Goal: Check status: Check status

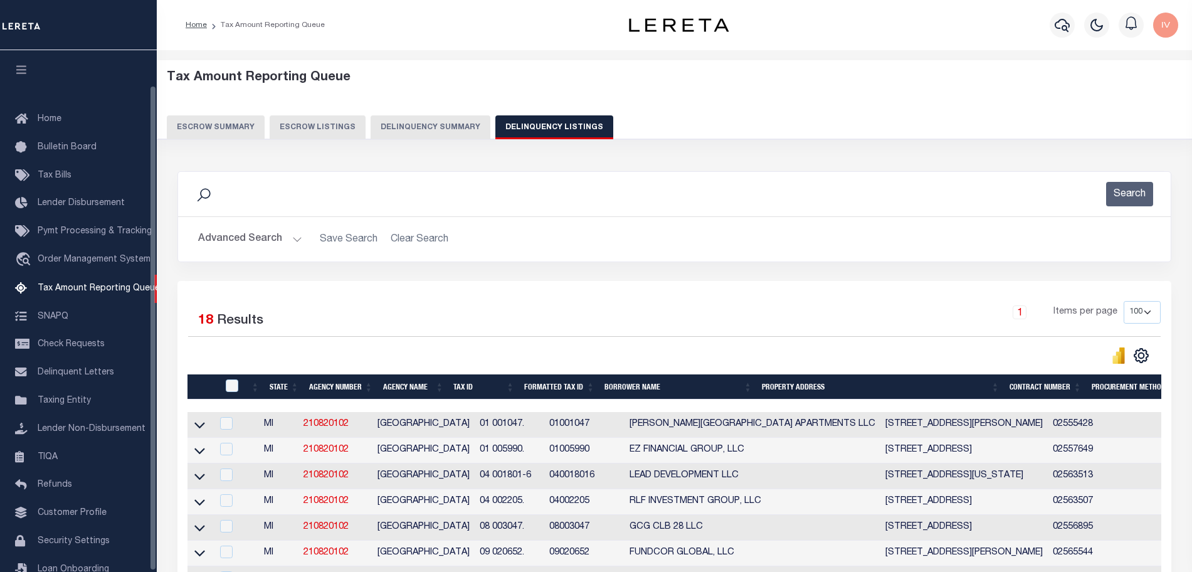
select select "100"
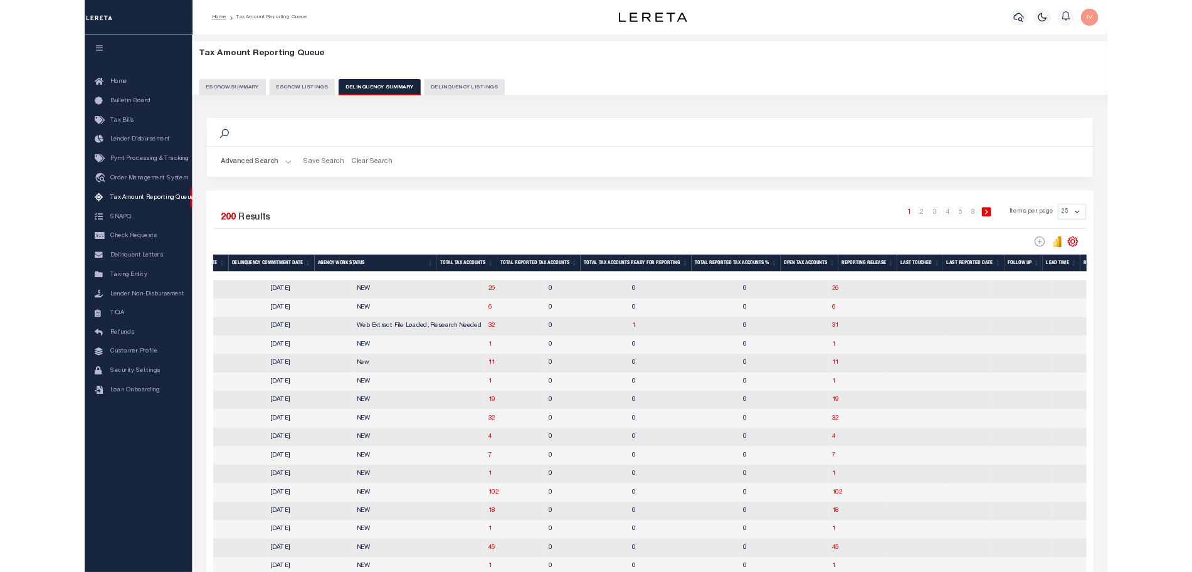
scroll to position [0, 1411]
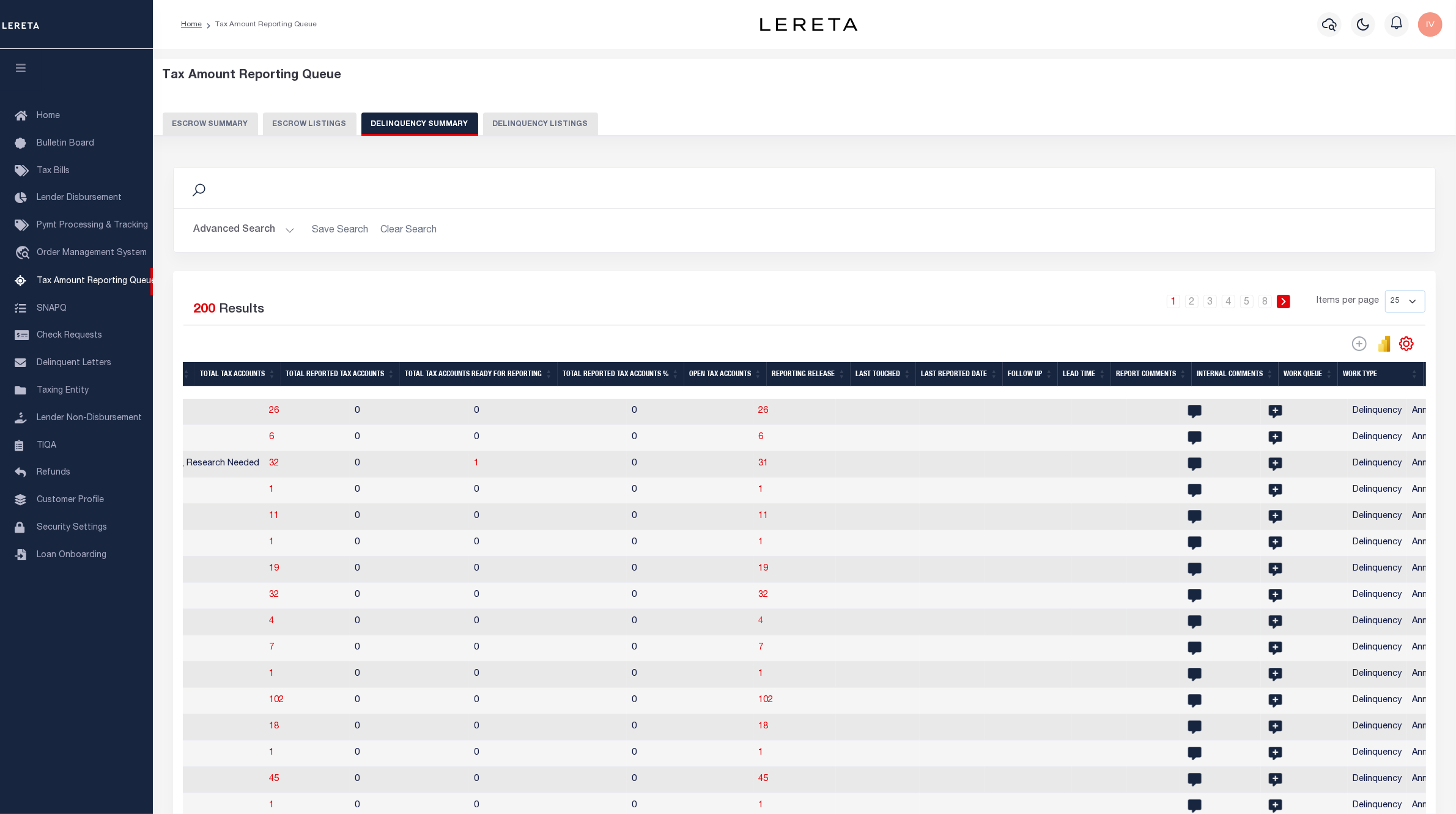
click at [759, 626] on span "4" at bounding box center [761, 621] width 5 height 9
select select "100"
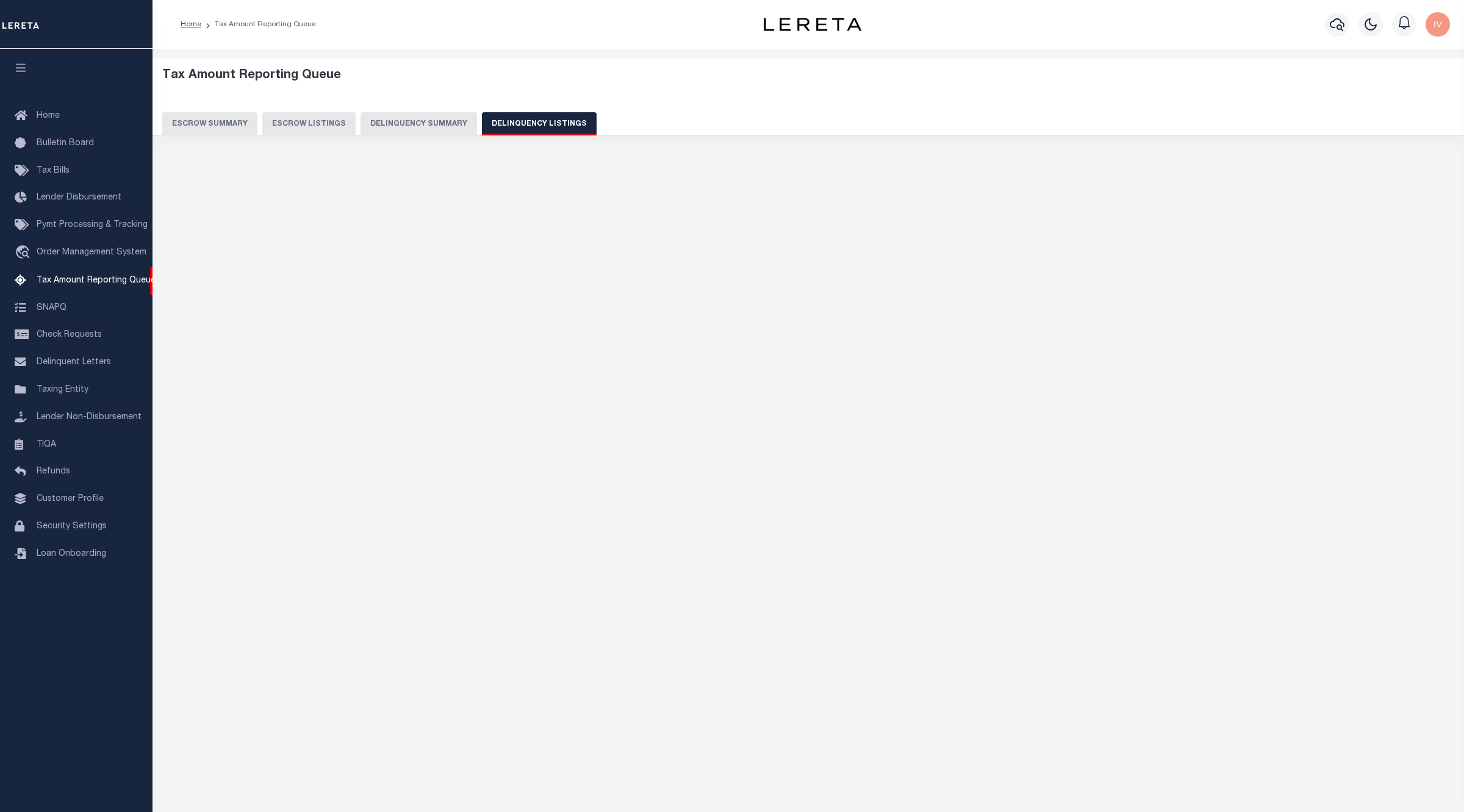
select select "100"
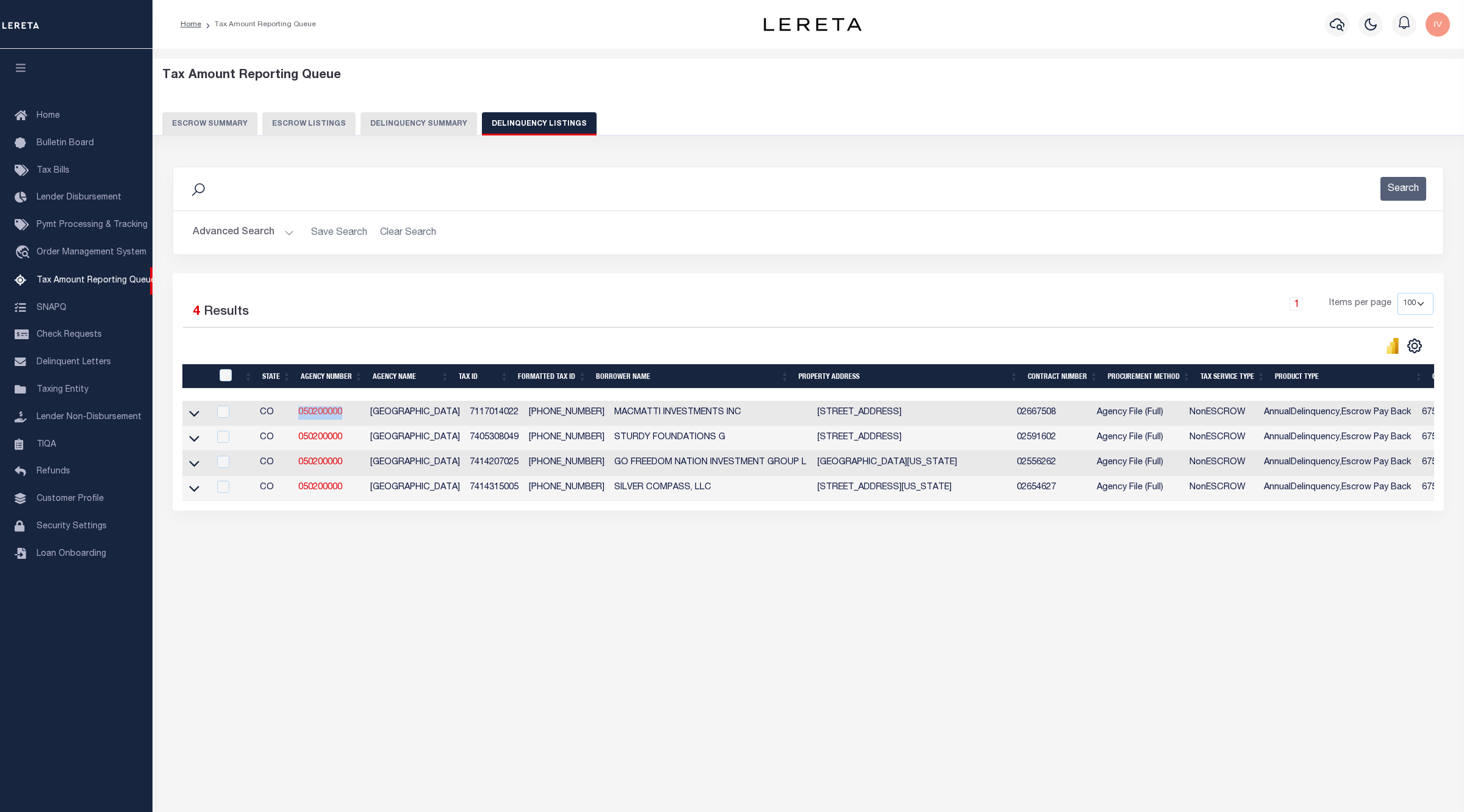
drag, startPoint x: 362, startPoint y: 419, endPoint x: 301, endPoint y: 414, distance: 61.2
click at [301, 414] on td "050200000" at bounding box center [330, 413] width 72 height 25
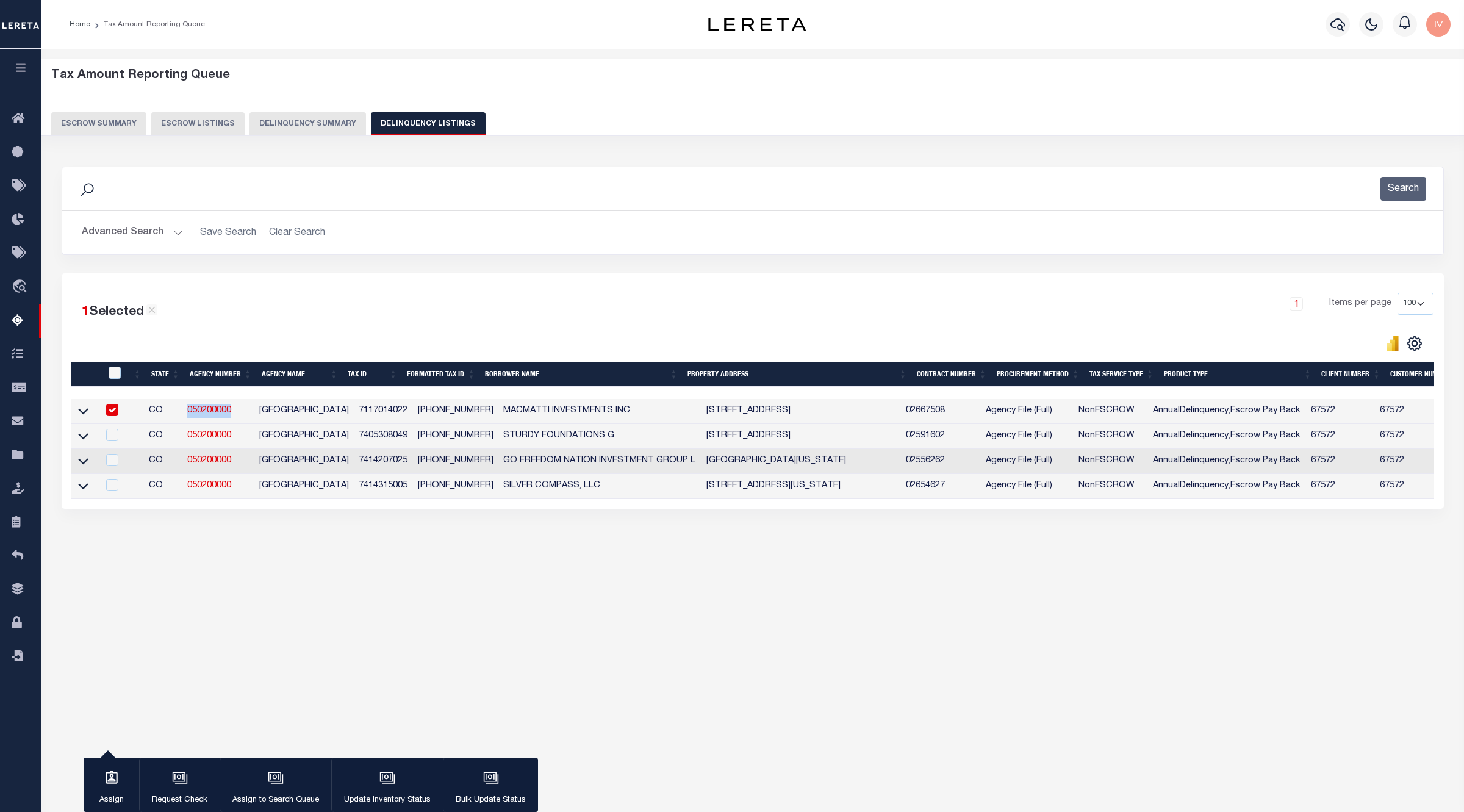
copy link "050200000"
drag, startPoint x: 403, startPoint y: 413, endPoint x: 464, endPoint y: 413, distance: 61.0
click at [464, 413] on td "71170-14-022" at bounding box center [456, 411] width 86 height 25
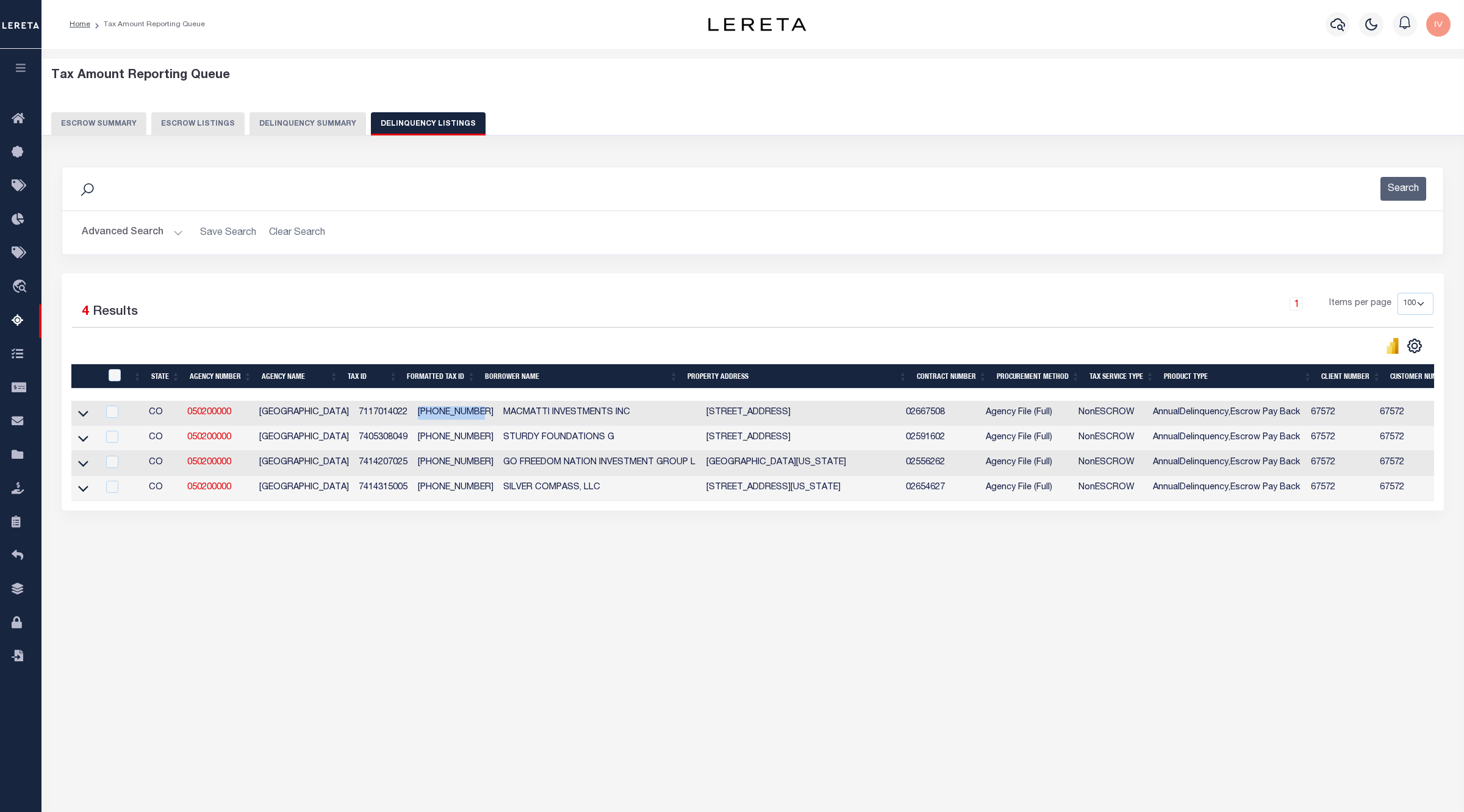
copy td "[PHONE_NUMBER]"
drag, startPoint x: 351, startPoint y: 412, endPoint x: 397, endPoint y: 412, distance: 46.0
click at [397, 412] on td "7117014022" at bounding box center [383, 413] width 59 height 25
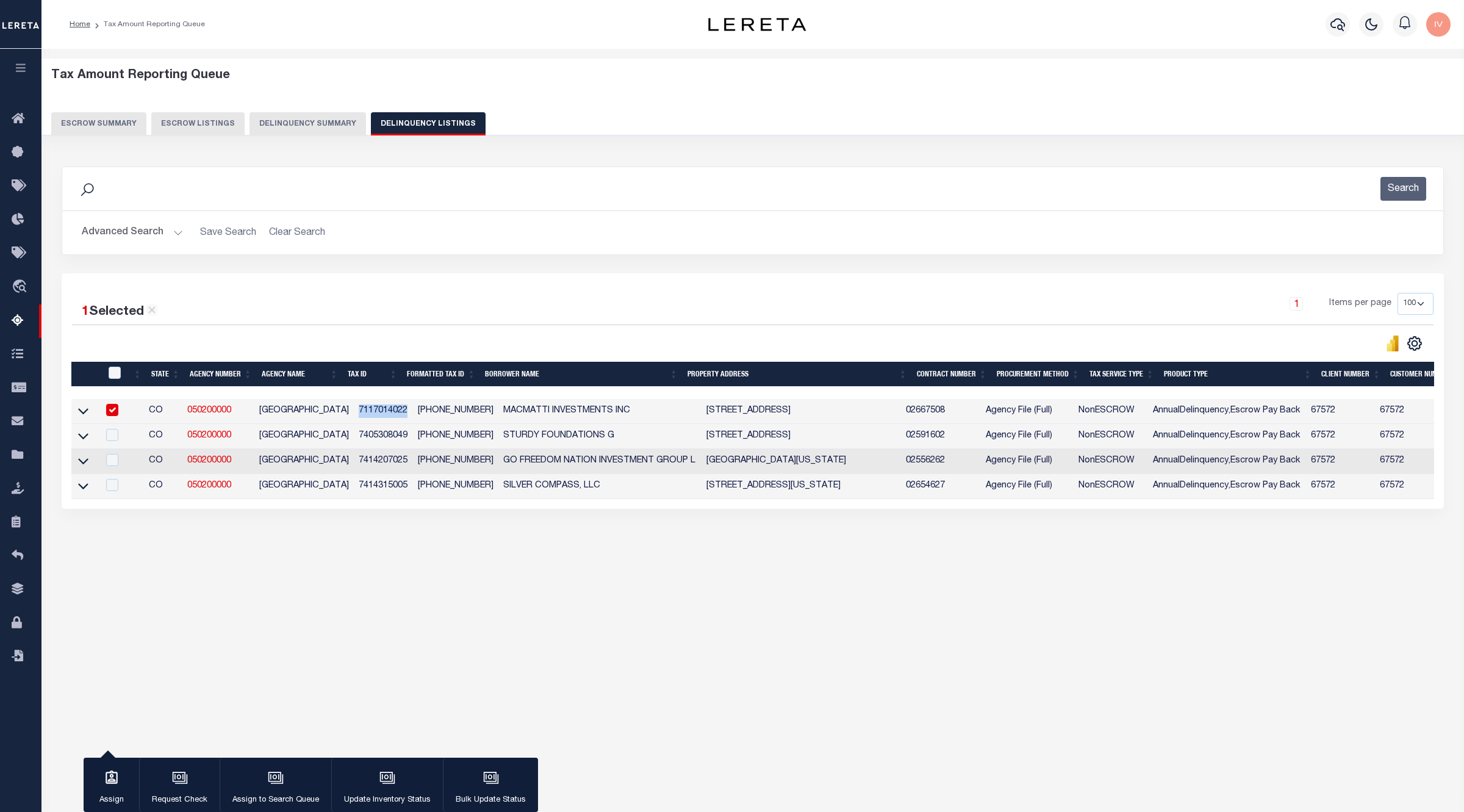
copy td "7117014022"
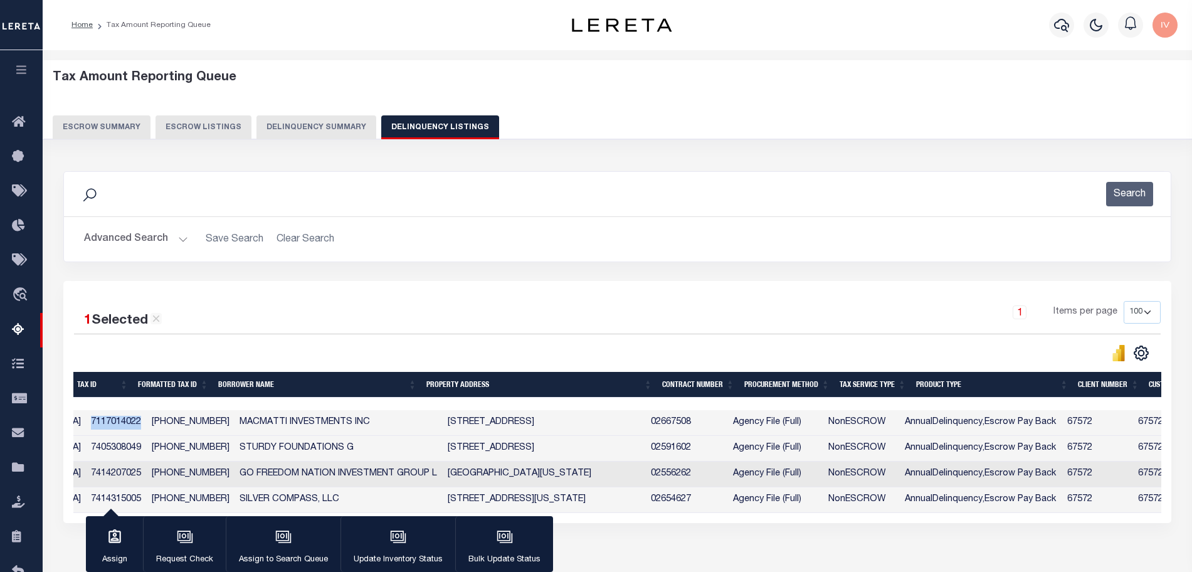
scroll to position [0, 0]
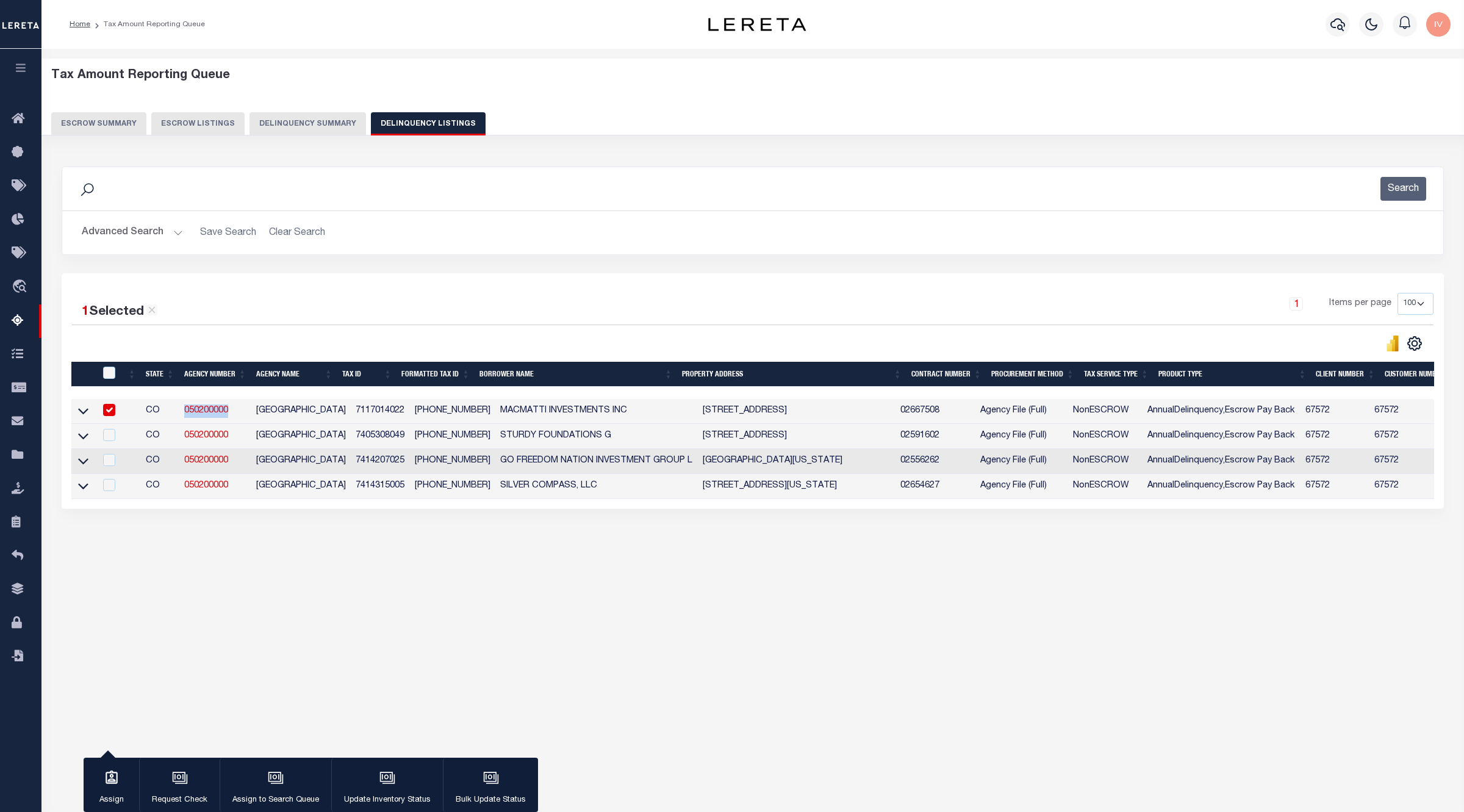
drag, startPoint x: 212, startPoint y: 409, endPoint x: 232, endPoint y: 403, distance: 20.9
click at [184, 406] on td "050200000" at bounding box center [215, 411] width 72 height 25
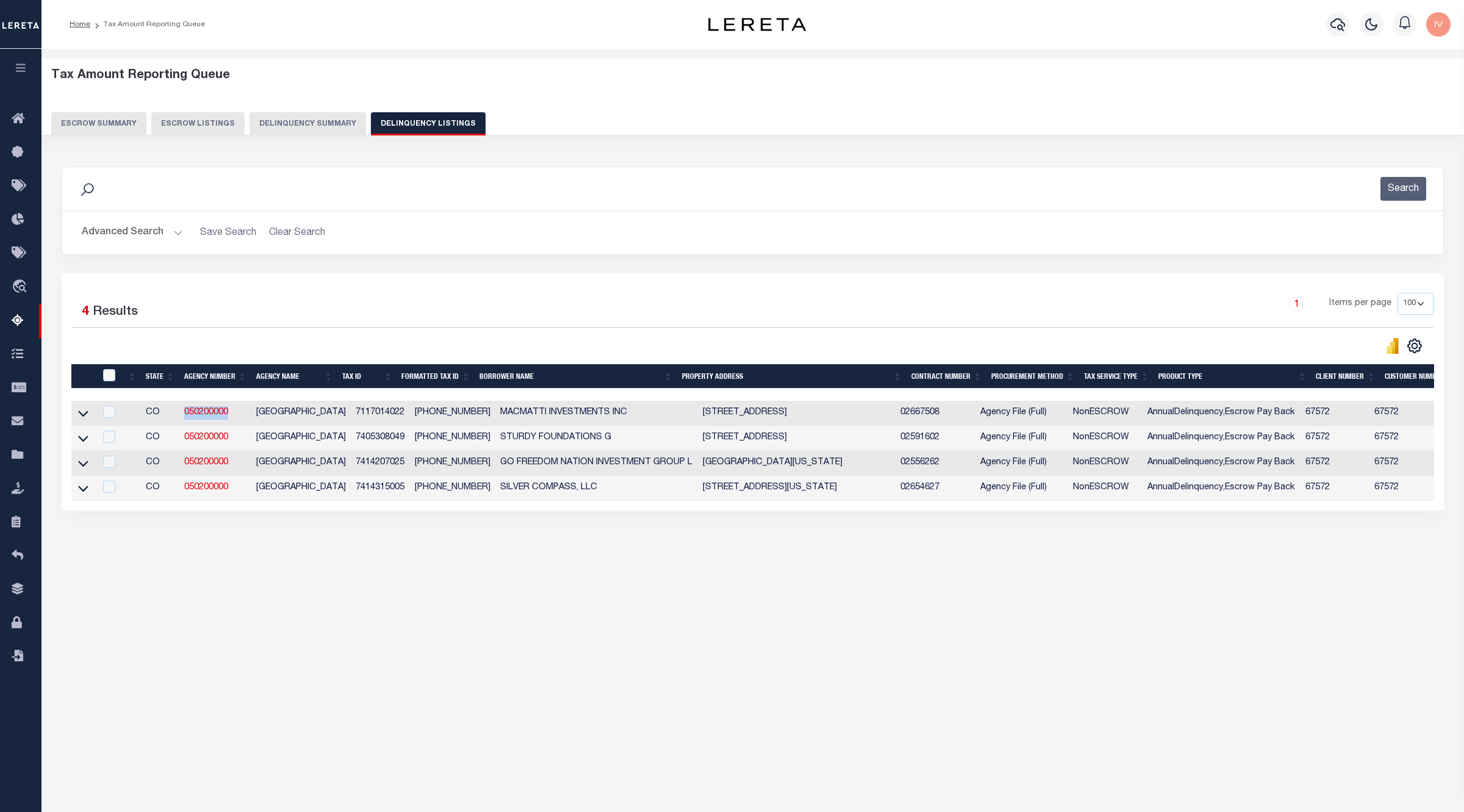
copy link "050200000"
drag, startPoint x: 339, startPoint y: 412, endPoint x: 391, endPoint y: 416, distance: 52.2
click at [391, 416] on td "7117014022" at bounding box center [380, 413] width 59 height 25
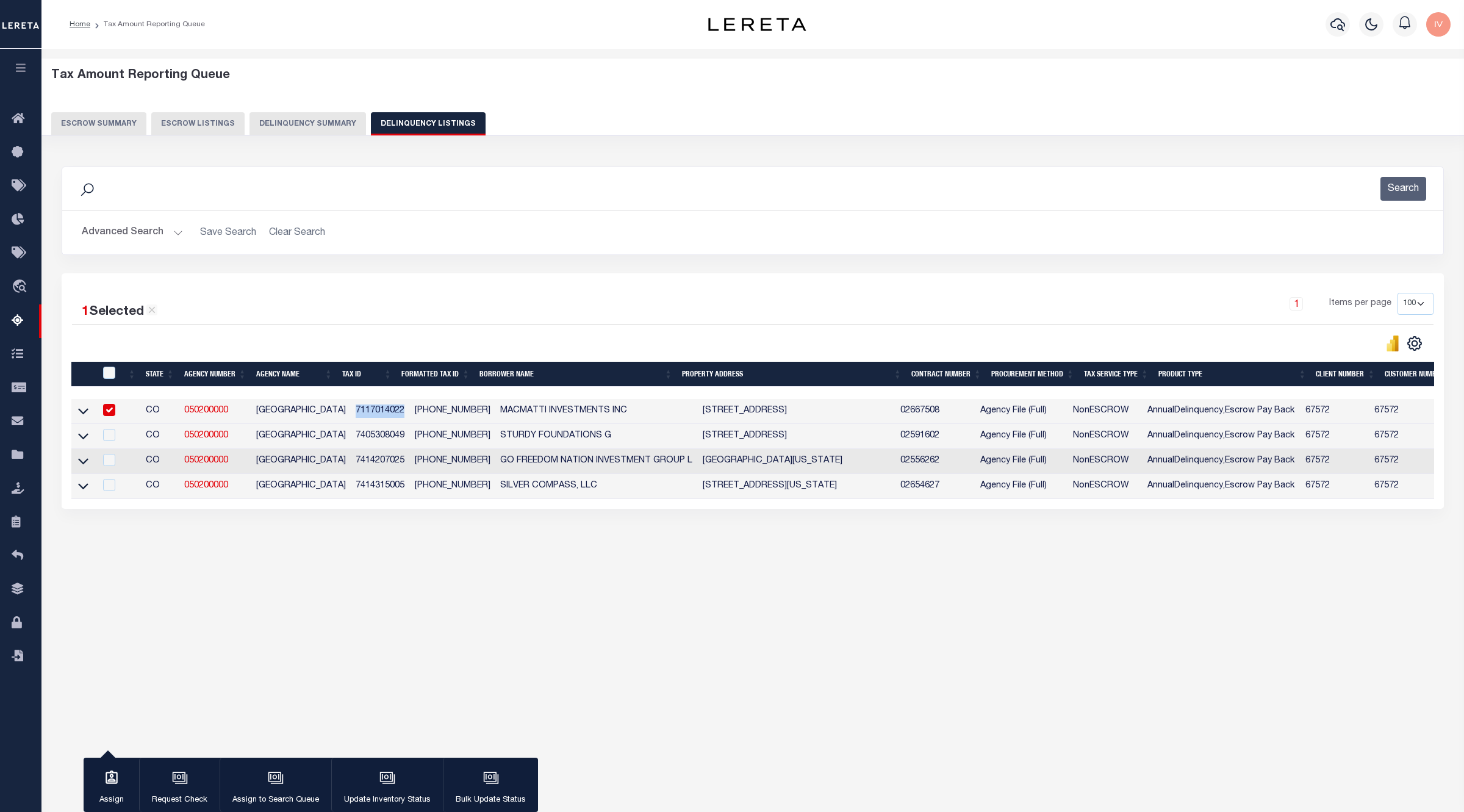
copy td "7117014022"
click at [74, 413] on td at bounding box center [83, 411] width 23 height 25
checkbox input "false"
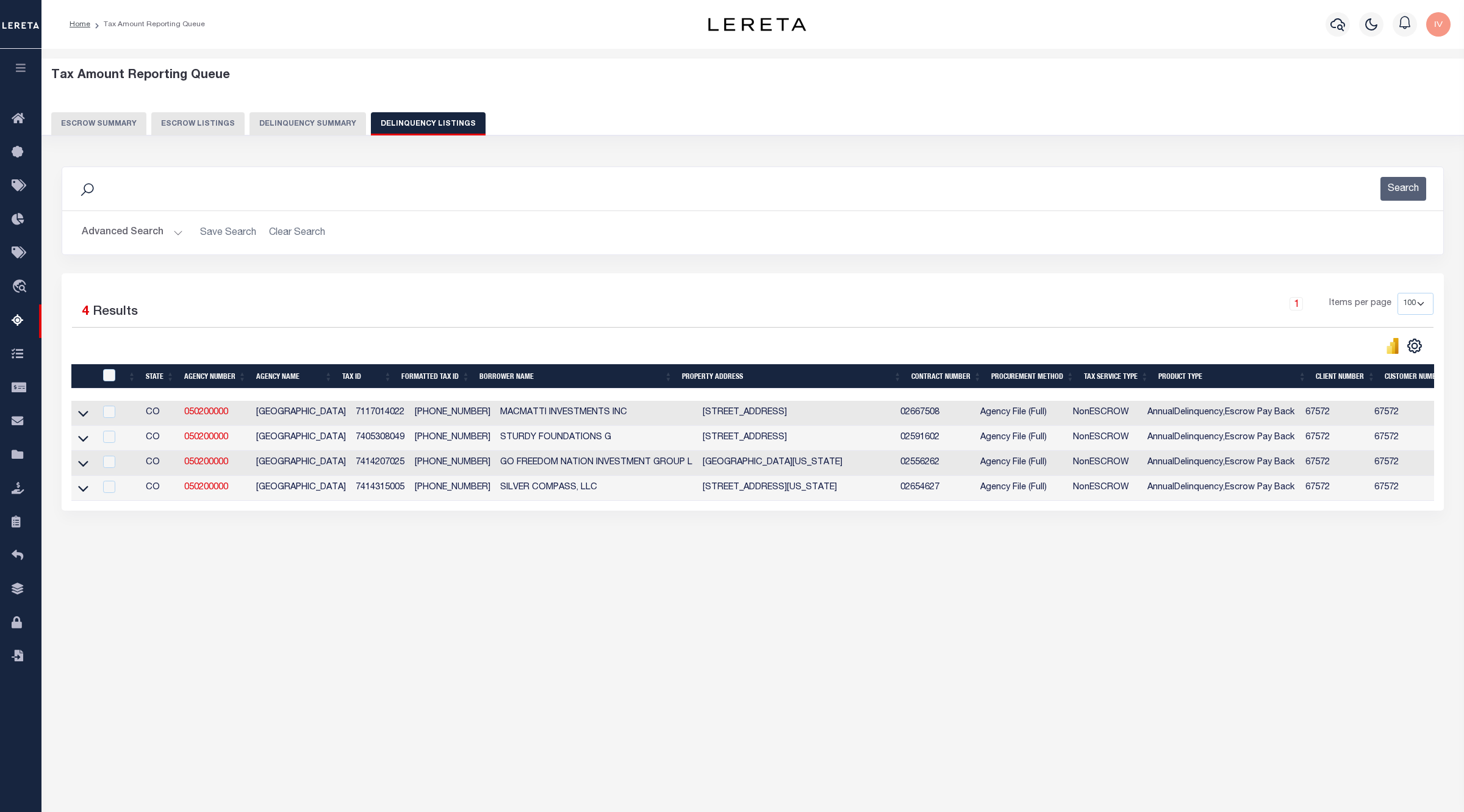
drag, startPoint x: 83, startPoint y: 413, endPoint x: 322, endPoint y: 541, distance: 271.1
click at [83, 413] on icon at bounding box center [83, 412] width 11 height 13
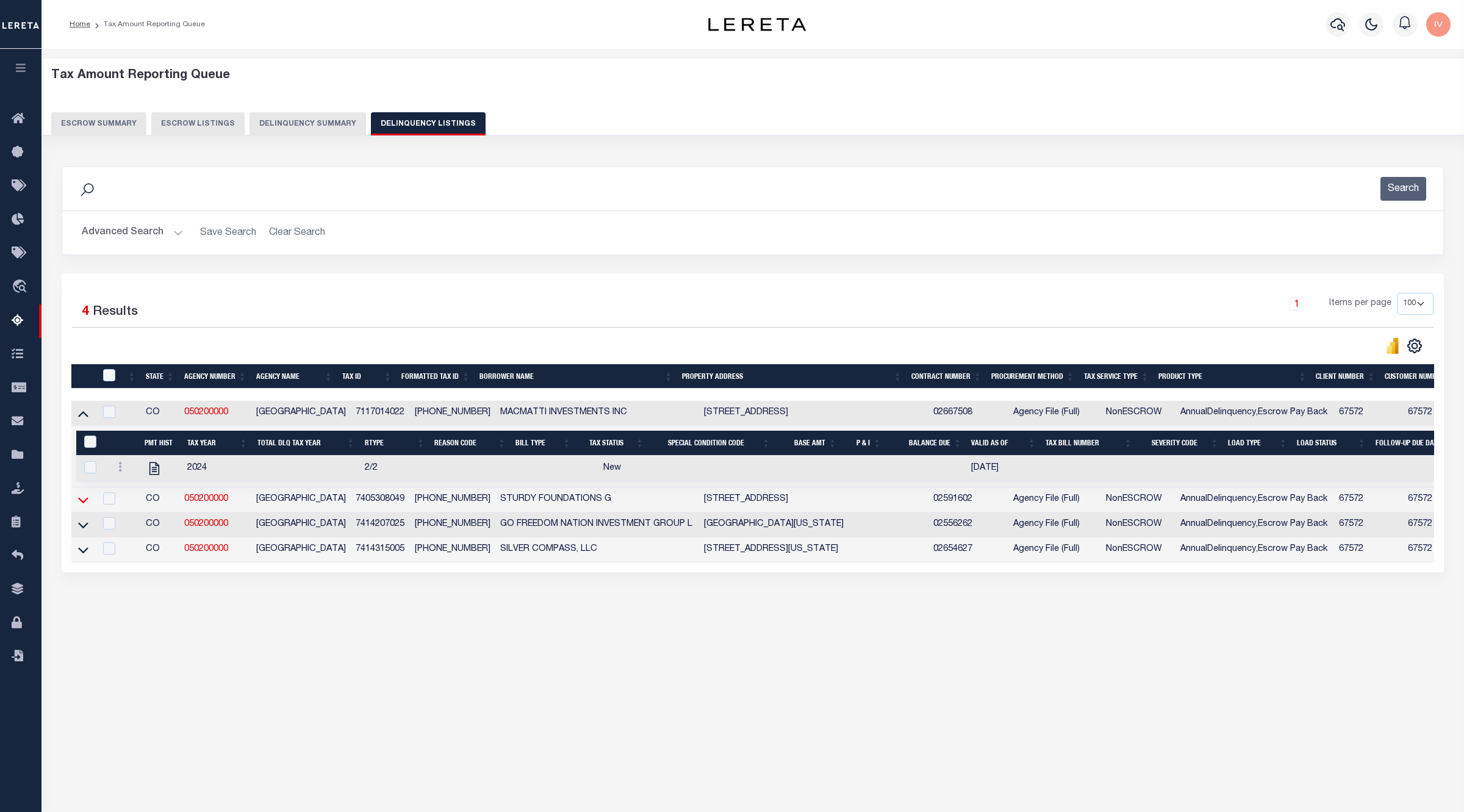
click at [81, 501] on icon at bounding box center [83, 499] width 11 height 13
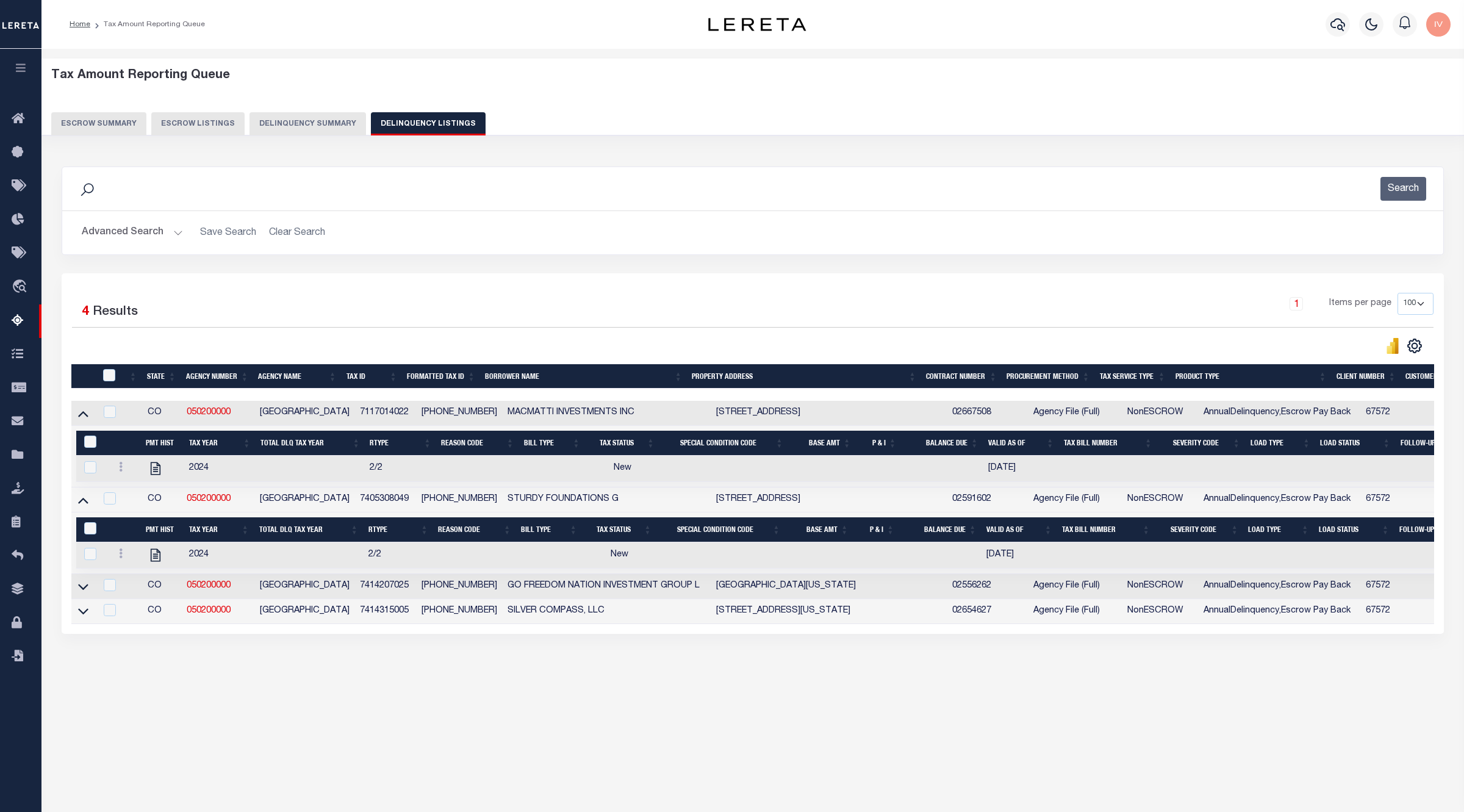
click at [368, 498] on td "7405308049" at bounding box center [385, 500] width 61 height 25
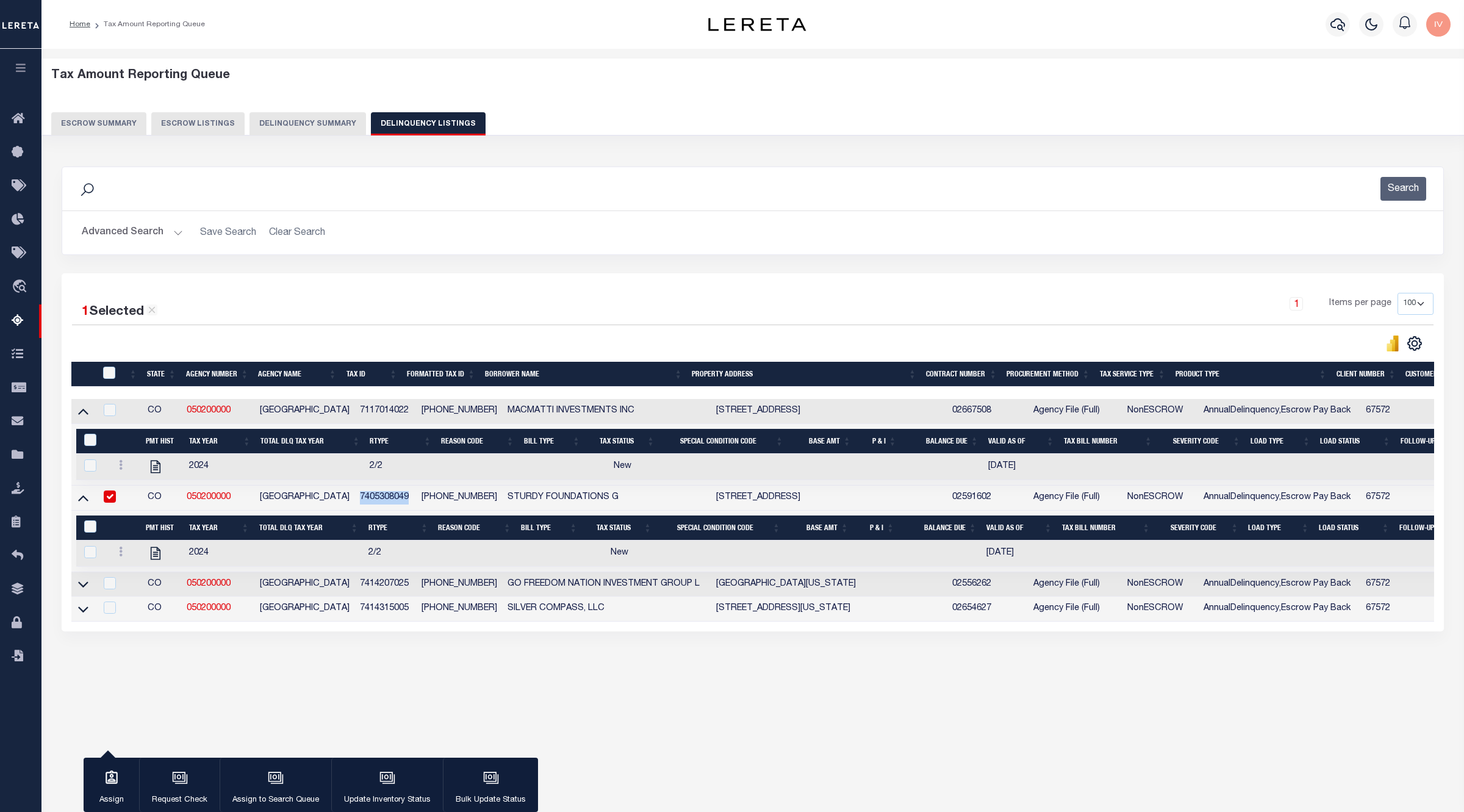
click at [368, 498] on td "7405308049" at bounding box center [385, 498] width 61 height 25
checkbox input "false"
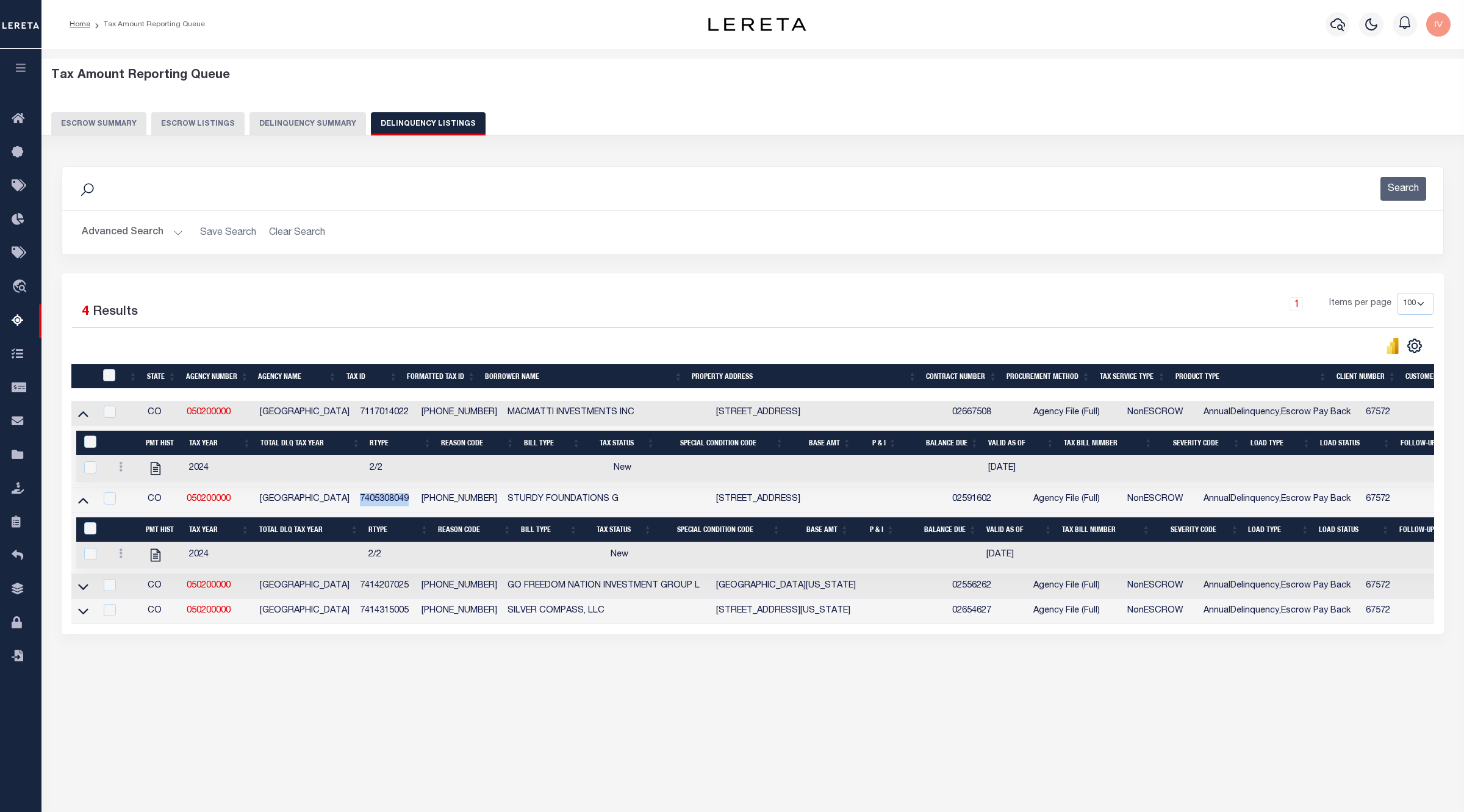
copy td "7405308049"
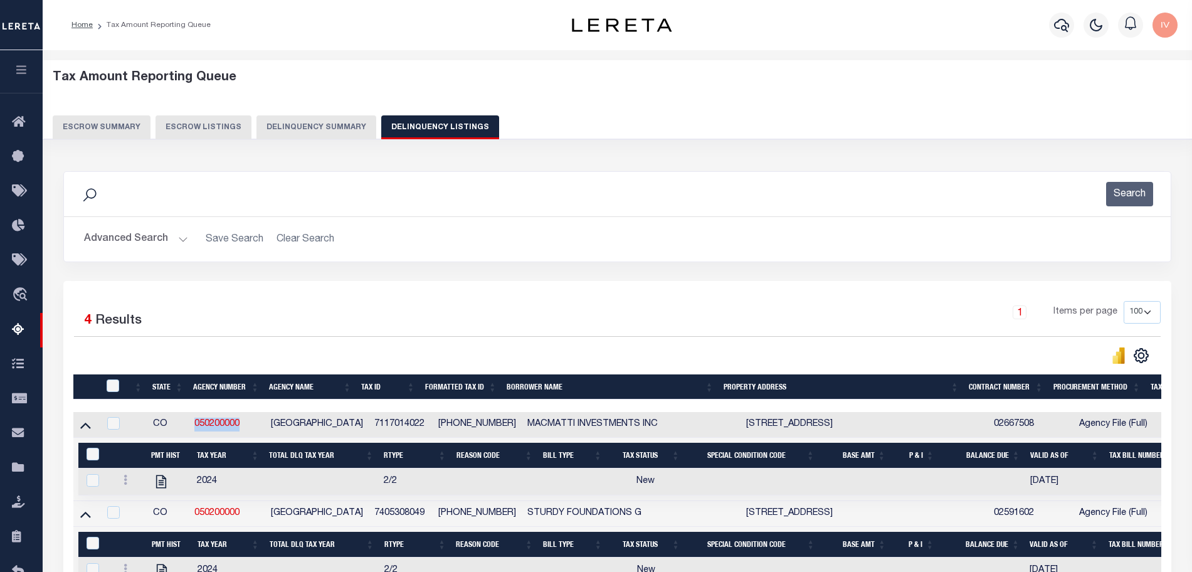
drag, startPoint x: 199, startPoint y: 418, endPoint x: 187, endPoint y: 419, distance: 11.9
click at [187, 419] on tr "CO 050200000 EL PASO COUNTY 7117014022 71170-14-022 MACMATTI INVESTMENTS INC 18…" at bounding box center [1163, 425] width 2181 height 26
copy tr "050200000"
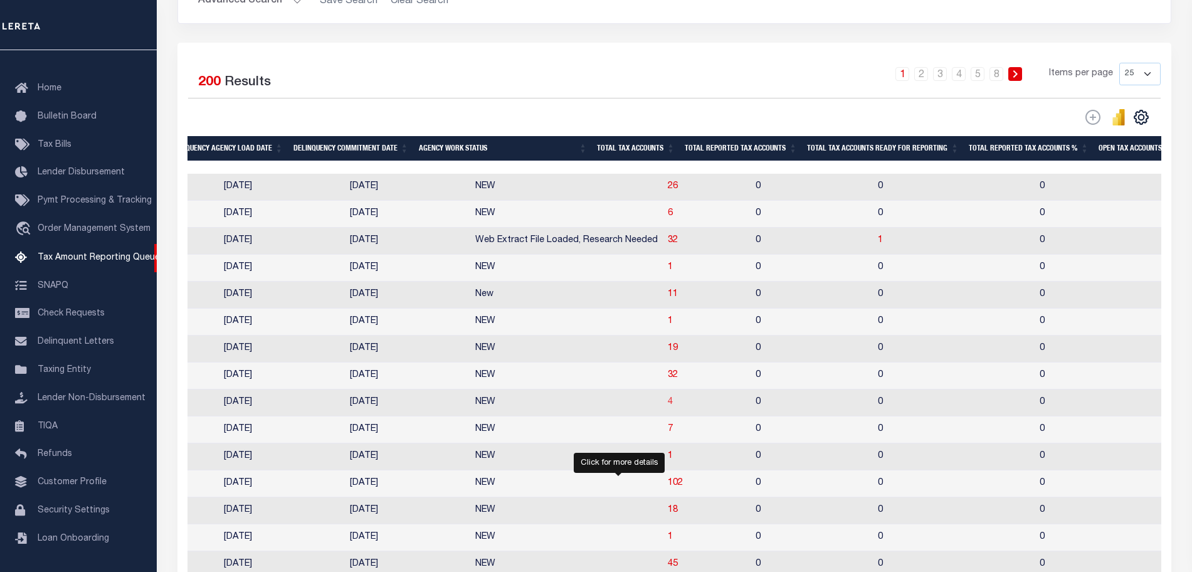
click at [668, 406] on span "4" at bounding box center [670, 402] width 5 height 9
select select "100"
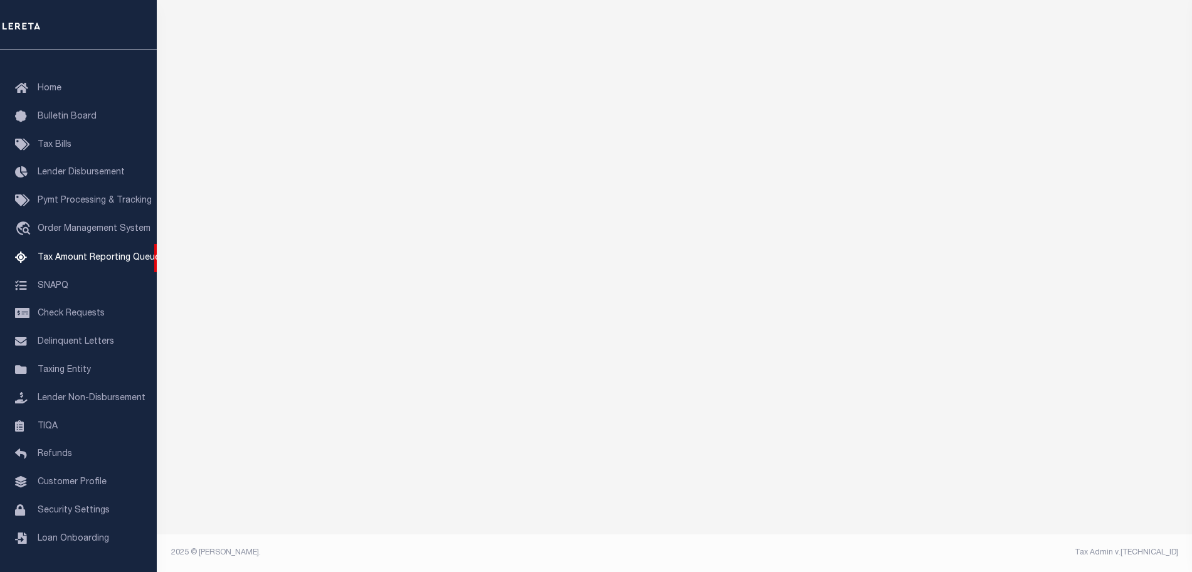
scroll to position [78, 0]
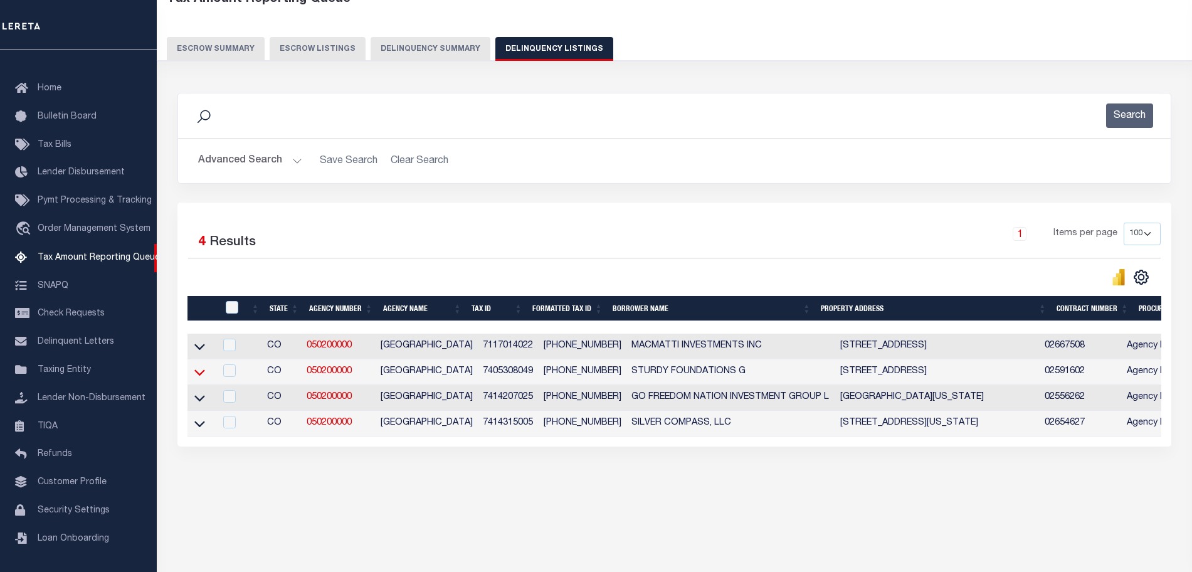
click at [200, 375] on icon at bounding box center [199, 372] width 11 height 13
click at [197, 343] on icon at bounding box center [199, 346] width 11 height 13
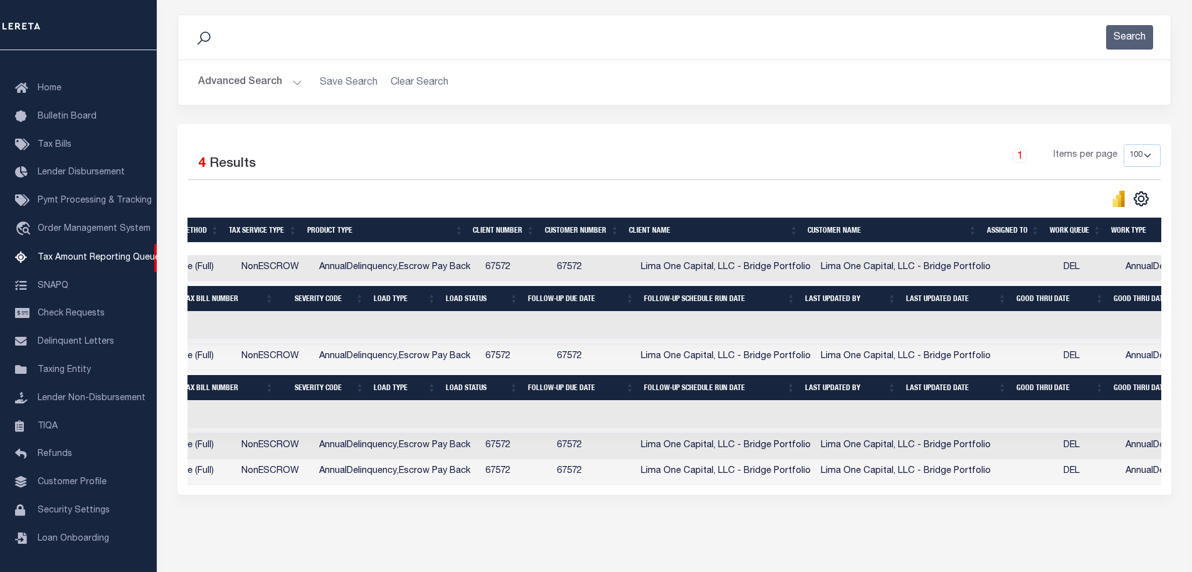
scroll to position [0, 1160]
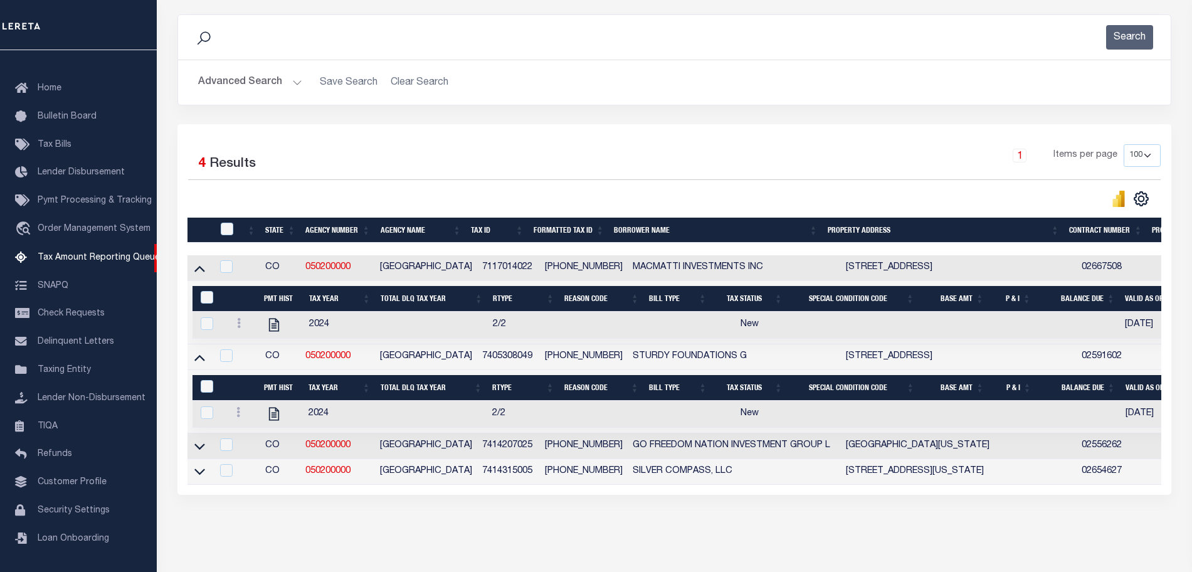
click at [502, 445] on td "7414207025" at bounding box center [508, 446] width 63 height 26
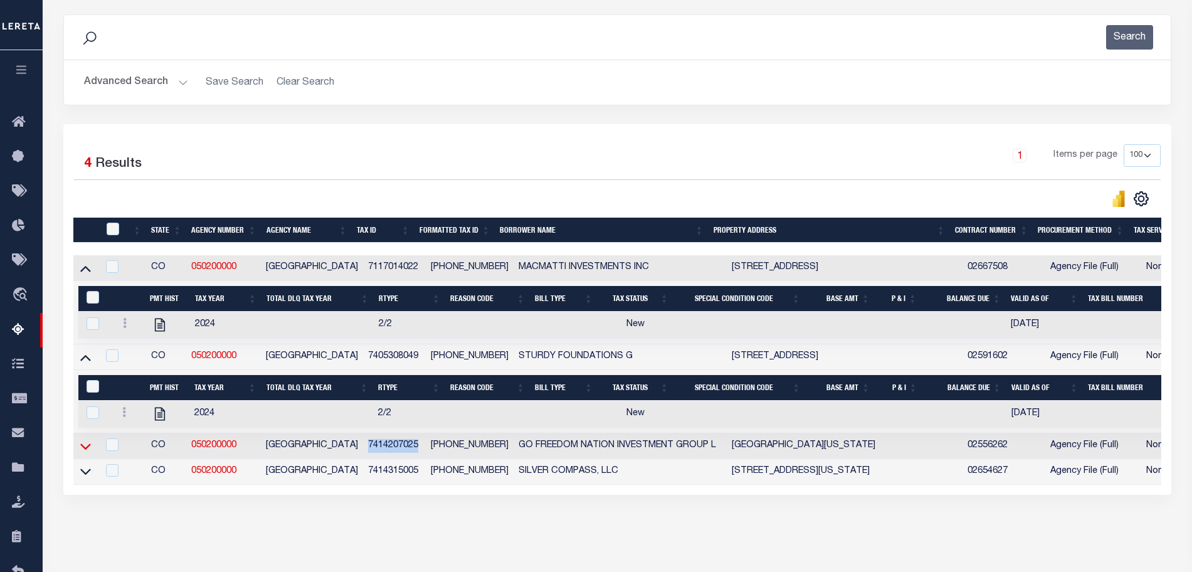
click at [85, 447] on icon at bounding box center [85, 446] width 11 height 13
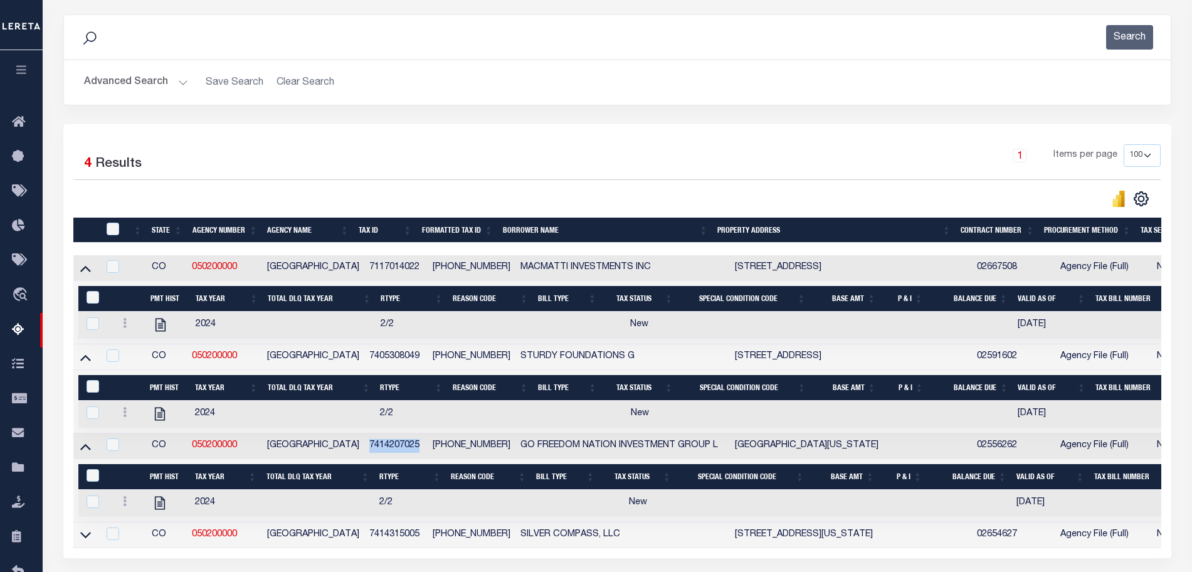
click at [378, 450] on td "7414207025" at bounding box center [395, 446] width 63 height 26
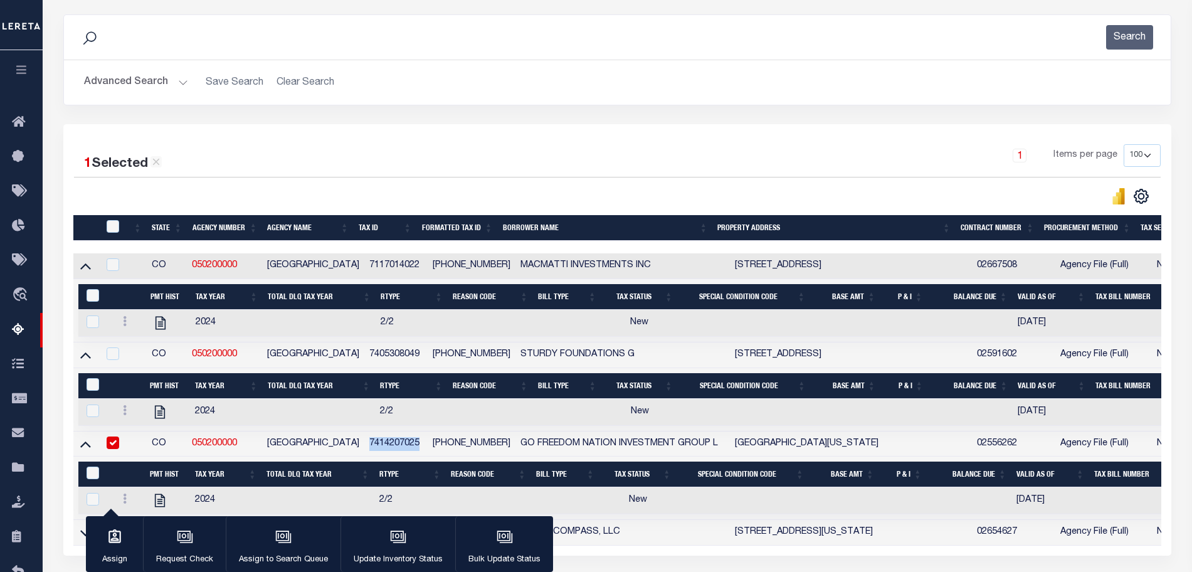
click at [378, 450] on td "7414207025" at bounding box center [395, 444] width 63 height 26
checkbox input "false"
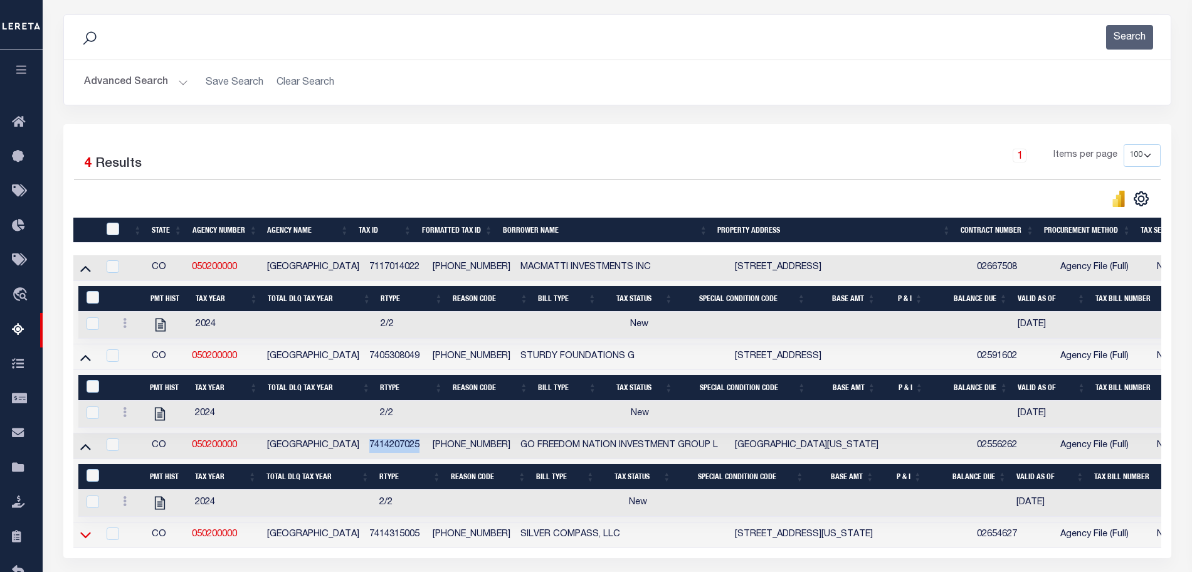
click at [90, 536] on icon at bounding box center [85, 534] width 11 height 13
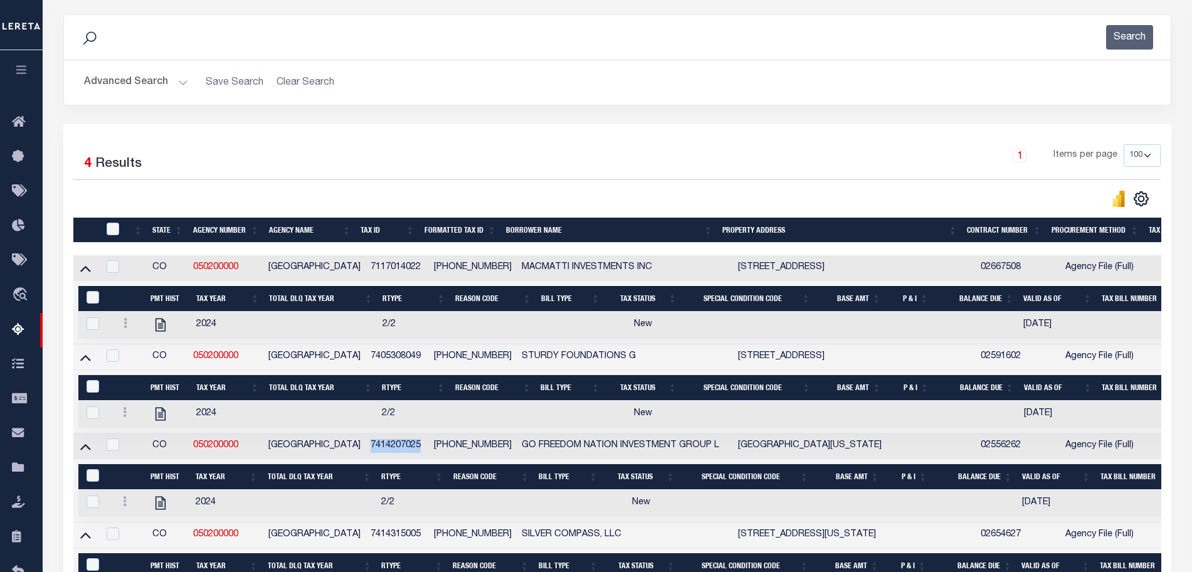
scroll to position [334, 0]
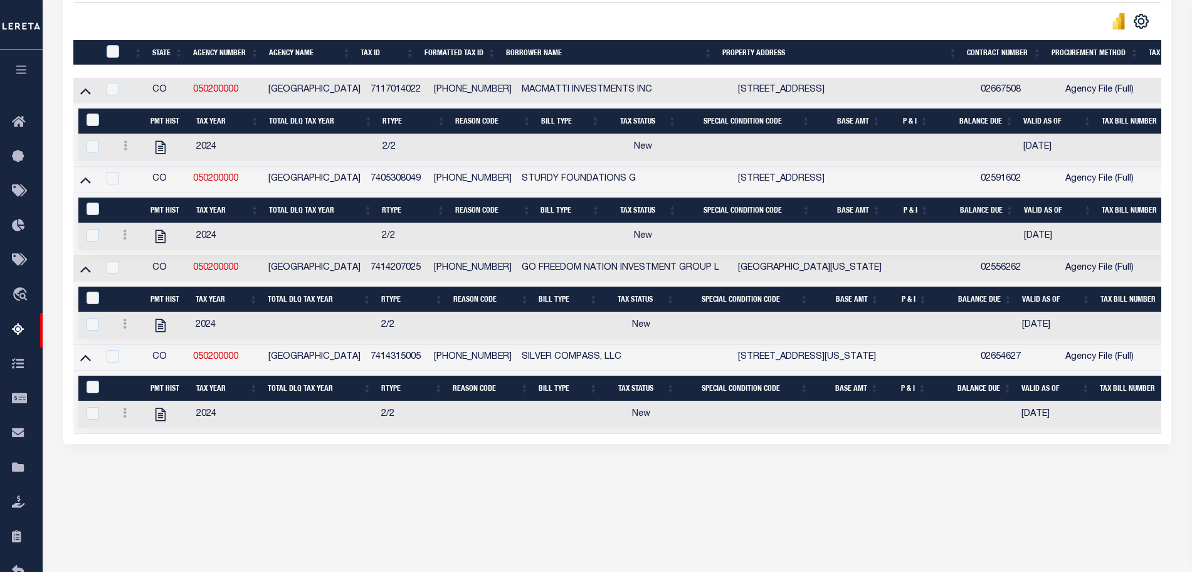
click at [378, 356] on td "7414315005" at bounding box center [397, 358] width 63 height 26
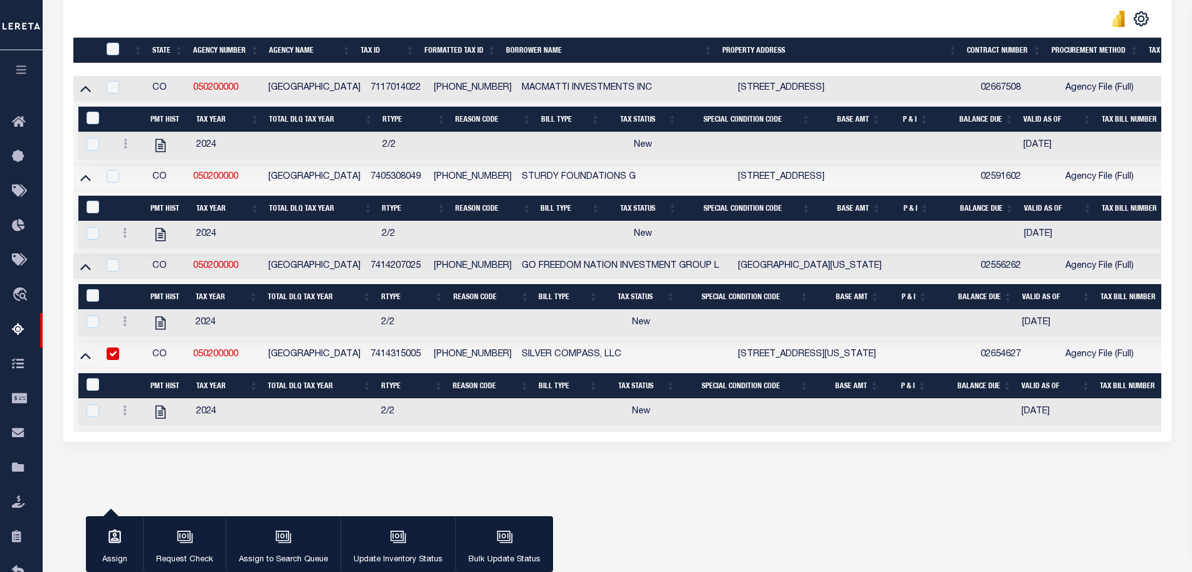
click at [378, 356] on td "7414315005" at bounding box center [397, 355] width 63 height 26
checkbox input "false"
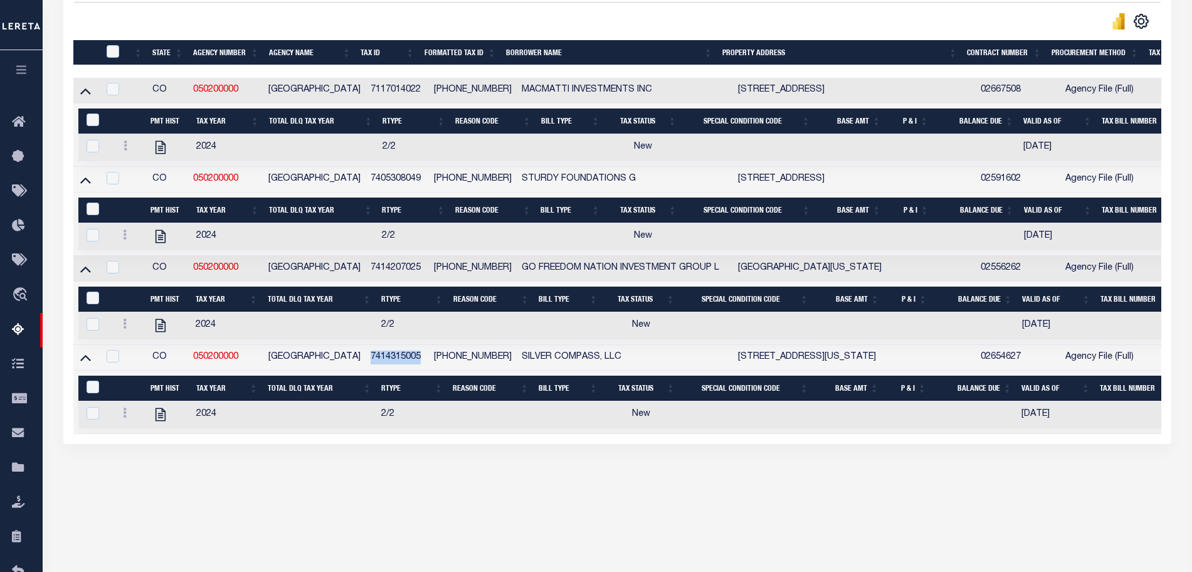
copy td "7414315005"
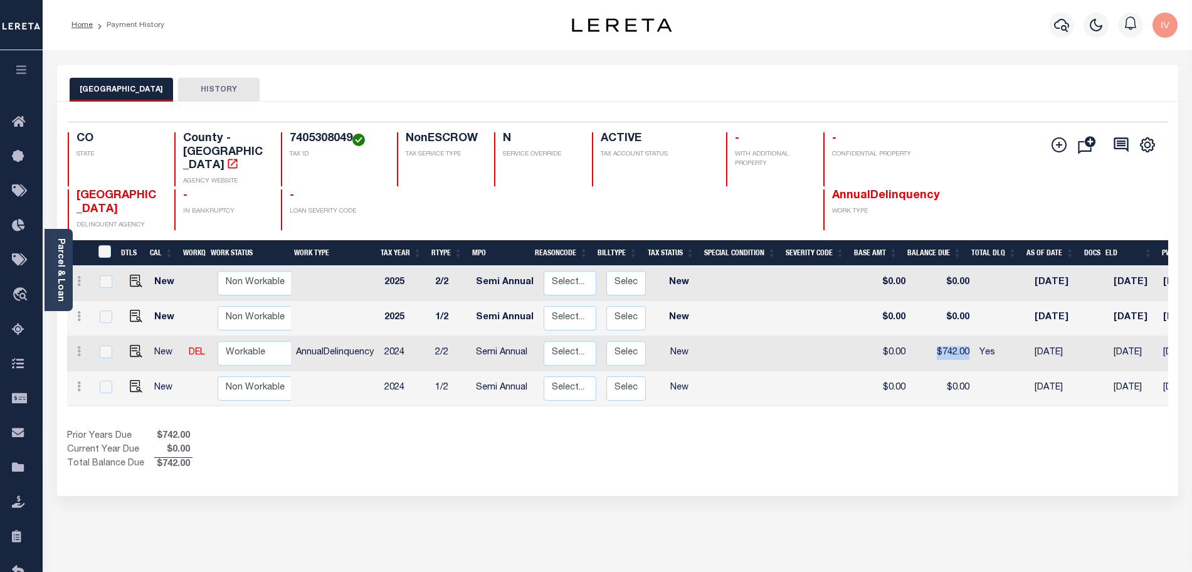
drag, startPoint x: 931, startPoint y: 337, endPoint x: 963, endPoint y: 337, distance: 32.0
click at [963, 337] on td "$742.00" at bounding box center [943, 353] width 64 height 35
checkbox input "true"
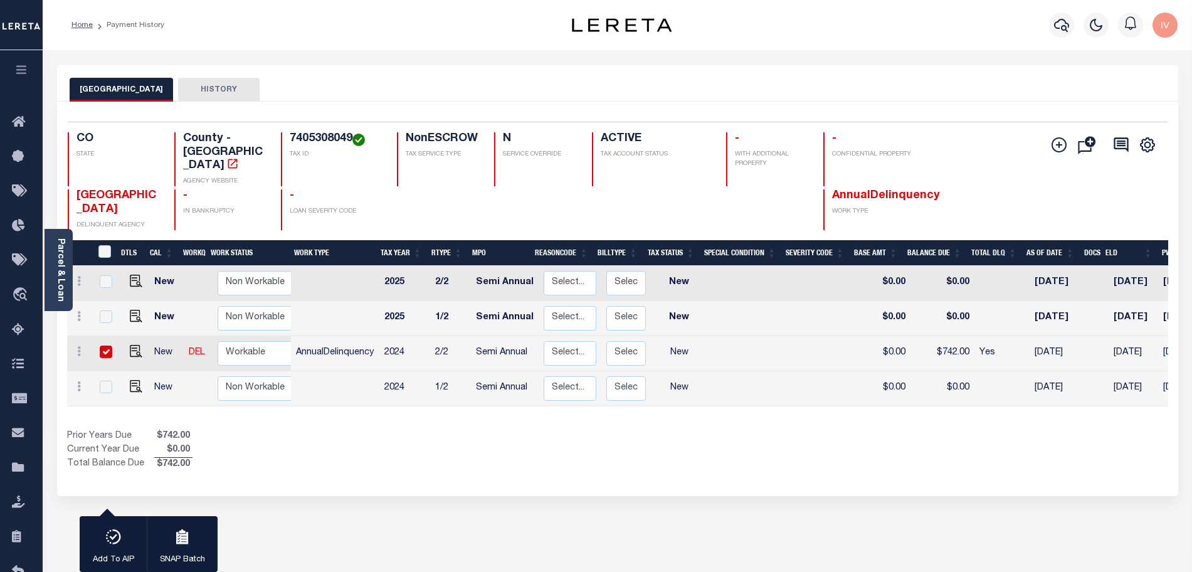
click at [640, 458] on div "1 Selected 4 Results 1 Items per page 25 50 100 CO STATE TAX ID" at bounding box center [617, 299] width 1121 height 394
drag, startPoint x: 971, startPoint y: 333, endPoint x: 1042, endPoint y: 340, distance: 71.8
click at [1042, 340] on tr "New DEL Non Workable Workable AnnualDelinquency 2024 2/2 Semi Annual Select... …" at bounding box center [722, 353] width 1311 height 35
click at [922, 430] on div "Show Tax Lines before Bill Release Date Prior Years Due $742.00 Current Year Du…" at bounding box center [617, 451] width 1101 height 42
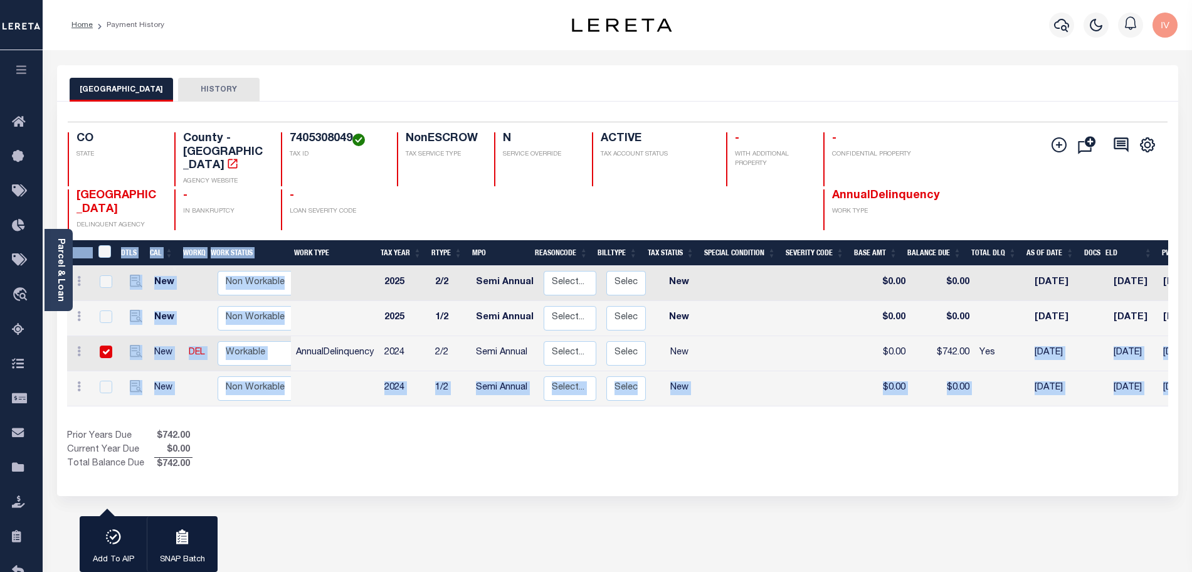
drag, startPoint x: 1000, startPoint y: 336, endPoint x: 816, endPoint y: 456, distance: 219.3
click at [814, 456] on div "1 Selected 4 Results 1 Items per page 25 50 100 CO STATE TAX ID" at bounding box center [617, 299] width 1121 height 394
click at [816, 455] on div "1 Selected 4 Results 1 Items per page 25 50 100 CO STATE TAX ID" at bounding box center [617, 299] width 1121 height 394
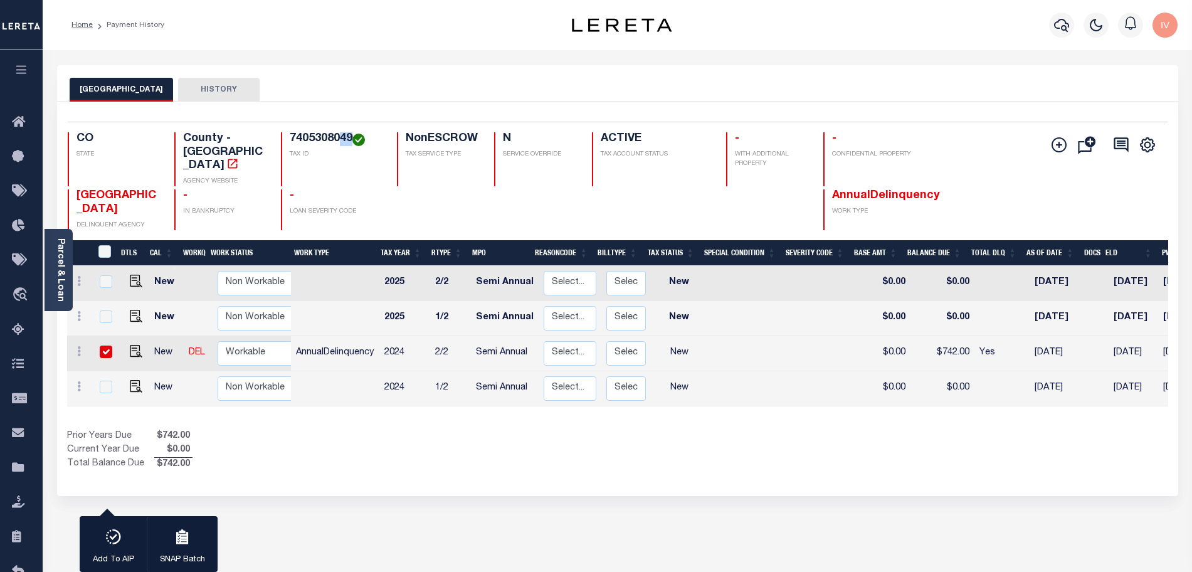
drag, startPoint x: 337, startPoint y: 142, endPoint x: 349, endPoint y: 142, distance: 12.5
click at [349, 142] on h4 "7405308049" at bounding box center [336, 139] width 92 height 14
drag, startPoint x: 920, startPoint y: 338, endPoint x: 965, endPoint y: 336, distance: 45.2
click at [965, 336] on td "$742.00" at bounding box center [943, 353] width 64 height 35
checkbox input "false"
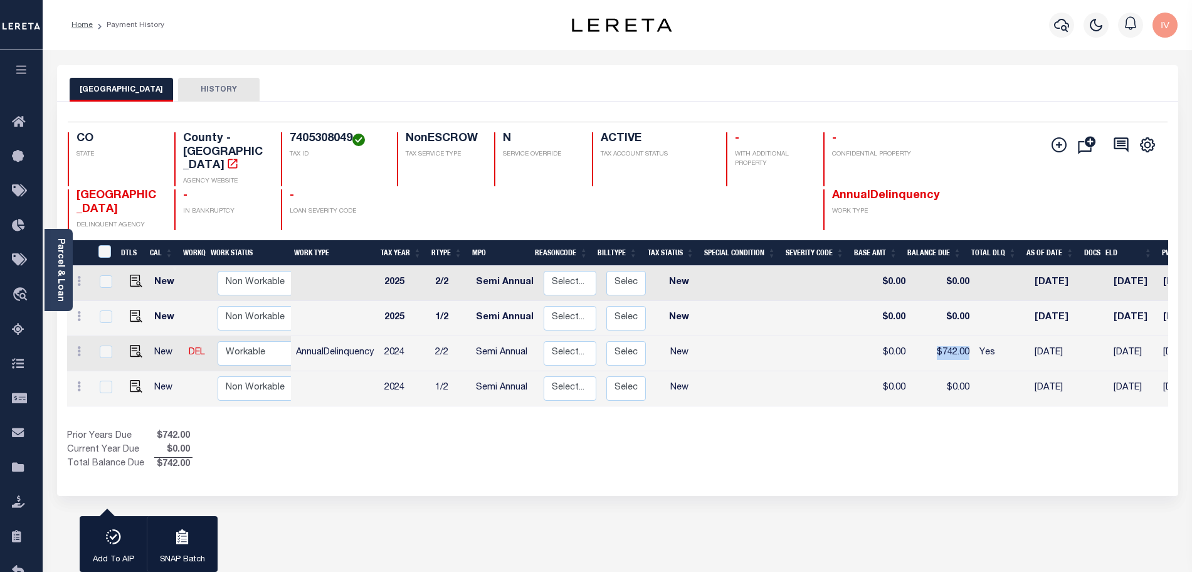
checkbox input "false"
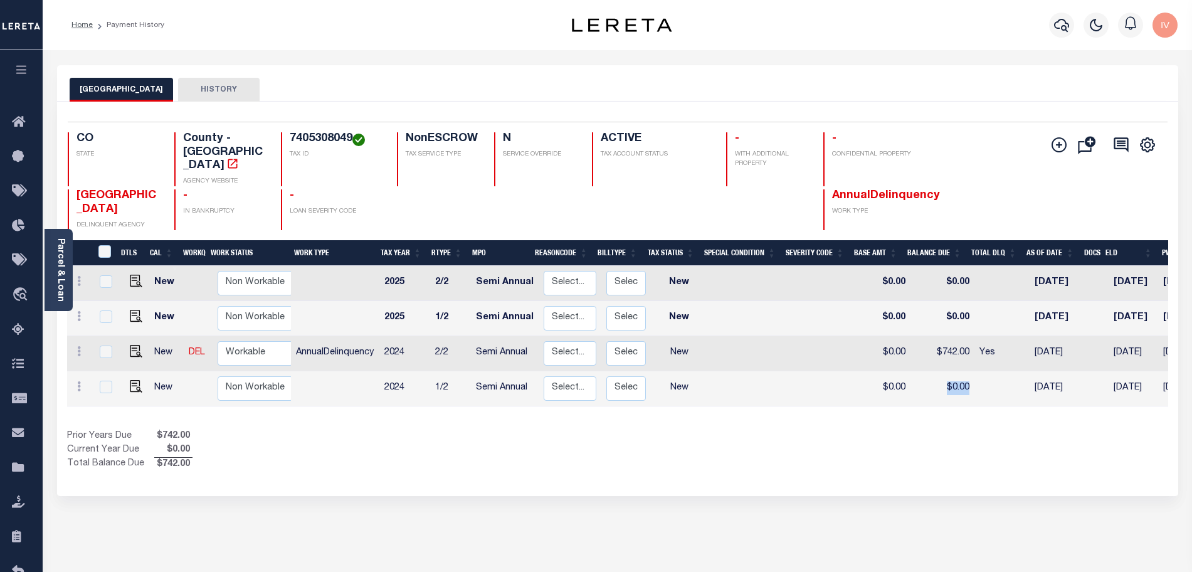
drag, startPoint x: 937, startPoint y: 355, endPoint x: 969, endPoint y: 357, distance: 32.1
click at [969, 371] on tr "New Non Workable Workable 2024 1/2 Semi Annual Select... Payment Reversal Taxab…" at bounding box center [722, 388] width 1311 height 35
click at [708, 405] on div "DTLS CAL WorkQ Work Status Work Type Tax Year RType MPO ReasonCode BillType Tax…" at bounding box center [617, 355] width 1101 height 231
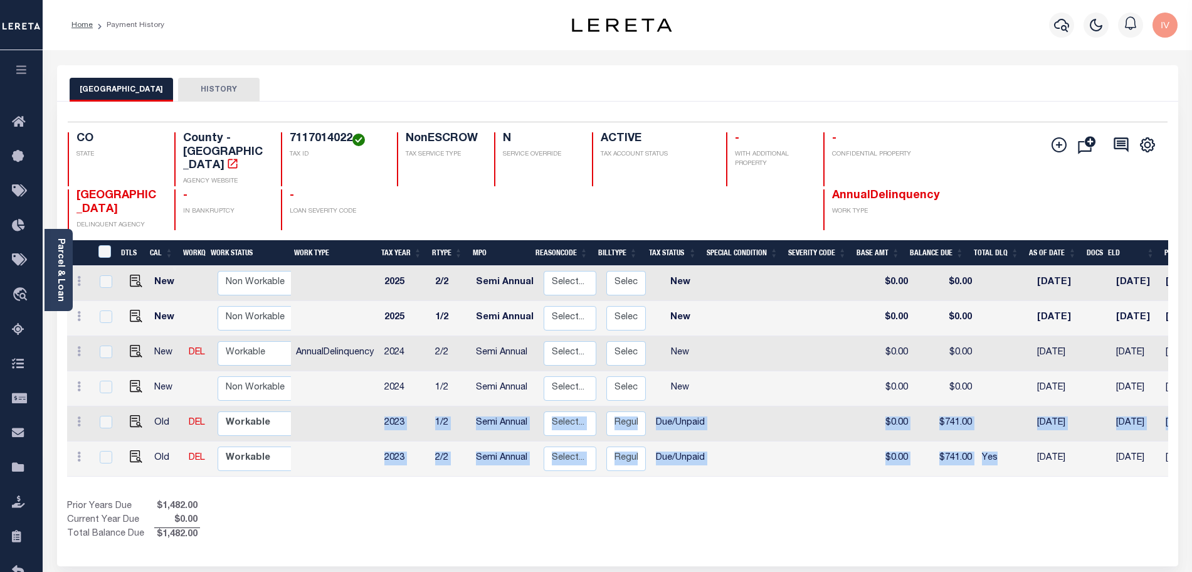
drag, startPoint x: 357, startPoint y: 391, endPoint x: 1006, endPoint y: 442, distance: 650.4
click at [1006, 442] on tbody "New Non Workable Workable 2025 2/2 Semi Annual Select... Payment Reversal Taxab…" at bounding box center [724, 371] width 1314 height 211
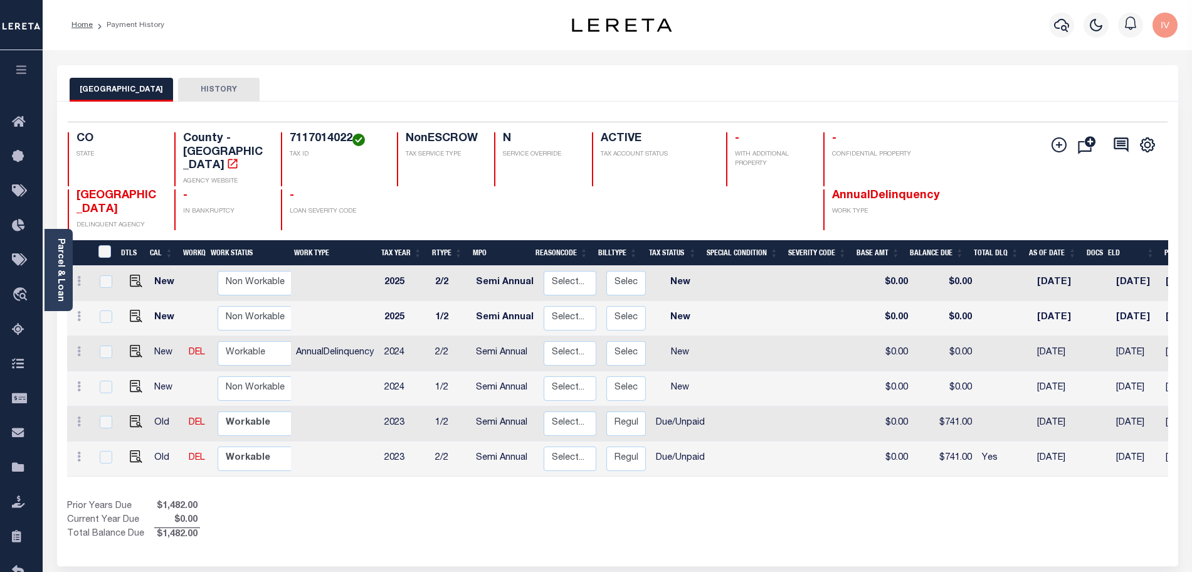
click at [982, 500] on div "Show Tax Lines before Bill Release Date Prior Years Due $1,482.00 Current Year …" at bounding box center [617, 521] width 1101 height 42
drag, startPoint x: 477, startPoint y: 446, endPoint x: 424, endPoint y: 441, distance: 53.5
click at [424, 441] on tr "Old DEL Non Workable Workable 2023 2/2 Semi Annual Select... Payment Reversal T…" at bounding box center [724, 458] width 1314 height 35
click at [451, 240] on th "RType" at bounding box center [447, 253] width 41 height 26
click at [403, 240] on th "Tax Year" at bounding box center [401, 253] width 51 height 26
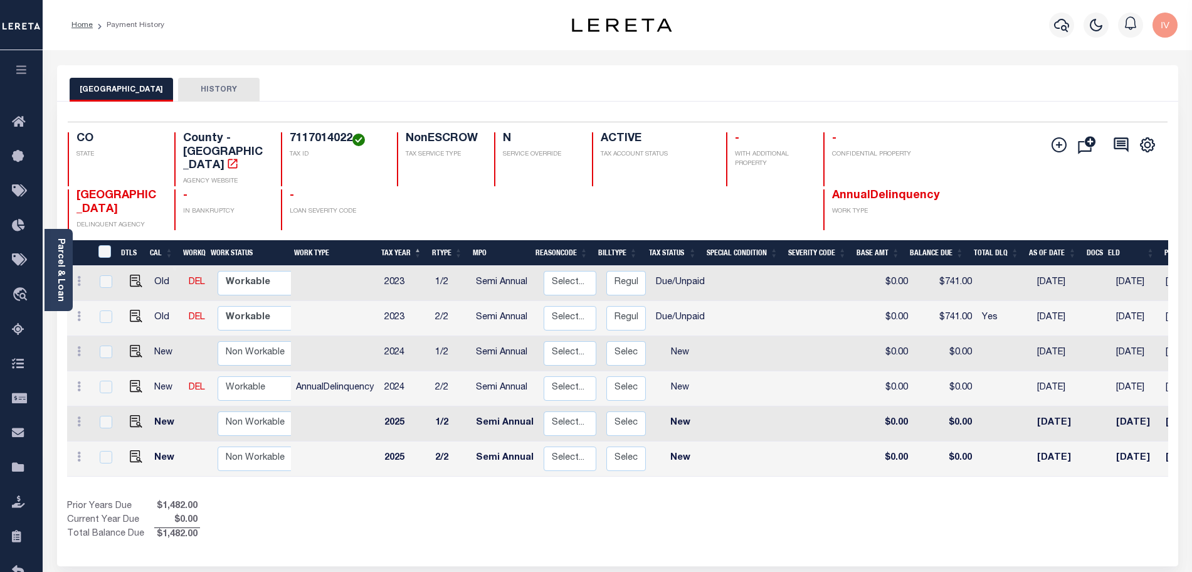
click at [406, 240] on th "Tax Year" at bounding box center [401, 253] width 51 height 26
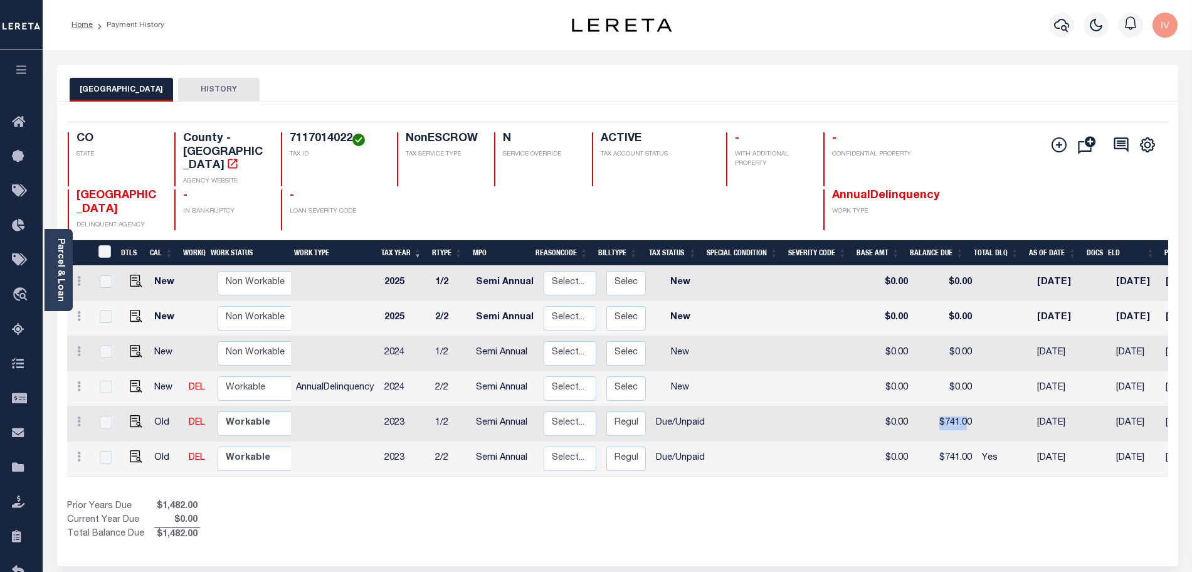
drag, startPoint x: 916, startPoint y: 401, endPoint x: 959, endPoint y: 402, distance: 42.7
click at [959, 406] on td "$741.00" at bounding box center [945, 423] width 64 height 35
checkbox input "true"
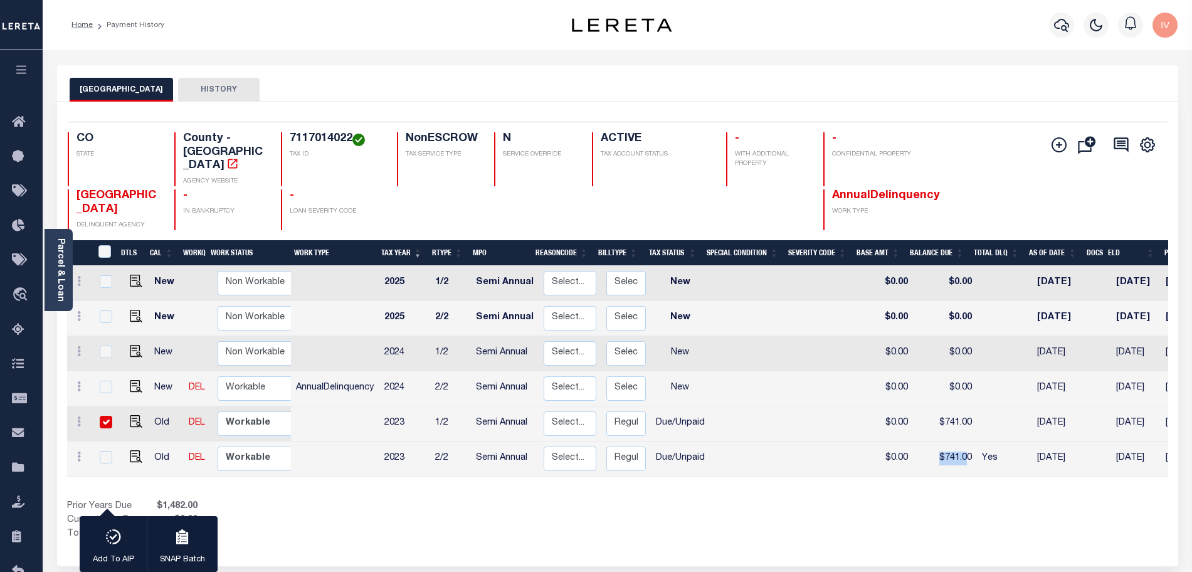
drag, startPoint x: 927, startPoint y: 435, endPoint x: 962, endPoint y: 438, distance: 34.6
click at [962, 441] on td "$741.00" at bounding box center [945, 458] width 64 height 35
checkbox input "true"
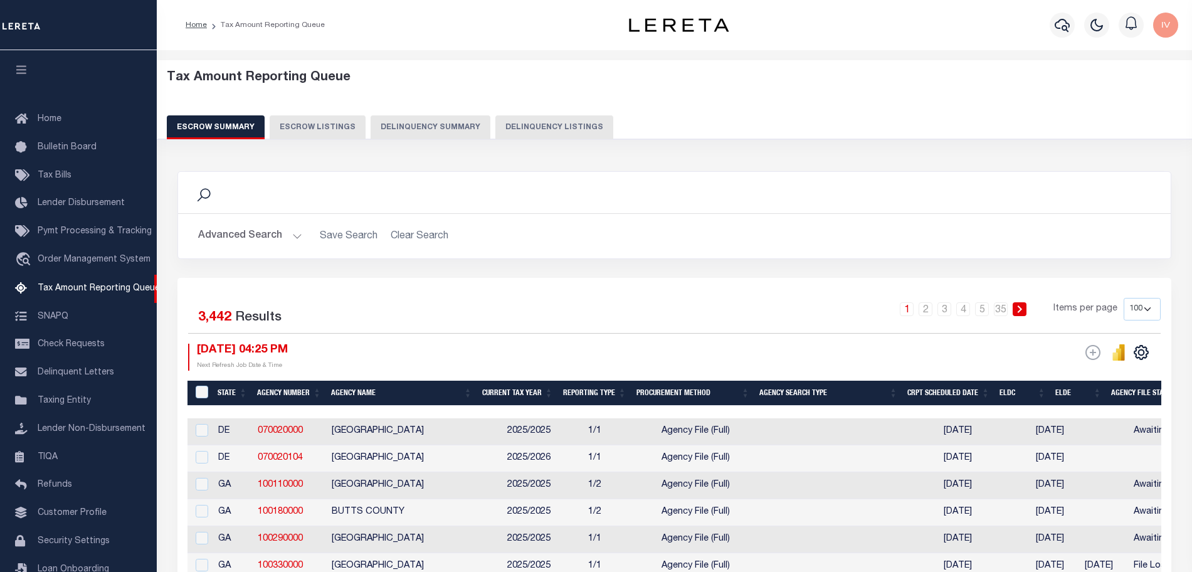
select select "100"
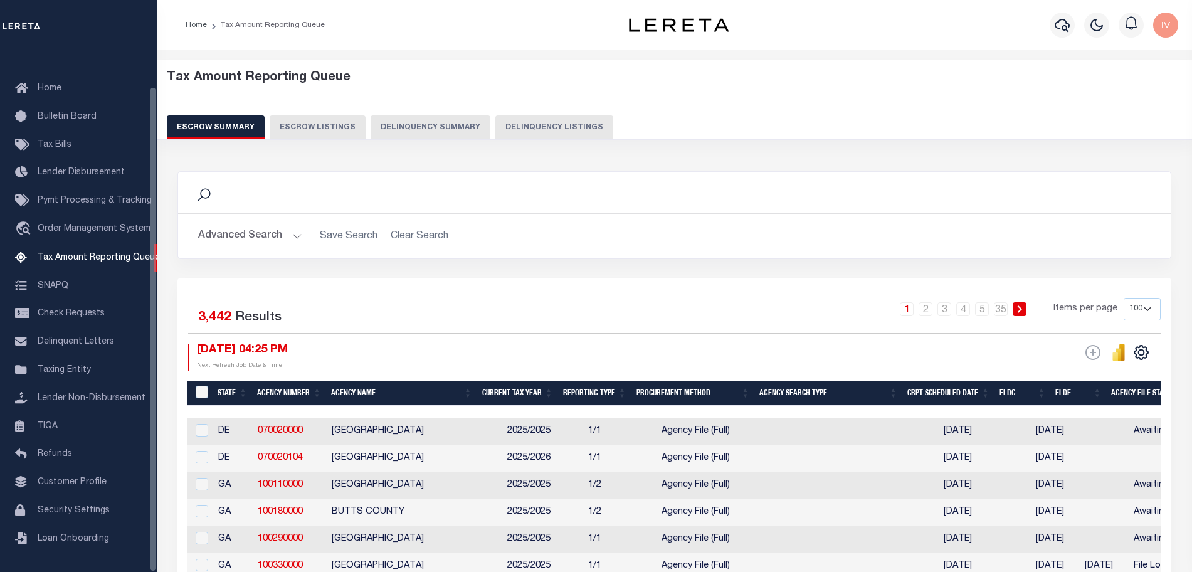
click at [416, 128] on button "Delinquency Summary" at bounding box center [431, 127] width 120 height 24
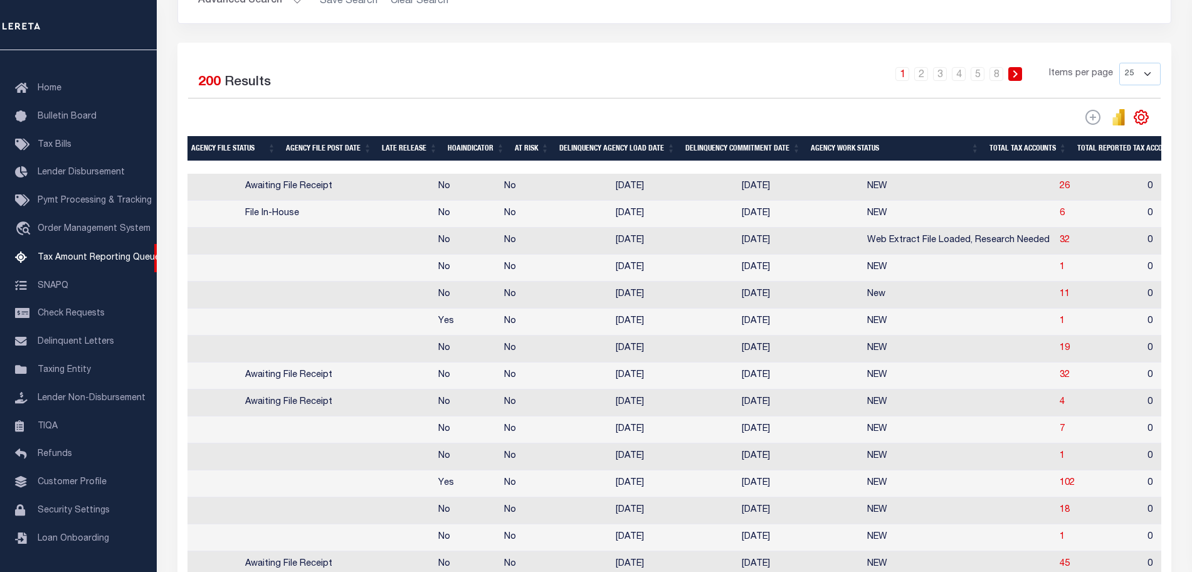
scroll to position [0, 705]
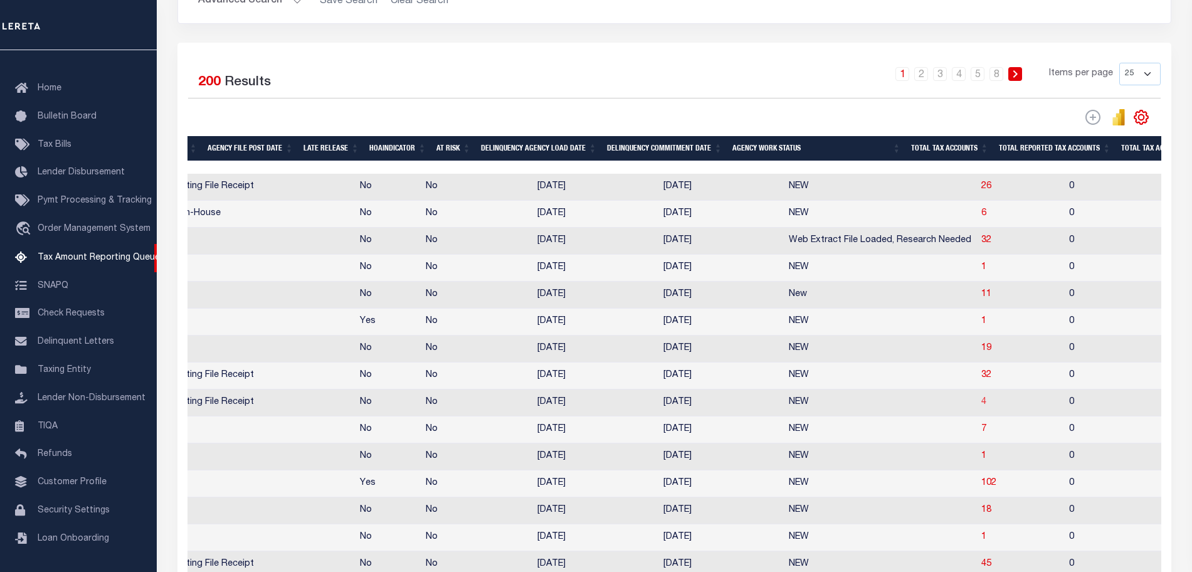
click at [981, 406] on span "4" at bounding box center [983, 402] width 5 height 9
select select "100"
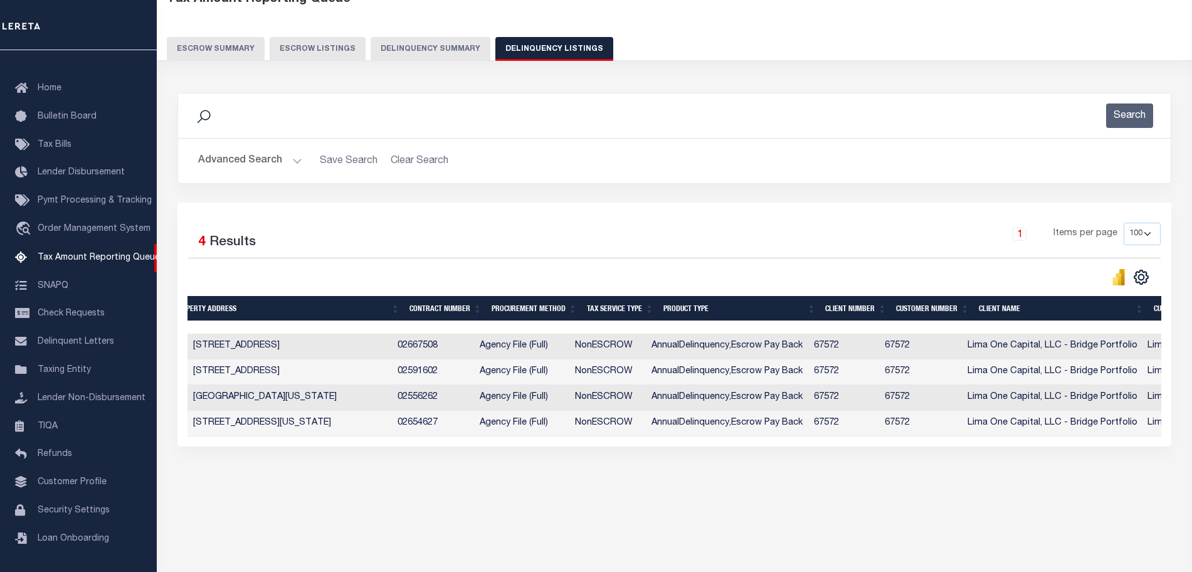
scroll to position [0, 0]
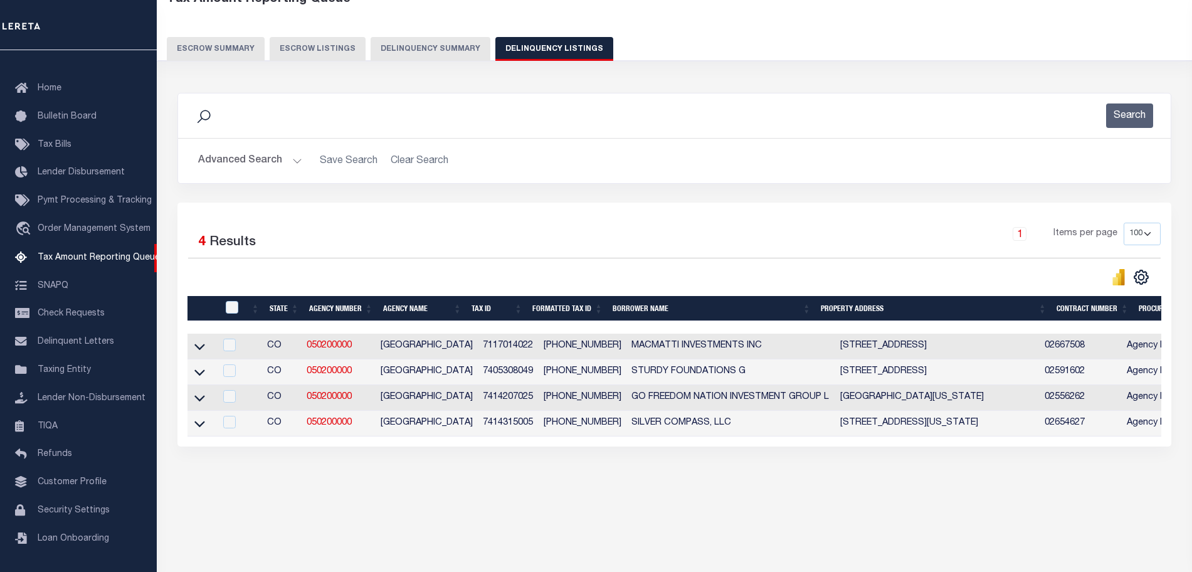
drag, startPoint x: 200, startPoint y: 425, endPoint x: 194, endPoint y: 402, distance: 24.0
click at [200, 425] on icon at bounding box center [199, 423] width 11 height 13
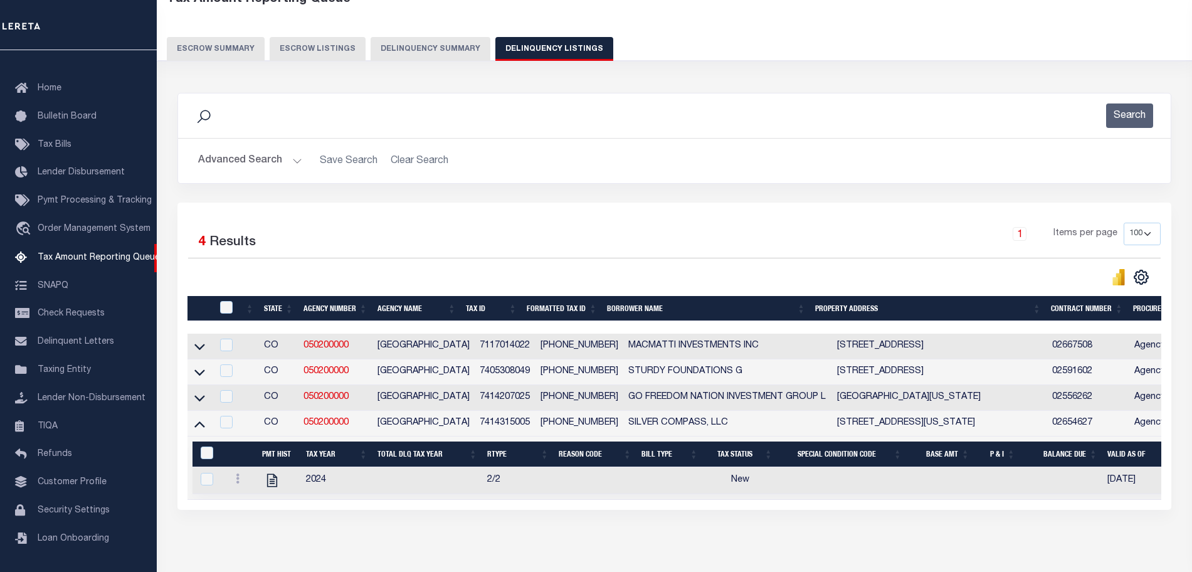
click at [194, 401] on link at bounding box center [200, 397] width 14 height 9
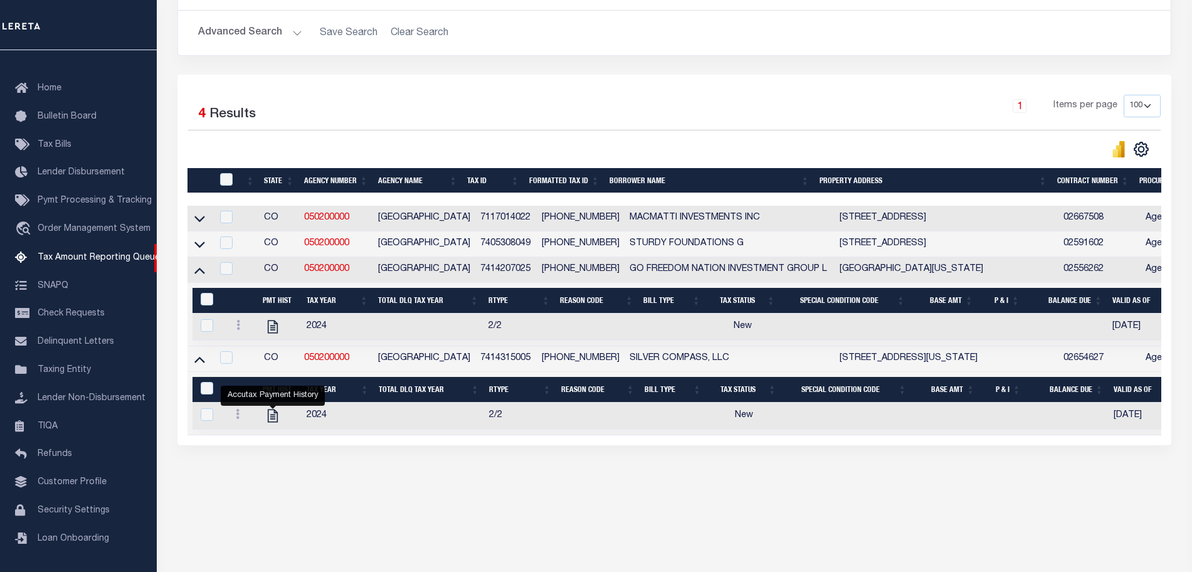
click at [388, 125] on div "Selected 4 Results" at bounding box center [302, 112] width 229 height 35
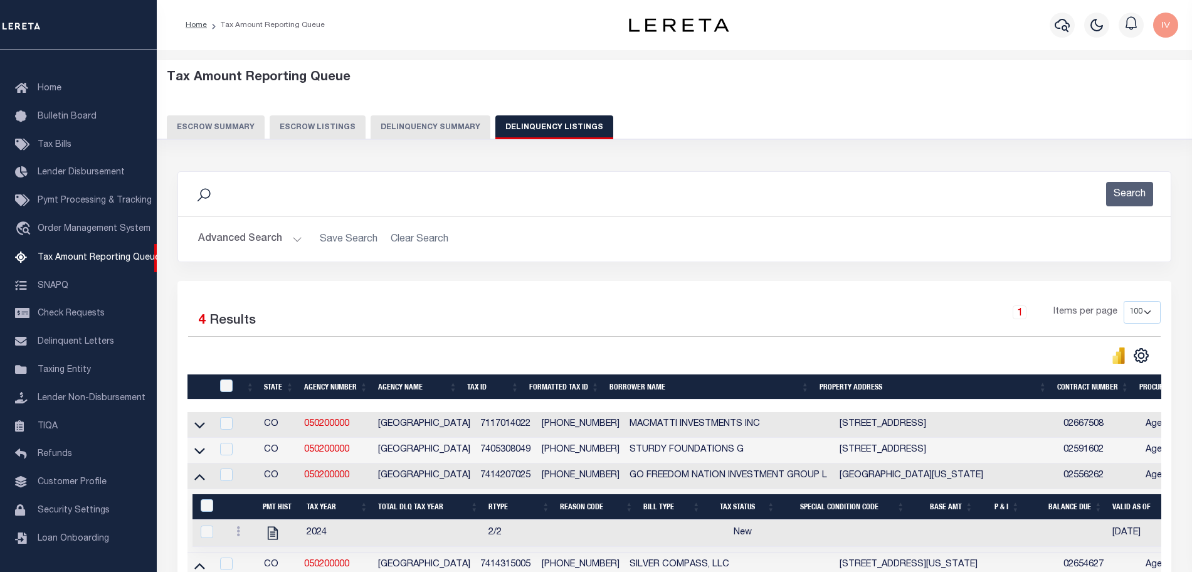
click at [419, 132] on button "Delinquency Summary" at bounding box center [431, 127] width 120 height 24
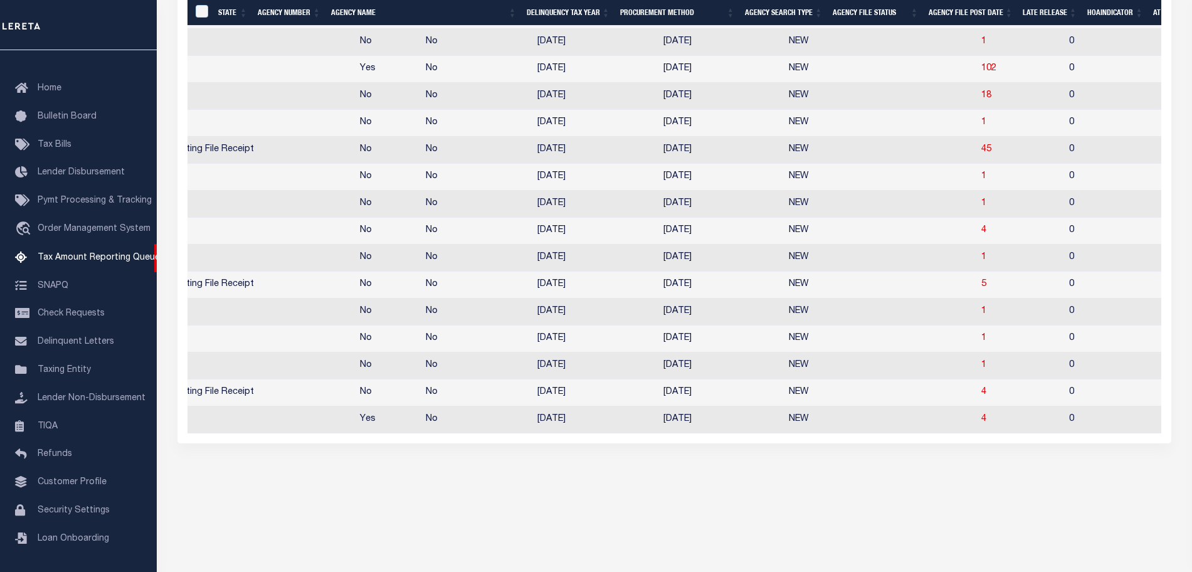
scroll to position [0, 705]
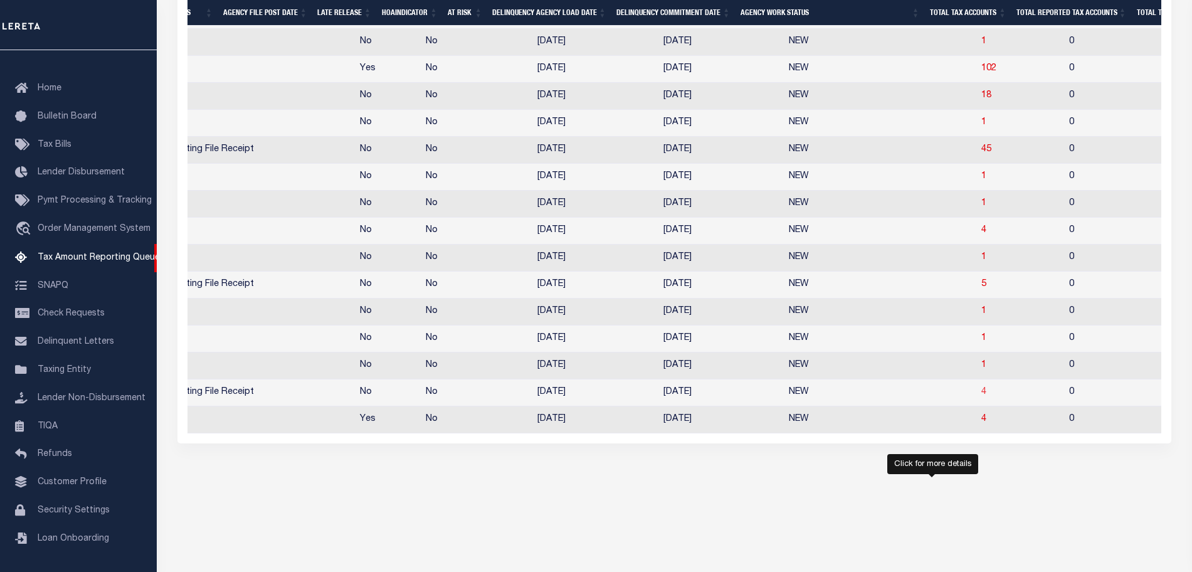
click at [981, 396] on span "4" at bounding box center [983, 392] width 5 height 9
select select "100"
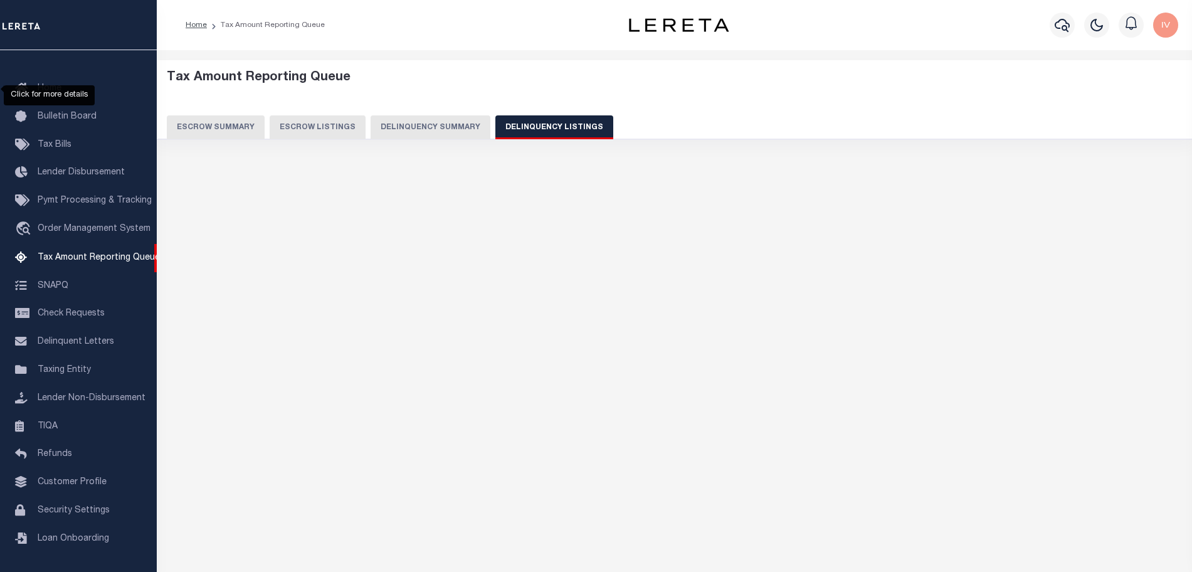
scroll to position [0, 0]
select select "100"
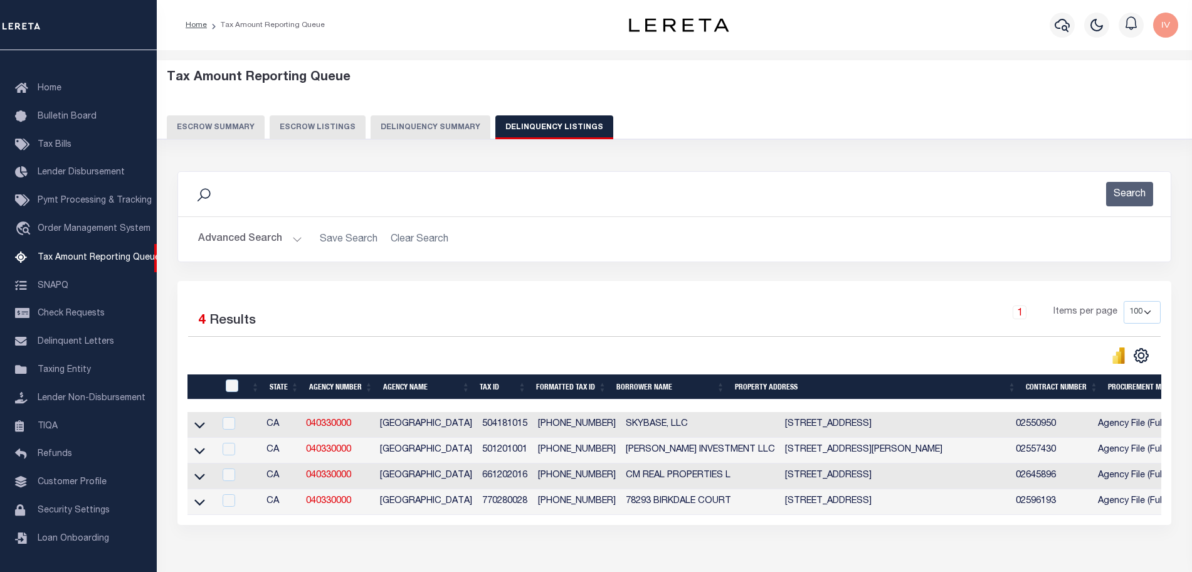
scroll to position [78, 0]
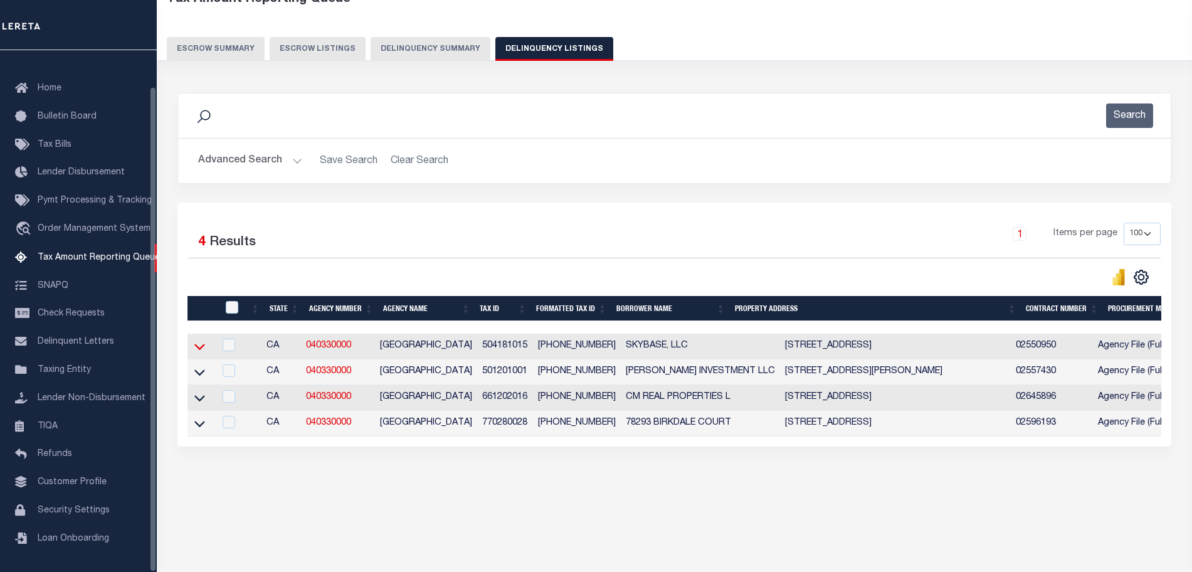
click at [203, 351] on icon at bounding box center [199, 346] width 11 height 13
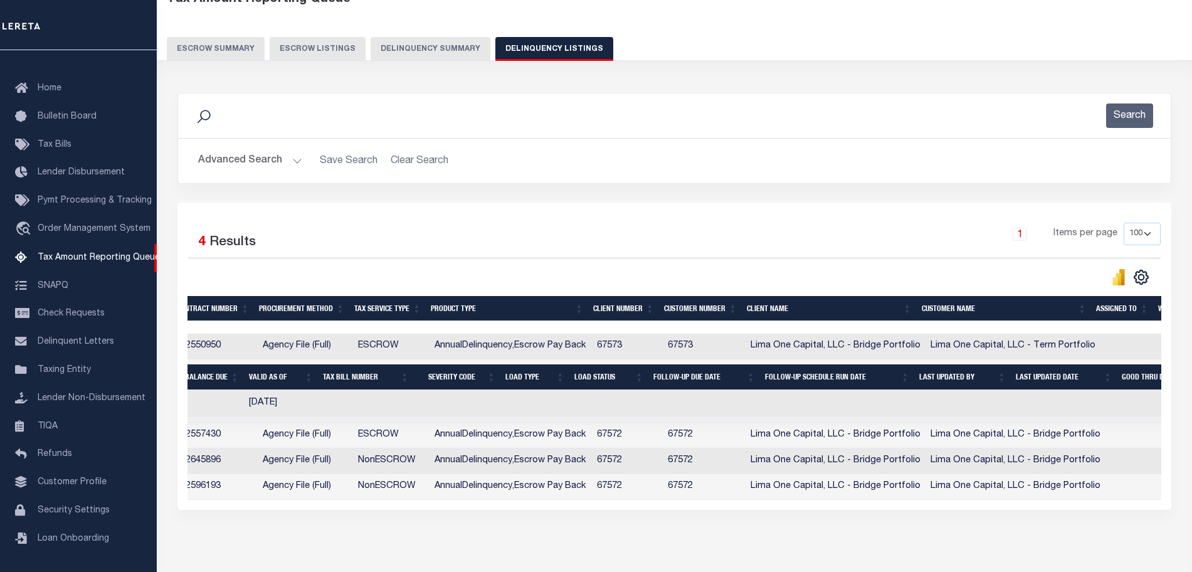
scroll to position [0, 1079]
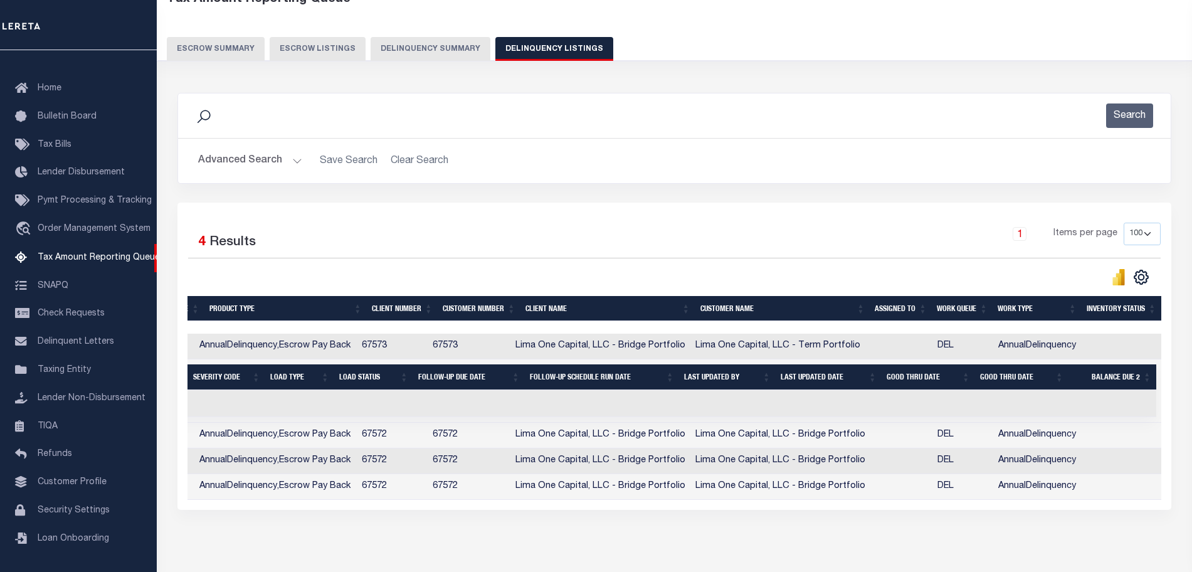
click at [389, 529] on div "Data sync process is currently running, you may face some response delays. Sear…" at bounding box center [674, 313] width 1011 height 467
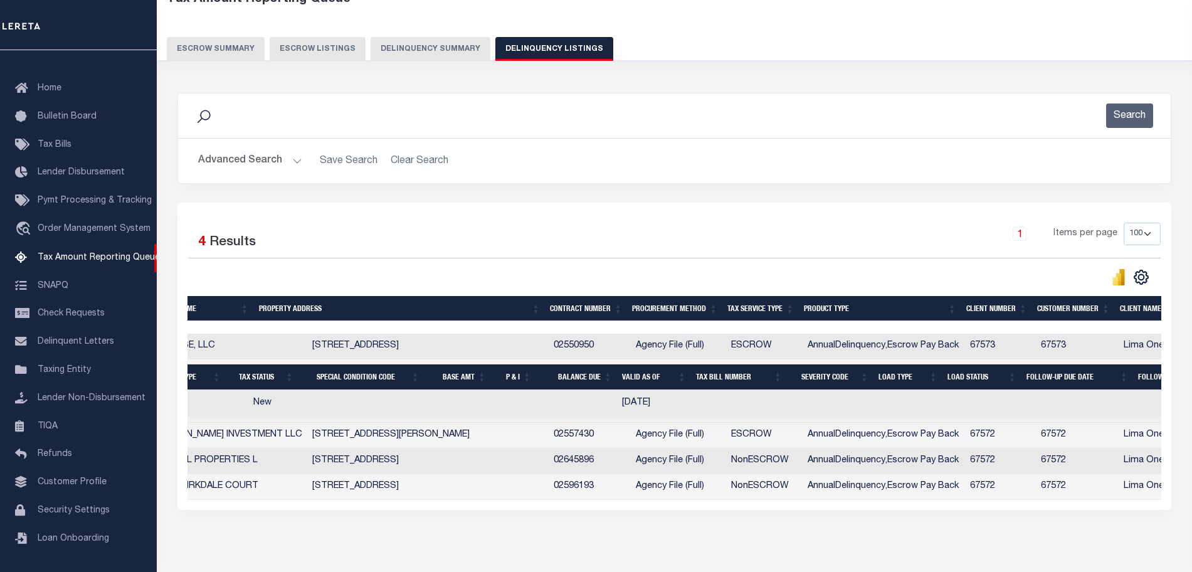
scroll to position [0, 549]
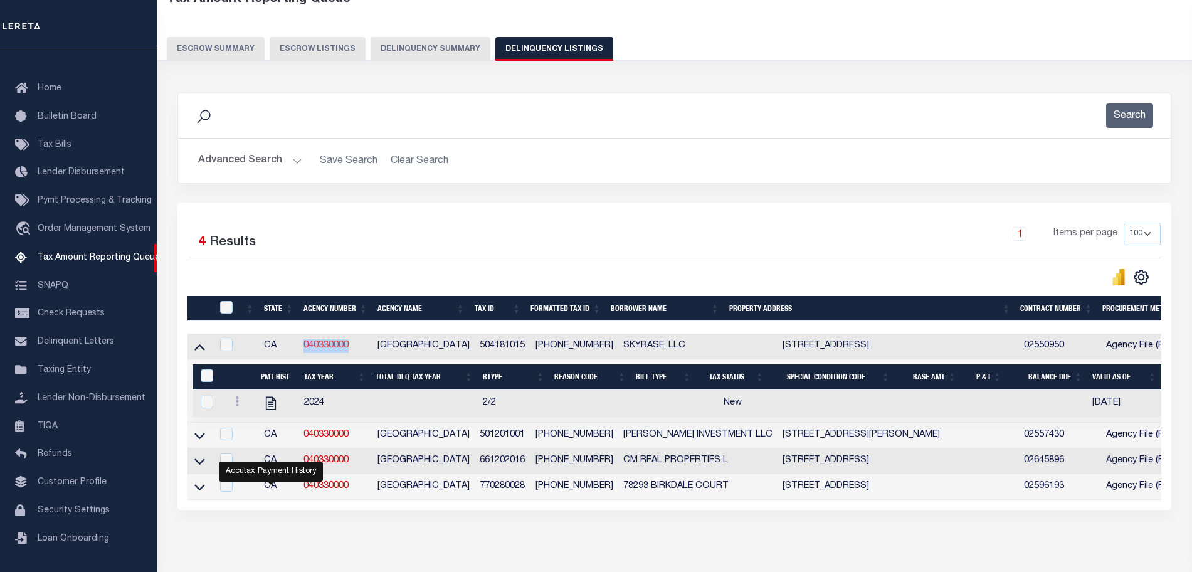
drag, startPoint x: 356, startPoint y: 346, endPoint x: 305, endPoint y: 347, distance: 50.2
click at [305, 347] on td "040330000" at bounding box center [335, 347] width 74 height 26
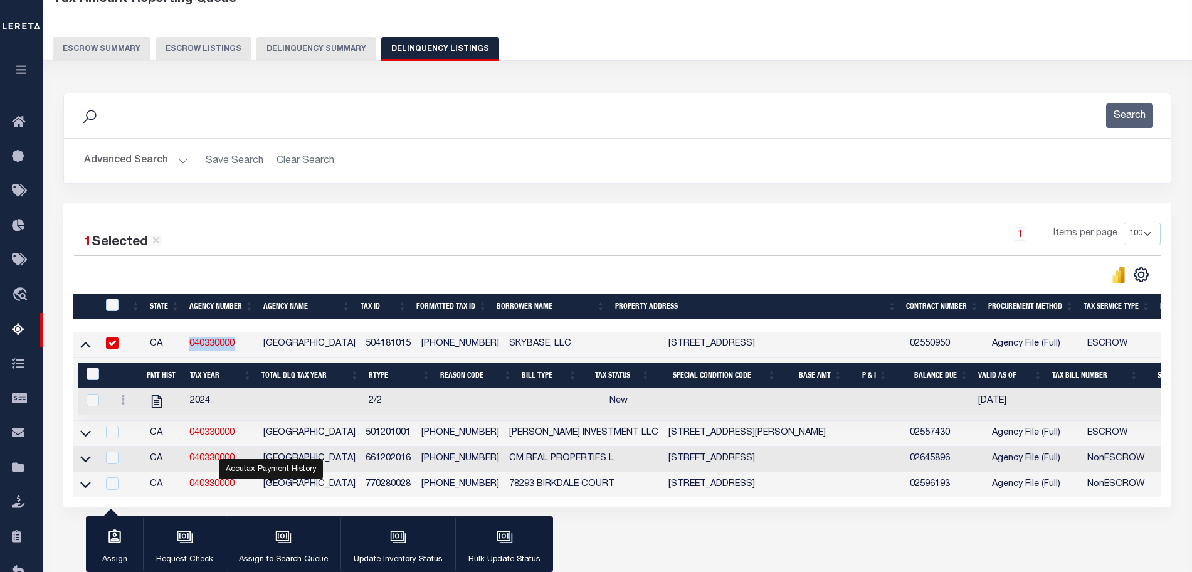
copy link "040330000"
click at [381, 346] on td "504181015" at bounding box center [389, 345] width 56 height 26
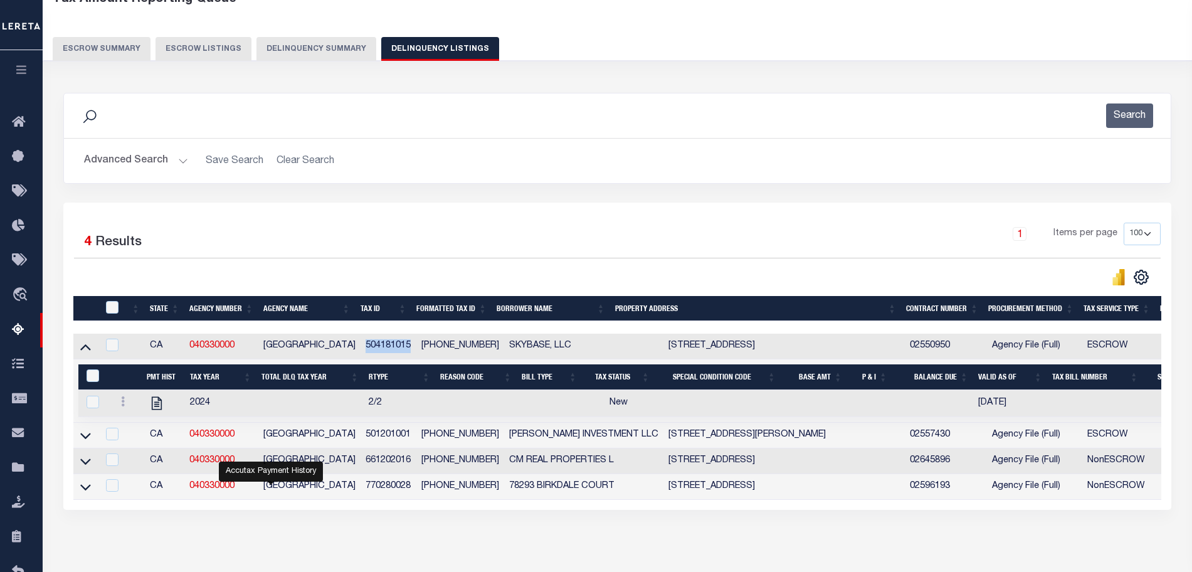
click at [381, 346] on td "504181015" at bounding box center [389, 347] width 56 height 26
checkbox input "true"
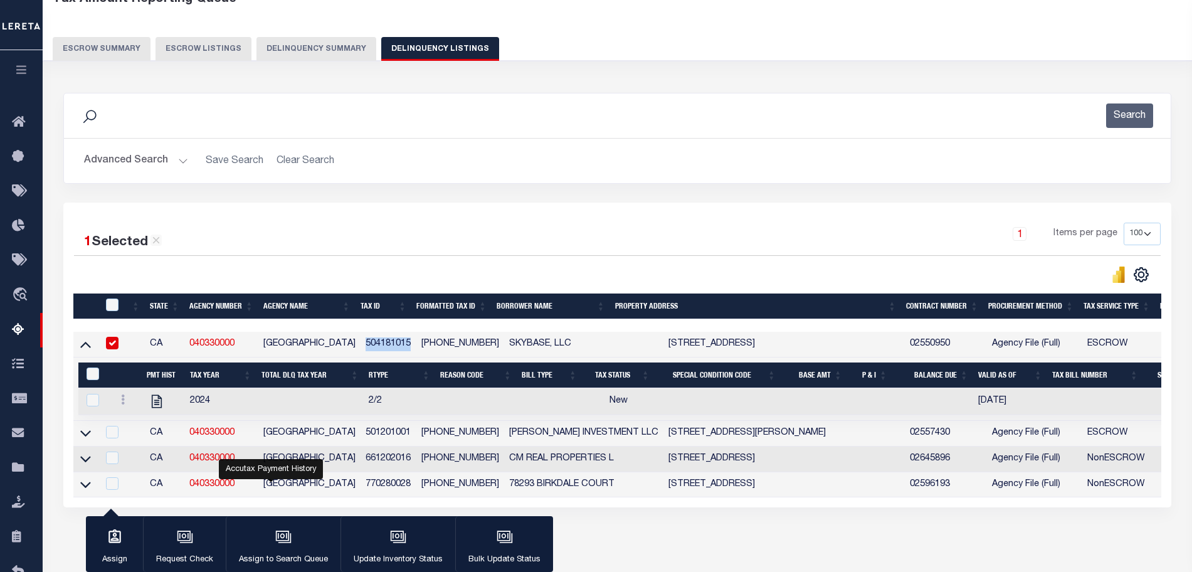
copy td "504181015"
drag, startPoint x: 83, startPoint y: 437, endPoint x: 362, endPoint y: 430, distance: 279.2
click at [83, 437] on icon at bounding box center [85, 434] width 11 height 6
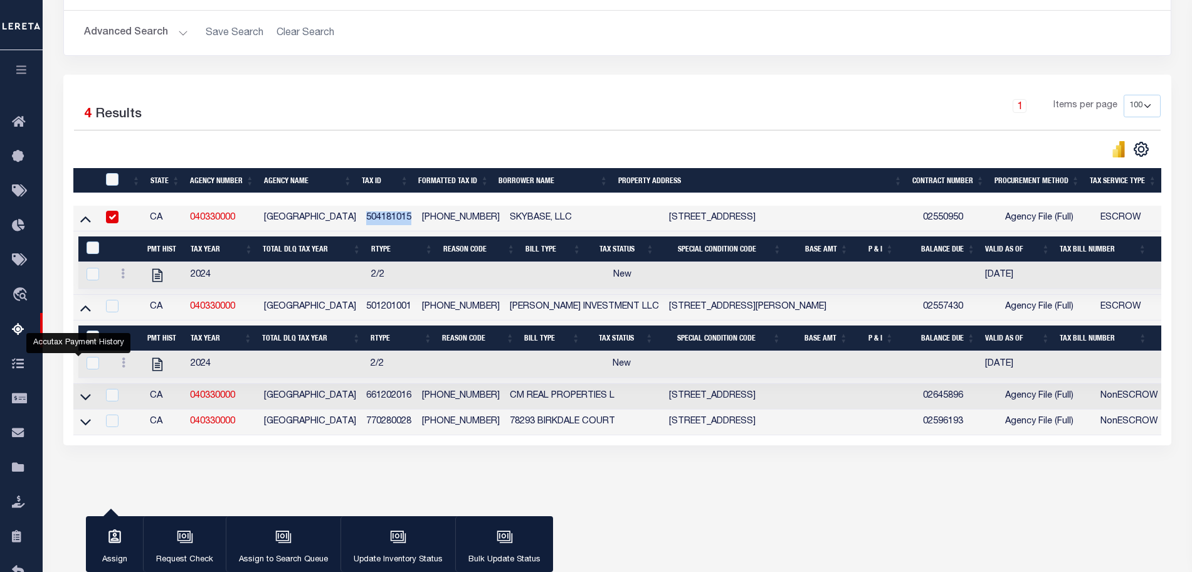
scroll to position [0, 470]
click at [507, 470] on div "Data sync process is currently running, you may face some response delays. Sear…" at bounding box center [617, 217] width 1125 height 531
click at [373, 309] on td "501201001" at bounding box center [389, 308] width 56 height 26
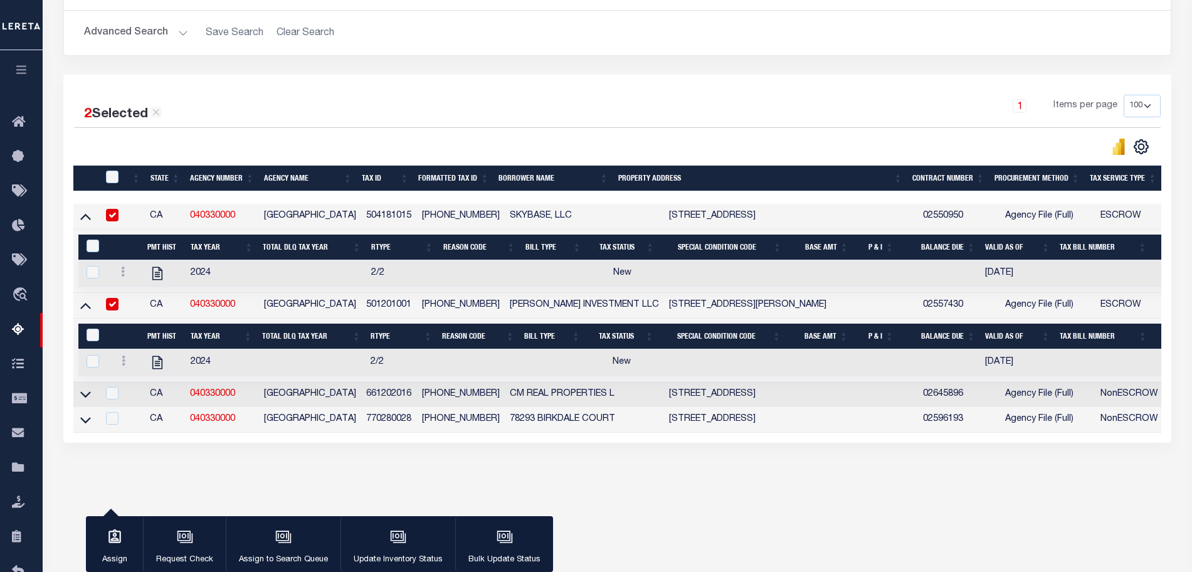
scroll to position [204, 0]
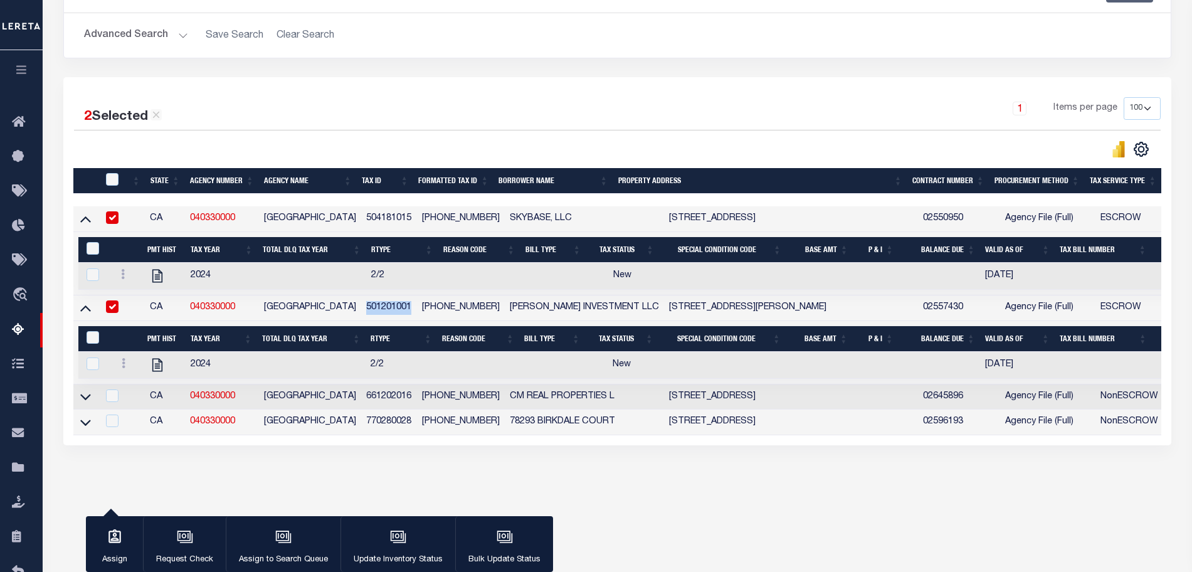
click at [373, 309] on td "501201001" at bounding box center [389, 308] width 56 height 26
checkbox input "false"
copy td "501201001"
click at [83, 403] on icon at bounding box center [85, 396] width 11 height 13
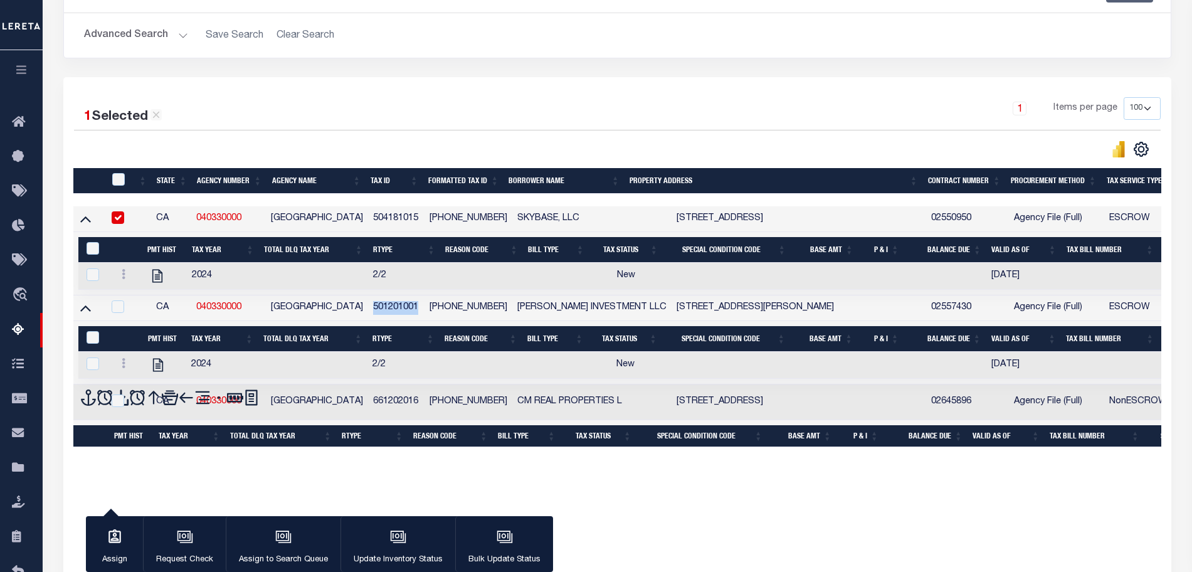
drag, startPoint x: 83, startPoint y: 404, endPoint x: 765, endPoint y: 331, distance: 685.5
click at [85, 403] on span at bounding box center [88, 401] width 16 height 25
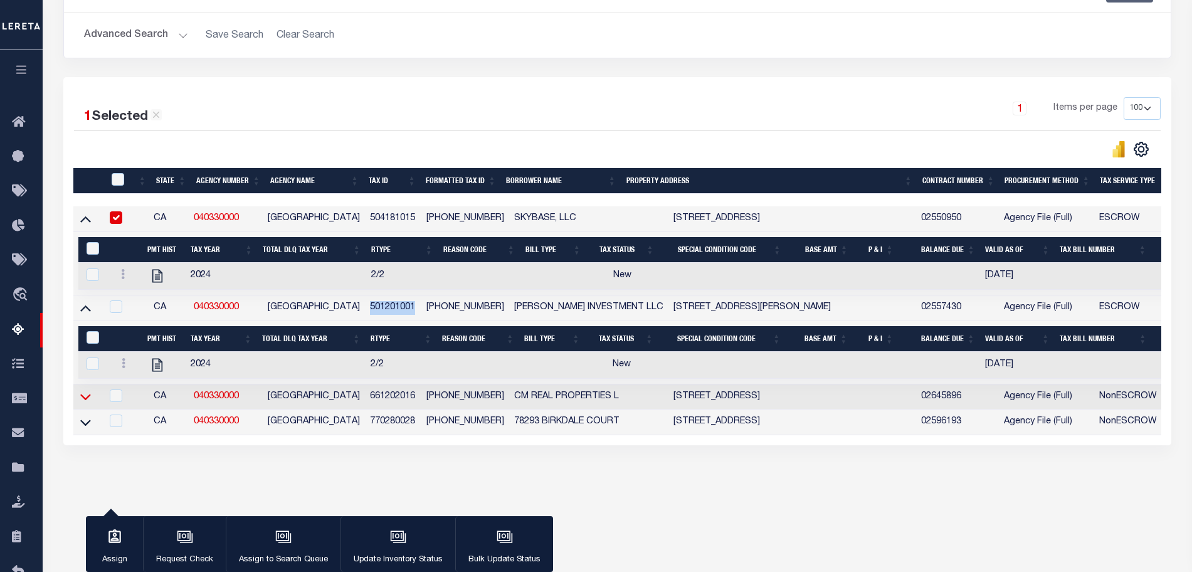
click at [90, 402] on icon at bounding box center [85, 396] width 11 height 13
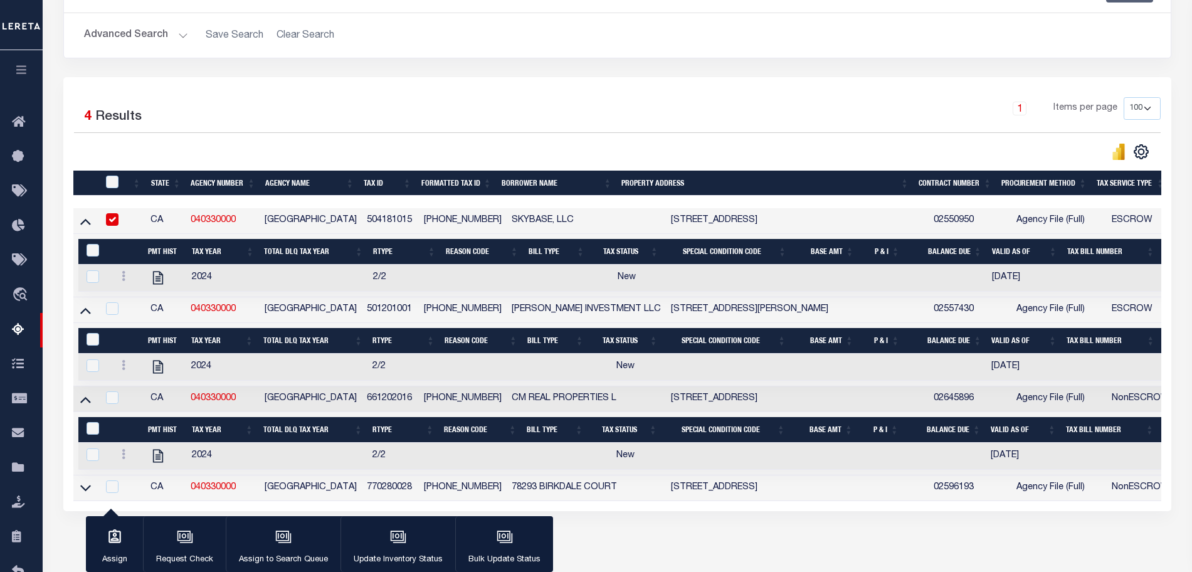
click at [403, 399] on td "661202016" at bounding box center [390, 399] width 56 height 26
checkbox input "false"
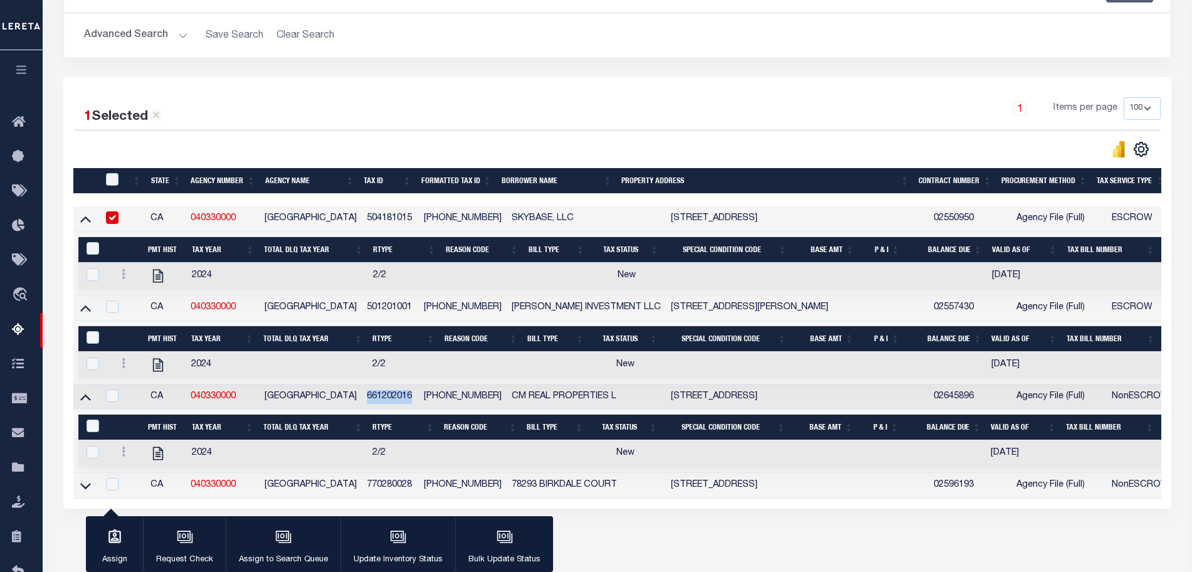
copy td "661202016"
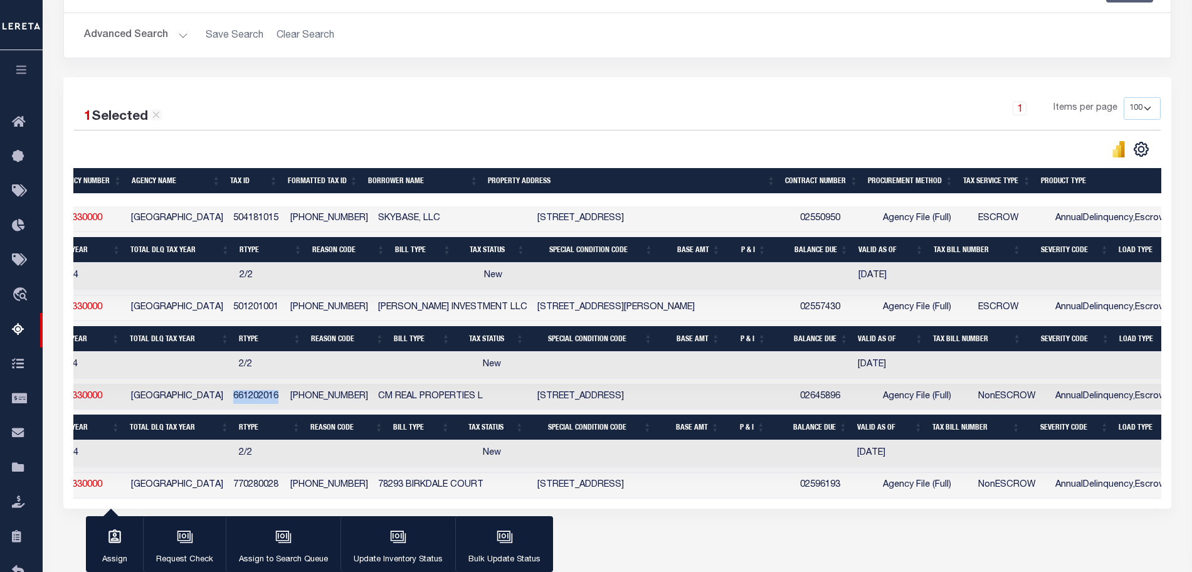
scroll to position [0, 55]
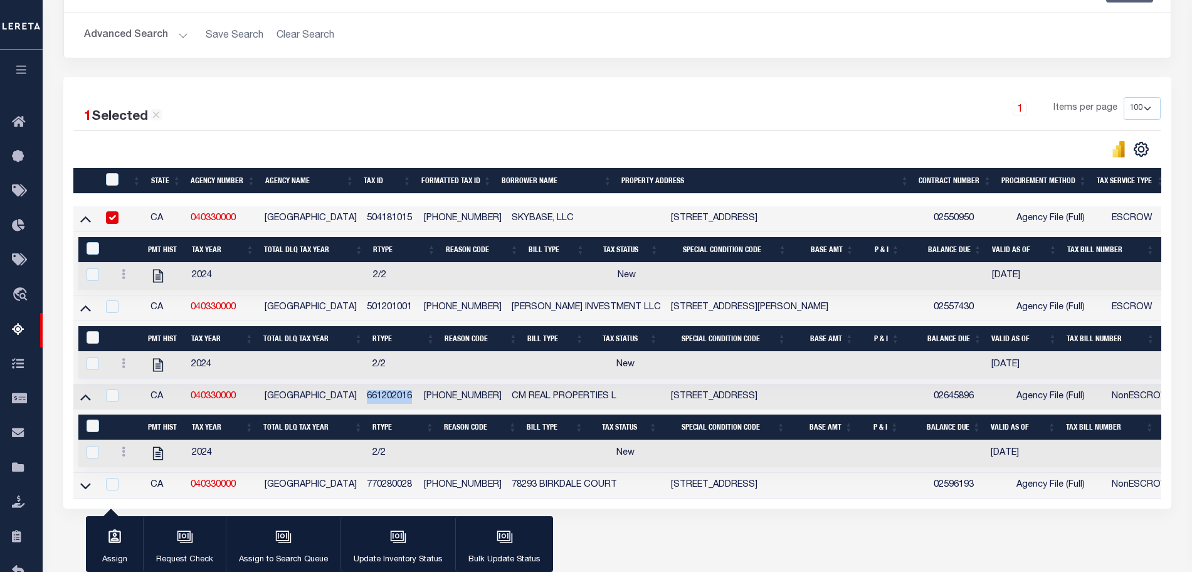
click at [383, 493] on td "770280028" at bounding box center [390, 486] width 56 height 26
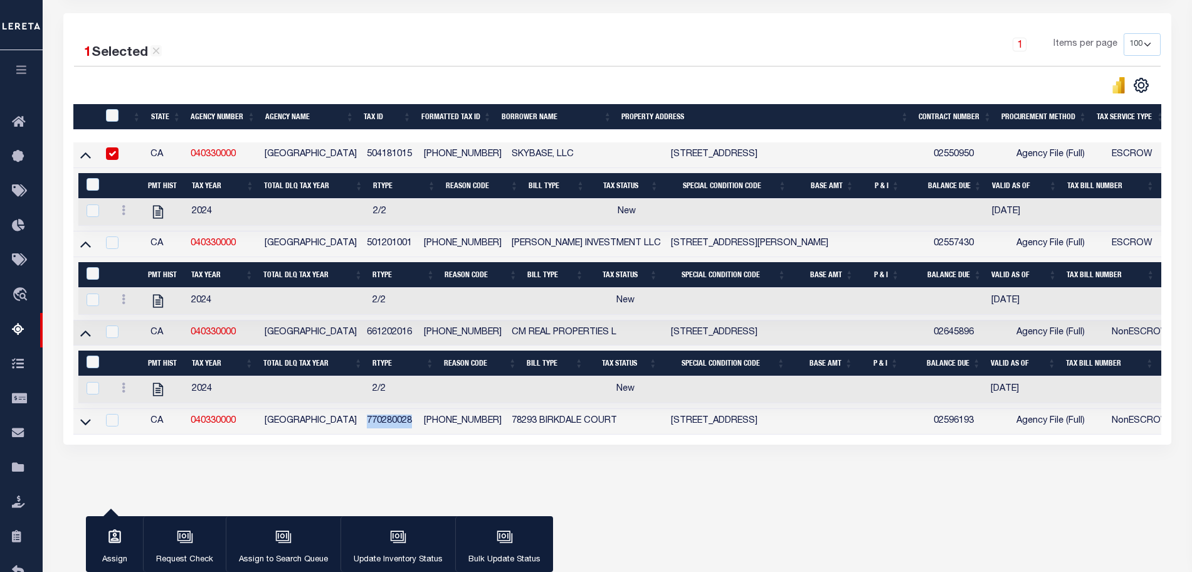
copy td "770280028"
click at [91, 433] on td at bounding box center [85, 422] width 24 height 26
click at [87, 428] on icon at bounding box center [85, 421] width 11 height 13
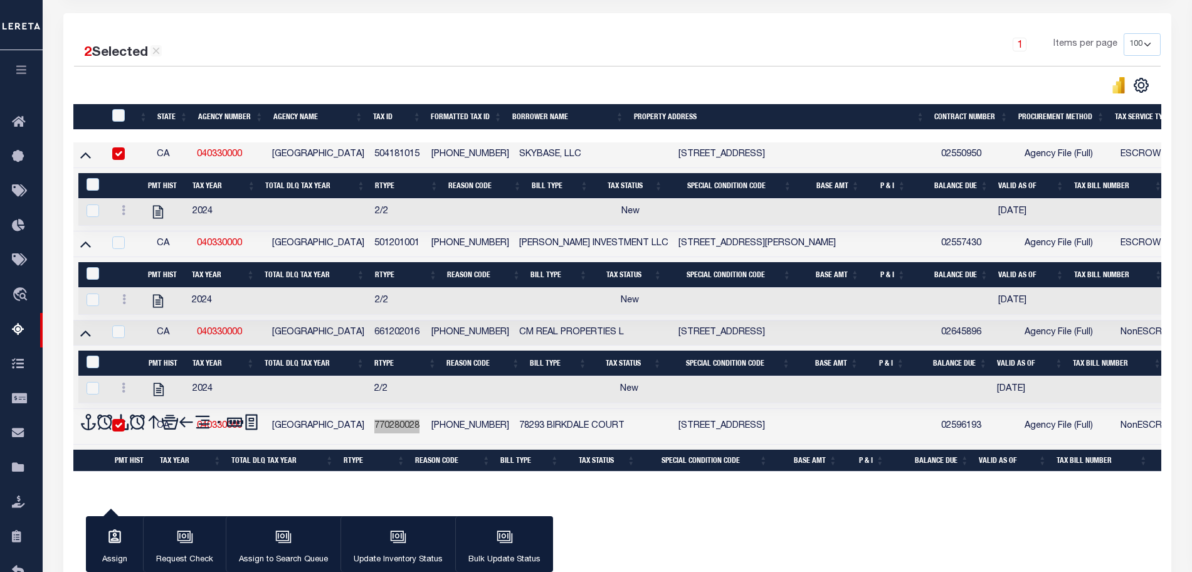
checkbox input "true"
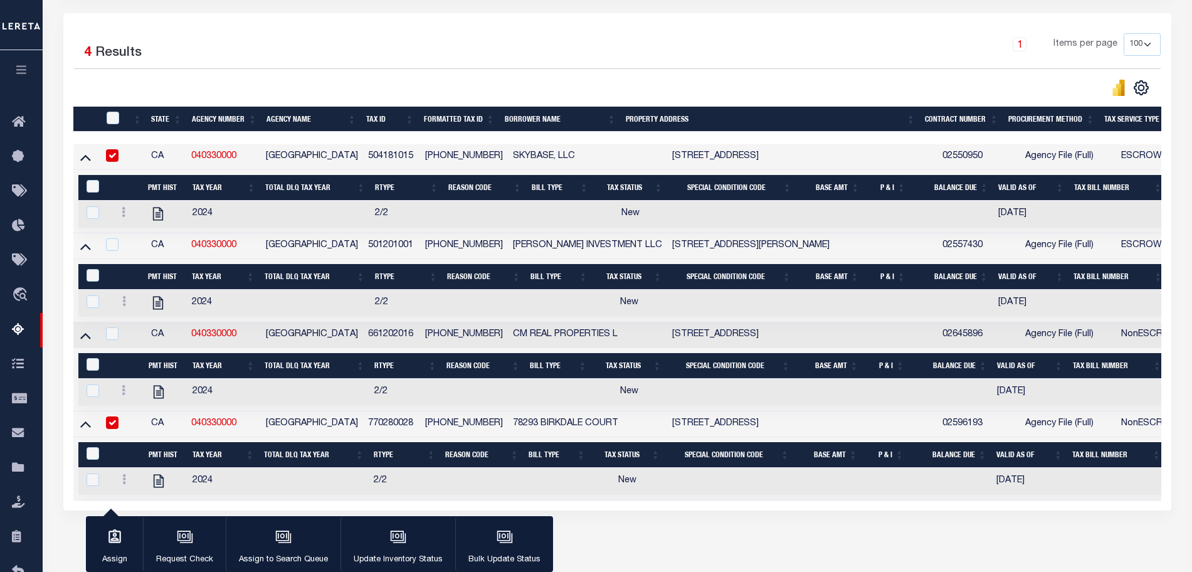
scroll to position [0, 1010]
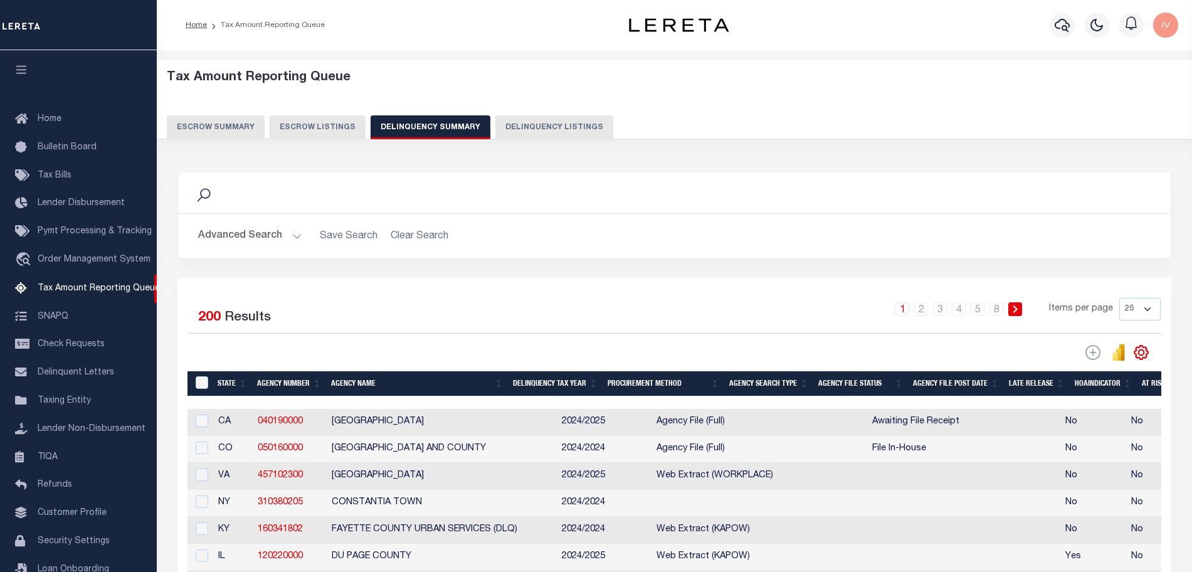
scroll to position [0, 627]
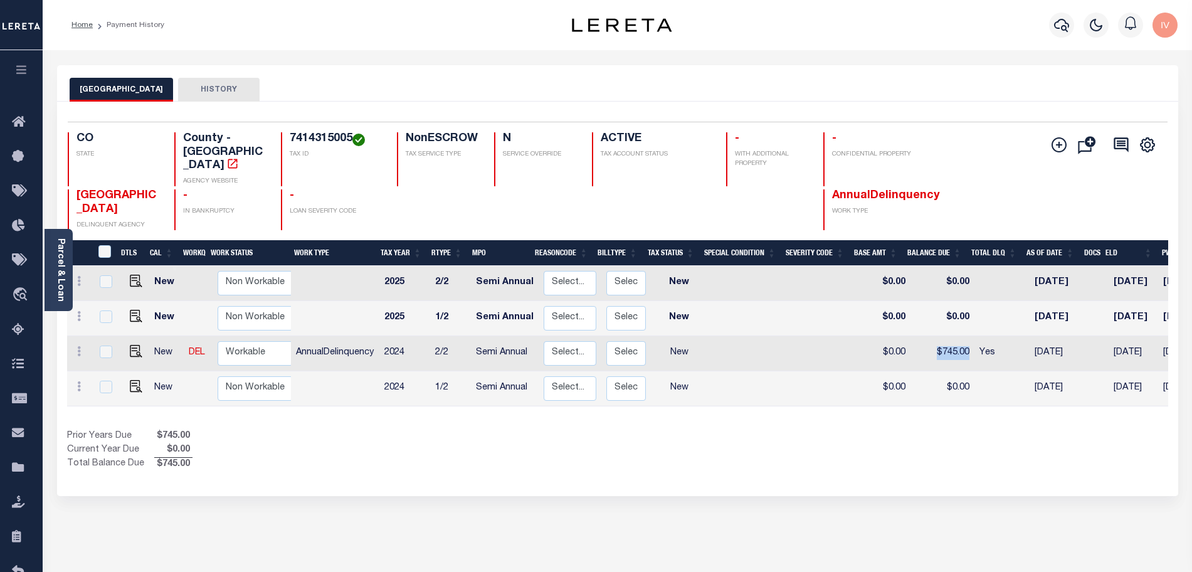
drag, startPoint x: 946, startPoint y: 337, endPoint x: 972, endPoint y: 341, distance: 26.0
click at [972, 341] on tr "New DEL Non Workable Workable AnnualDelinquency 2024 2/2 Semi Annual Select... …" at bounding box center [722, 353] width 1311 height 35
click at [792, 453] on div "Selected 4 Results 1 Items per page 25 50 100 CO STATE TAX ID N" at bounding box center [617, 299] width 1121 height 394
drag, startPoint x: 988, startPoint y: 338, endPoint x: 972, endPoint y: 337, distance: 16.4
click at [975, 337] on td "Yes" at bounding box center [1002, 353] width 55 height 35
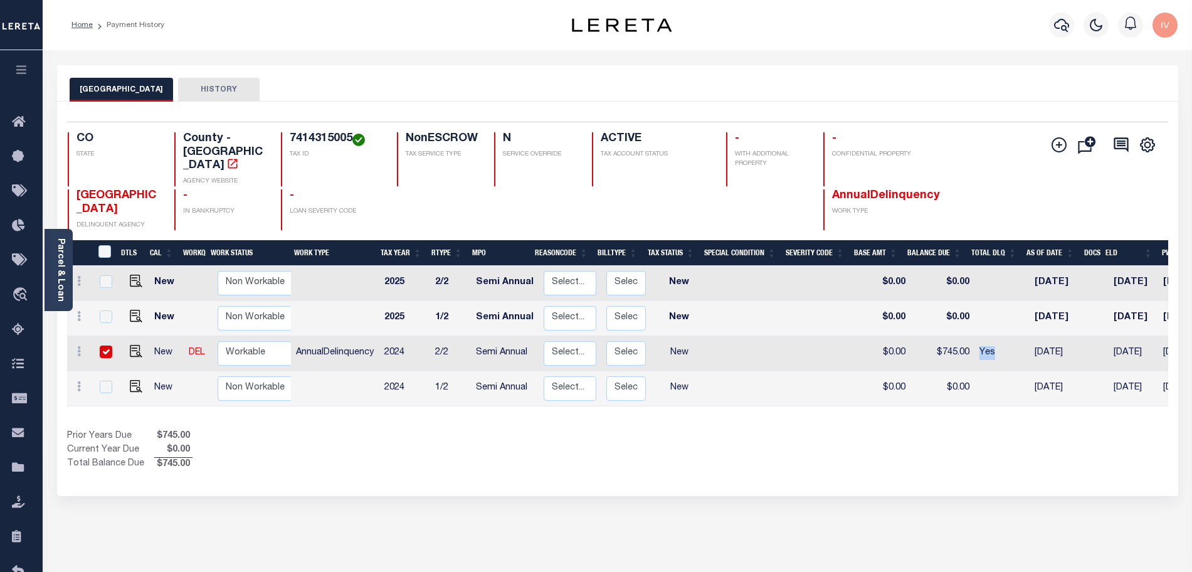
checkbox input "true"
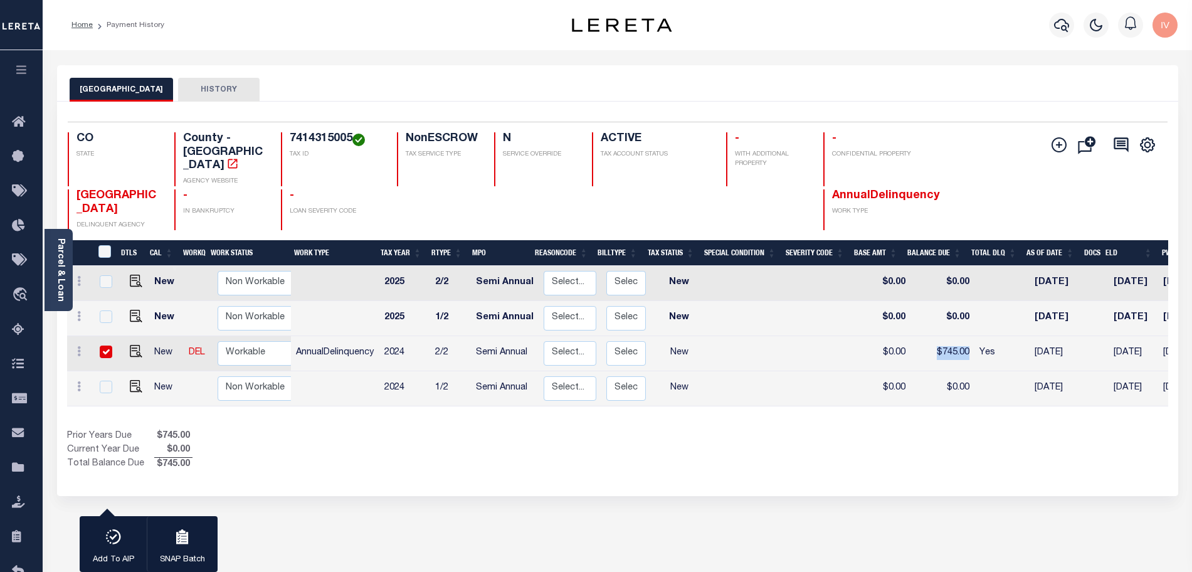
drag, startPoint x: 924, startPoint y: 337, endPoint x: 964, endPoint y: 332, distance: 40.4
click at [964, 336] on td "$745.00" at bounding box center [943, 353] width 64 height 35
checkbox input "false"
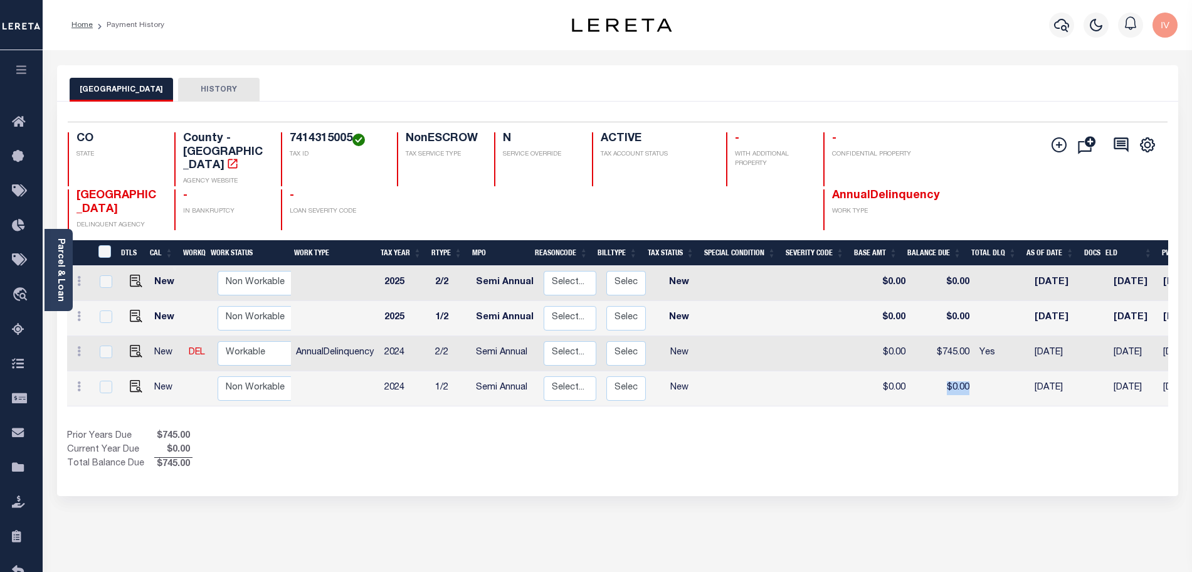
drag, startPoint x: 927, startPoint y: 364, endPoint x: 966, endPoint y: 367, distance: 38.3
click at [966, 371] on td "$0.00" at bounding box center [943, 388] width 64 height 35
checkbox input "true"
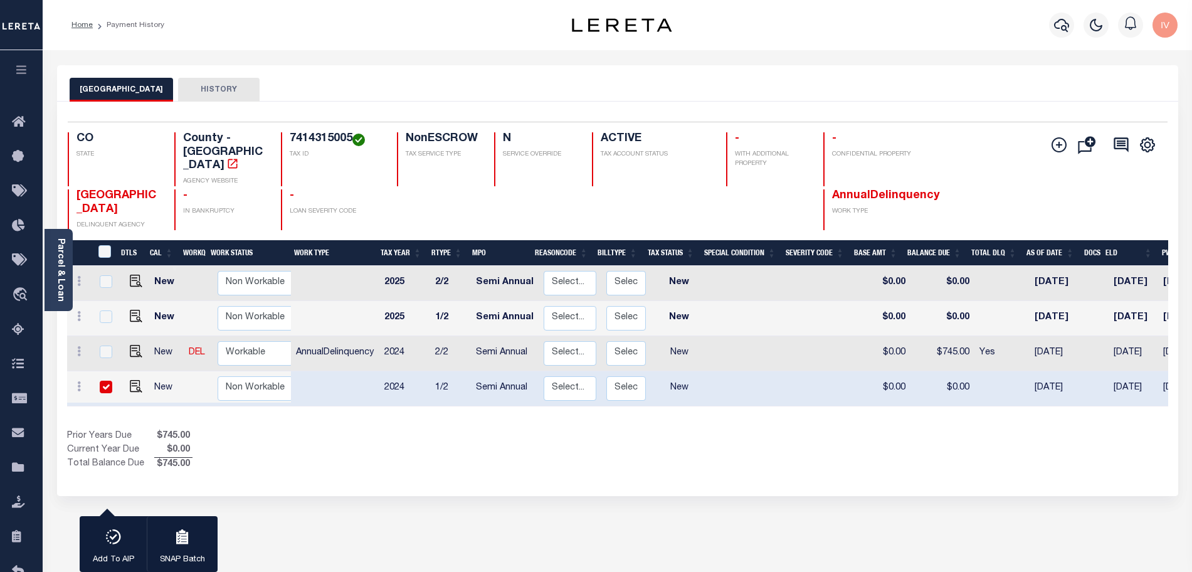
click at [931, 347] on td "$745.00" at bounding box center [943, 353] width 64 height 35
checkbox input "true"
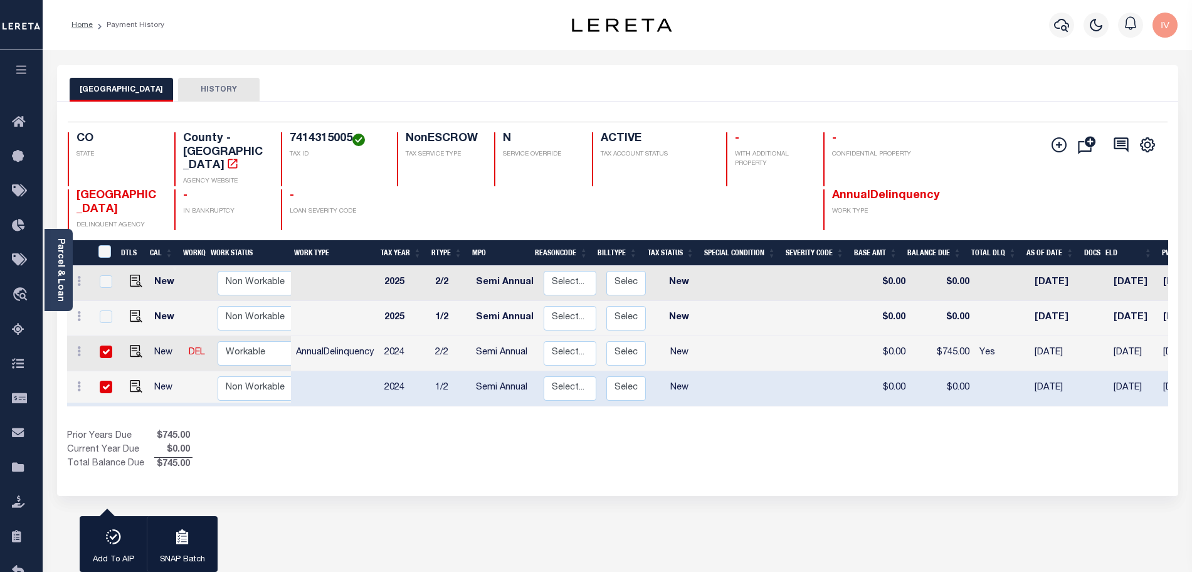
click at [935, 371] on td "$0.00" at bounding box center [943, 388] width 64 height 35
checkbox input "false"
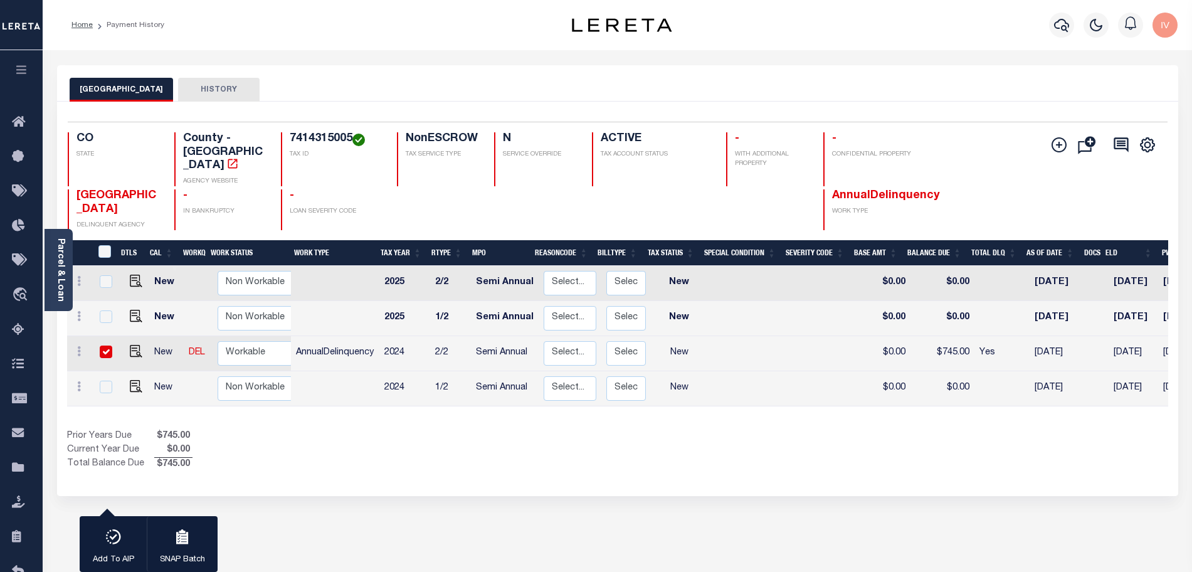
click at [925, 336] on td "$745.00" at bounding box center [943, 353] width 64 height 35
checkbox input "false"
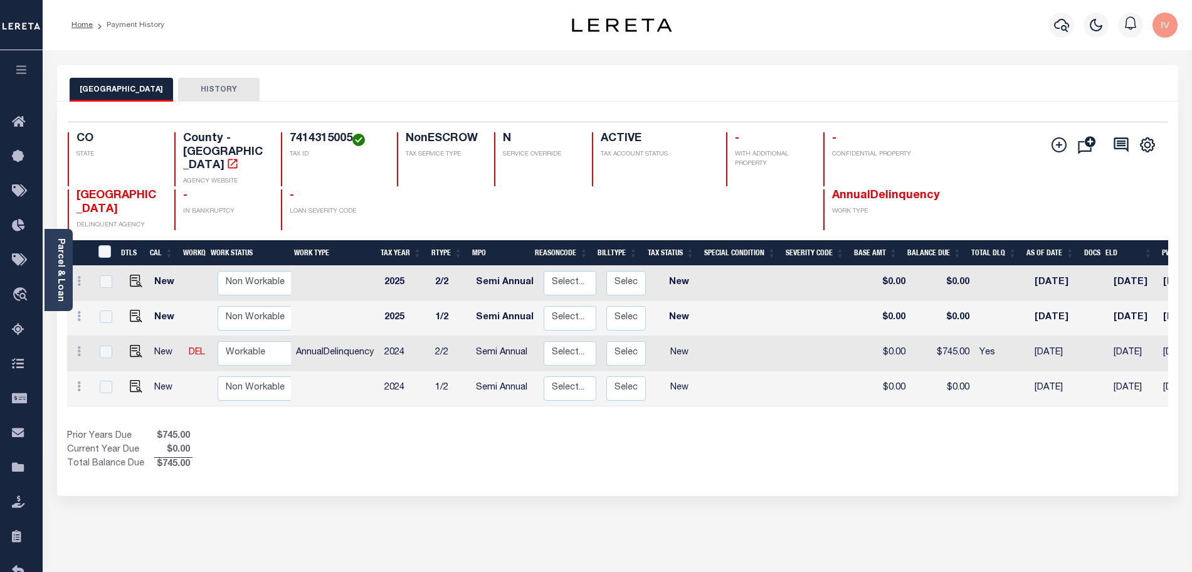
click at [925, 337] on td "$745.00" at bounding box center [943, 353] width 64 height 35
checkbox input "true"
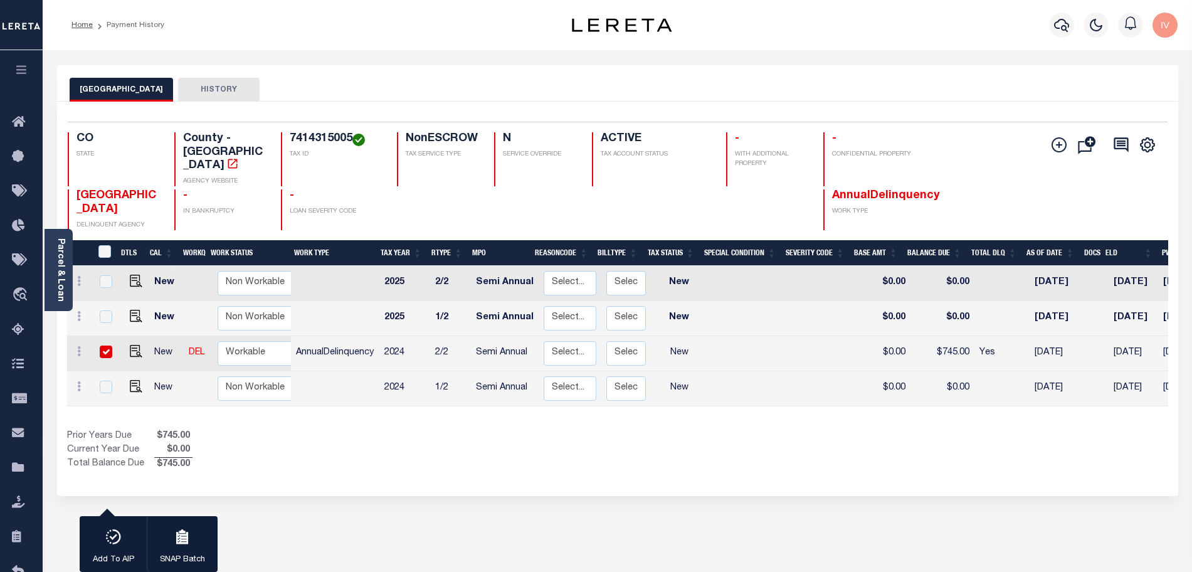
click at [925, 339] on td "$745.00" at bounding box center [943, 353] width 64 height 35
checkbox input "false"
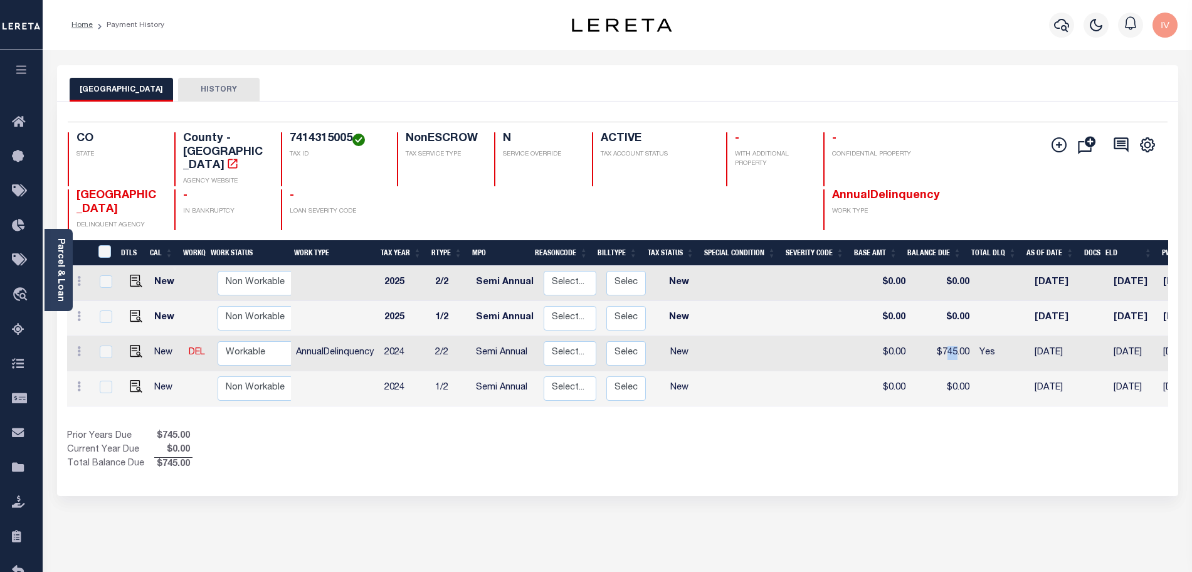
drag, startPoint x: 939, startPoint y: 338, endPoint x: 951, endPoint y: 337, distance: 12.0
click at [951, 337] on td "$745.00" at bounding box center [943, 353] width 64 height 35
checkbox input "true"
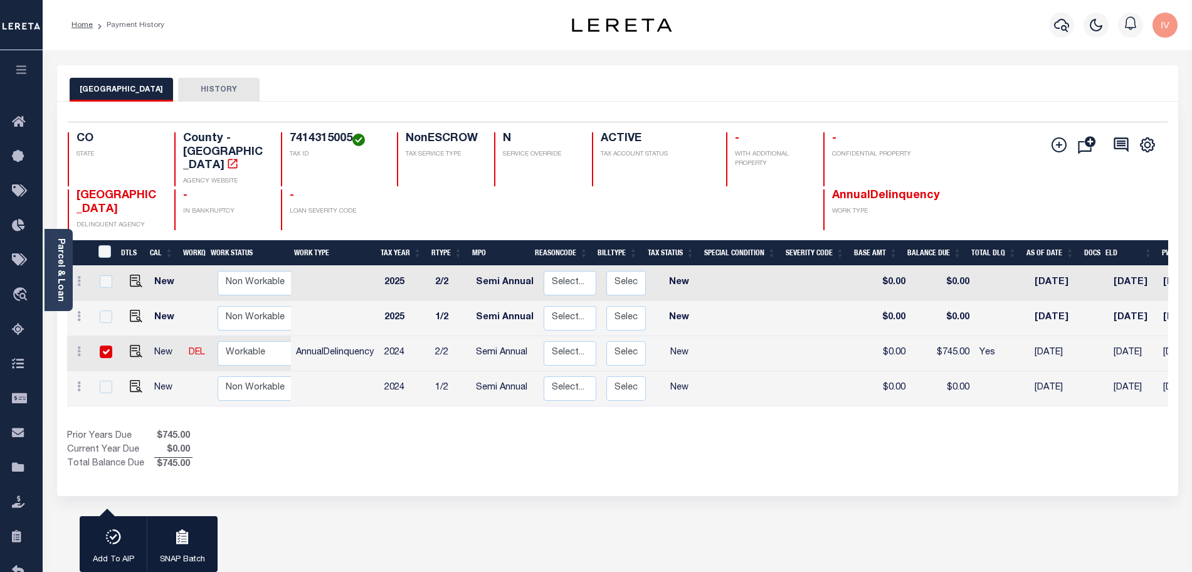
click at [766, 431] on div "Show Tax Lines before Bill Release Date Prior Years Due $745.00 Current Year Du…" at bounding box center [617, 451] width 1101 height 42
click at [654, 336] on td "New" at bounding box center [679, 353] width 56 height 35
checkbox input "false"
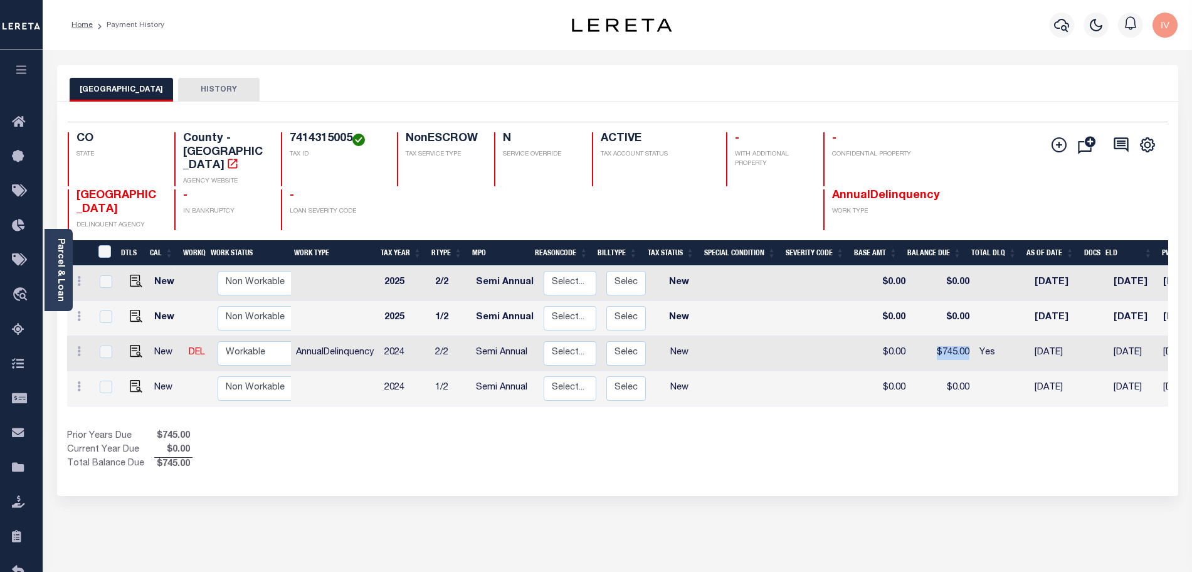
drag, startPoint x: 920, startPoint y: 334, endPoint x: 963, endPoint y: 335, distance: 42.7
click at [963, 336] on td "$745.00" at bounding box center [943, 353] width 64 height 35
checkbox input "true"
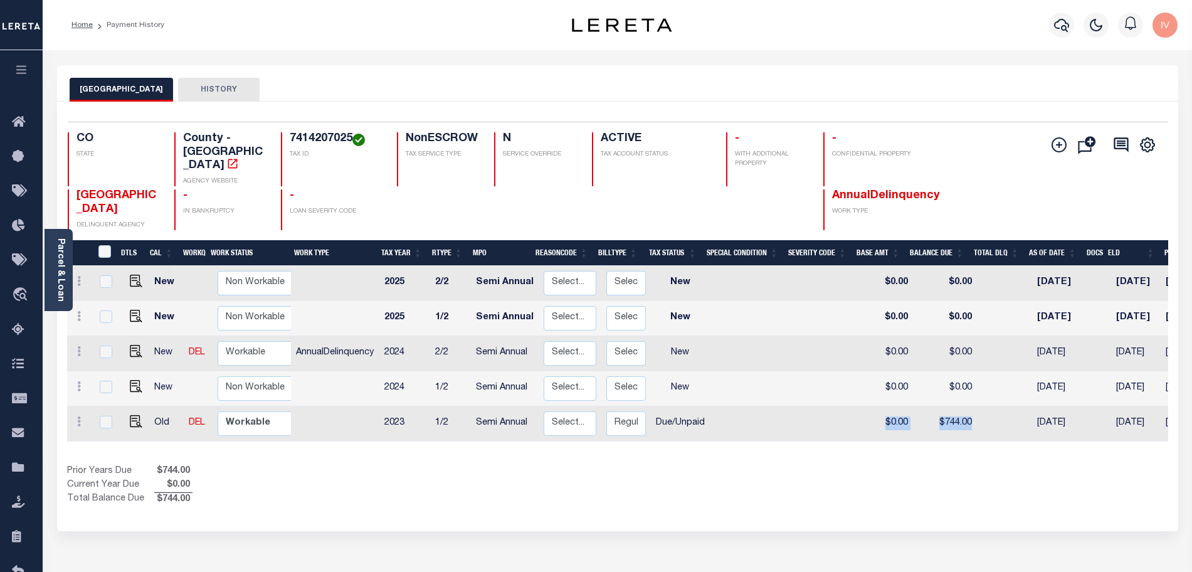
drag, startPoint x: 706, startPoint y: 404, endPoint x: 997, endPoint y: 408, distance: 291.0
click at [997, 408] on tr "Old DEL Non Workable Workable 2023 1/2 Semi Annual Select... Payment Reversal T…" at bounding box center [724, 423] width 1314 height 35
click at [963, 465] on div "Show Tax Lines before Bill Release Date Prior Years Due $744.00 Current Year Du…" at bounding box center [617, 486] width 1101 height 42
drag, startPoint x: 420, startPoint y: 403, endPoint x: 467, endPoint y: 406, distance: 47.1
click at [467, 406] on tr "Old DEL Non Workable Workable 2023 1/2 Semi Annual Select... Payment Reversal T…" at bounding box center [724, 423] width 1314 height 35
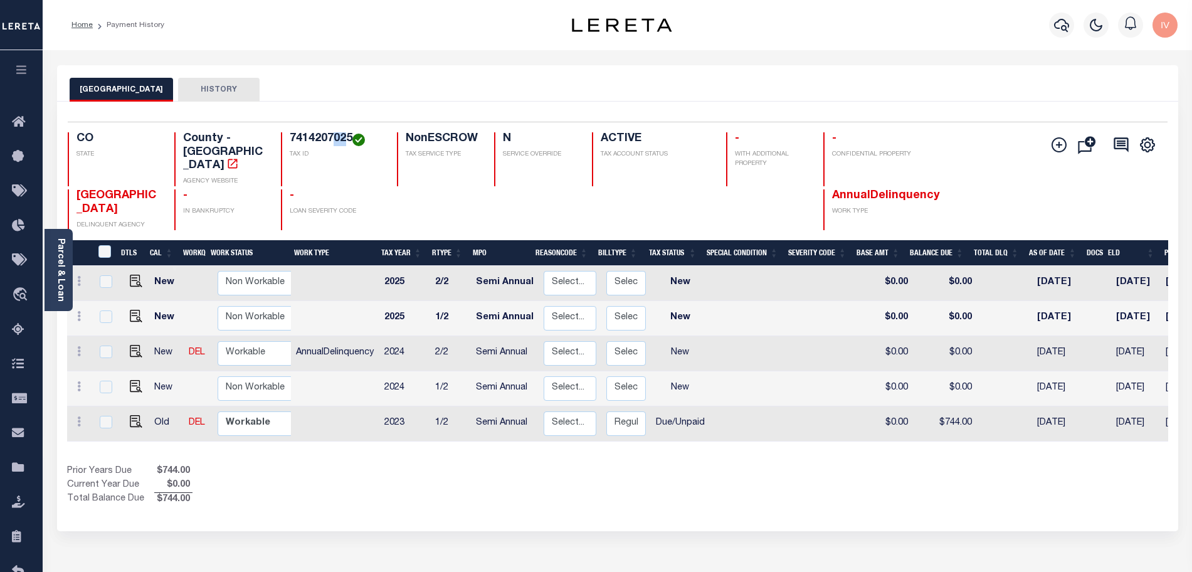
drag, startPoint x: 335, startPoint y: 135, endPoint x: 349, endPoint y: 135, distance: 14.4
click at [349, 135] on h4 "7414207025" at bounding box center [336, 139] width 92 height 14
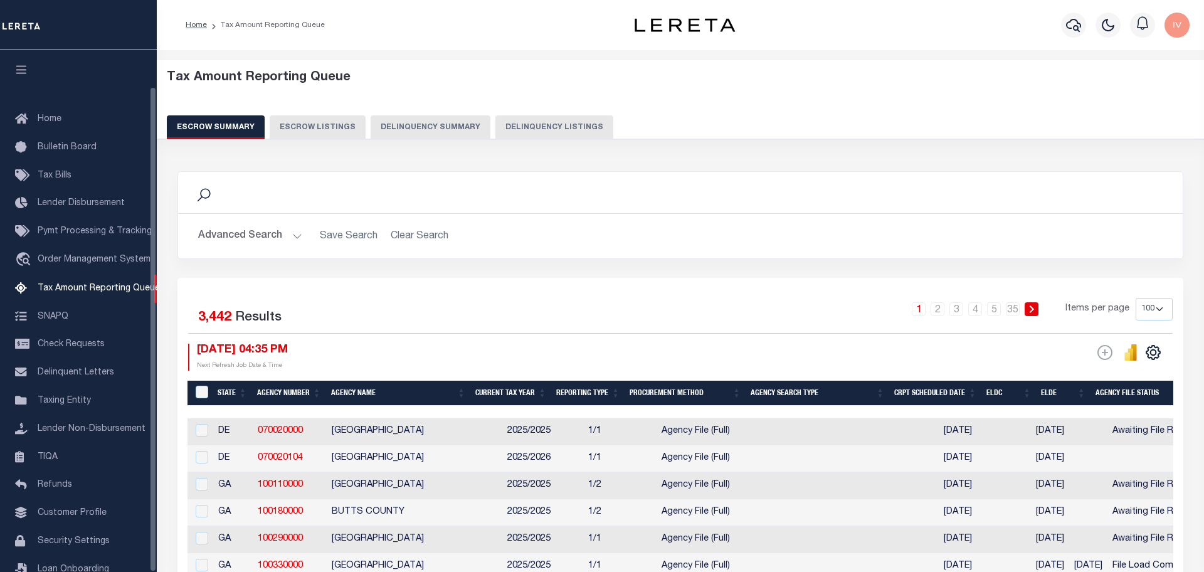
select select "100"
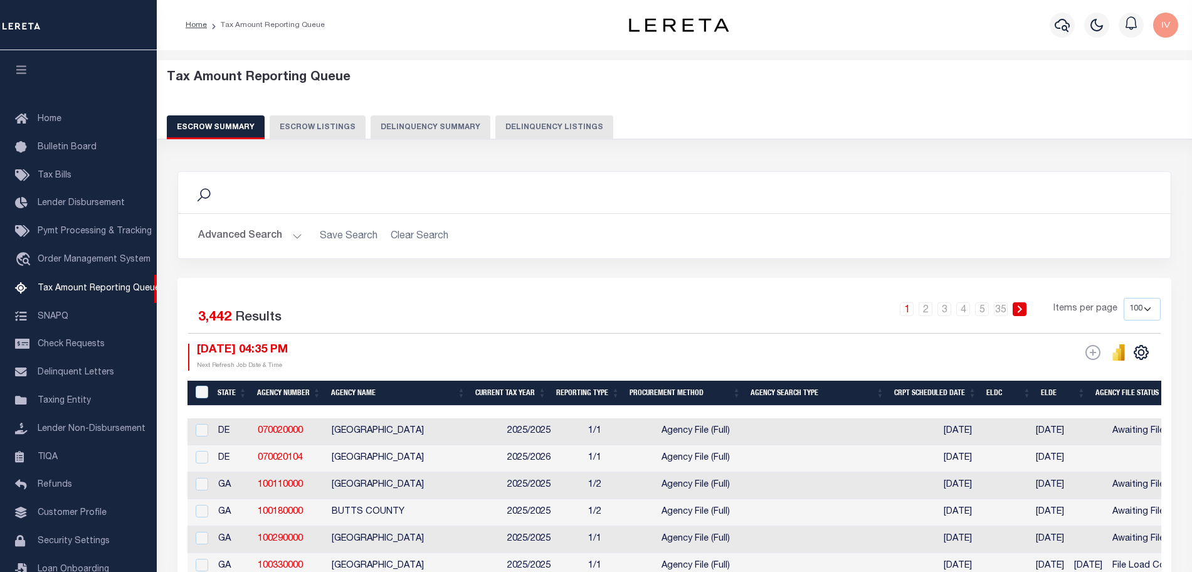
scroll to position [39, 0]
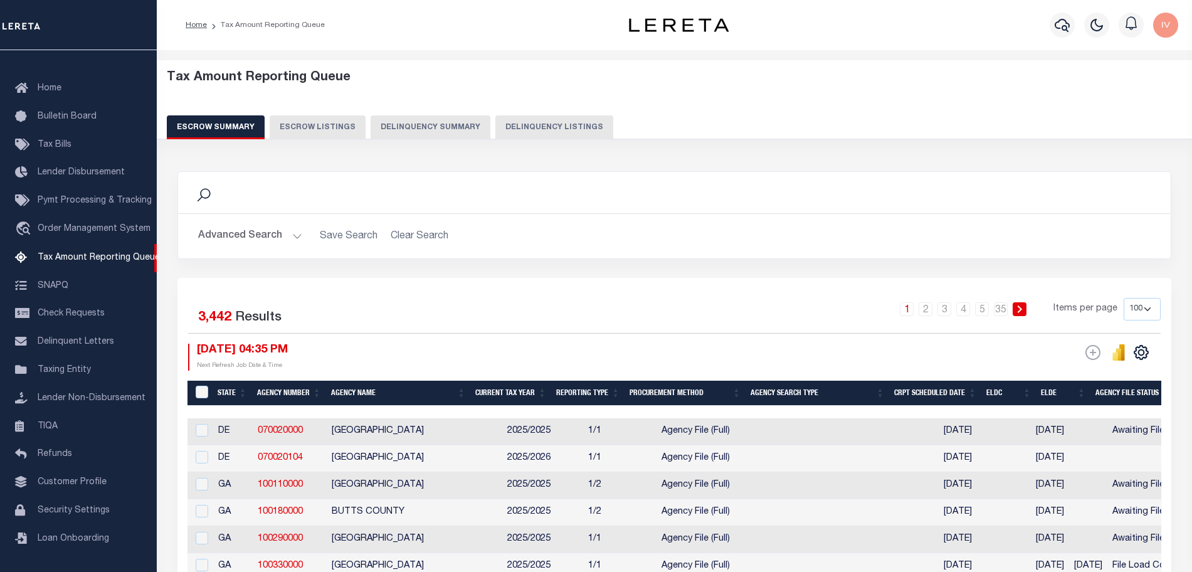
click at [431, 122] on button "Delinquency Summary" at bounding box center [431, 127] width 120 height 24
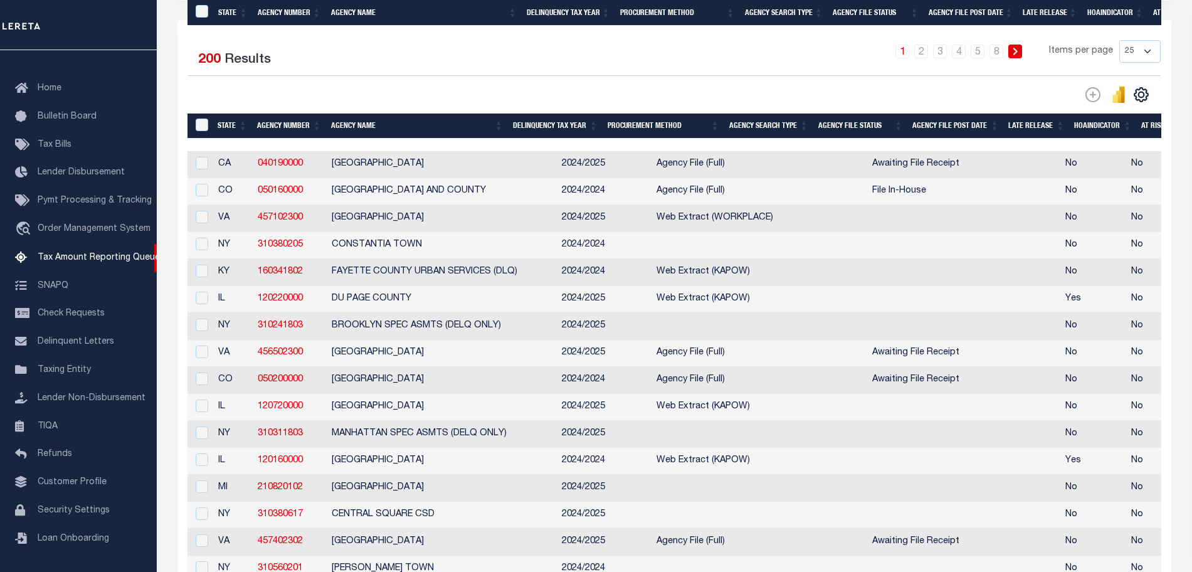
scroll to position [493, 0]
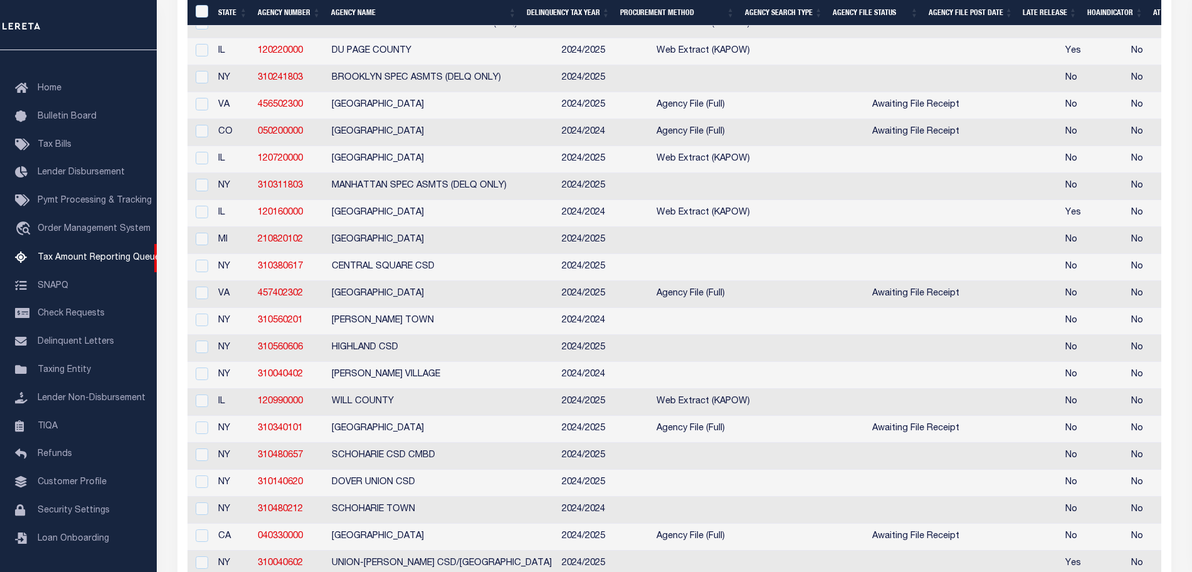
click at [603, 173] on td "2024/2025" at bounding box center [604, 159] width 95 height 27
checkbox input "true"
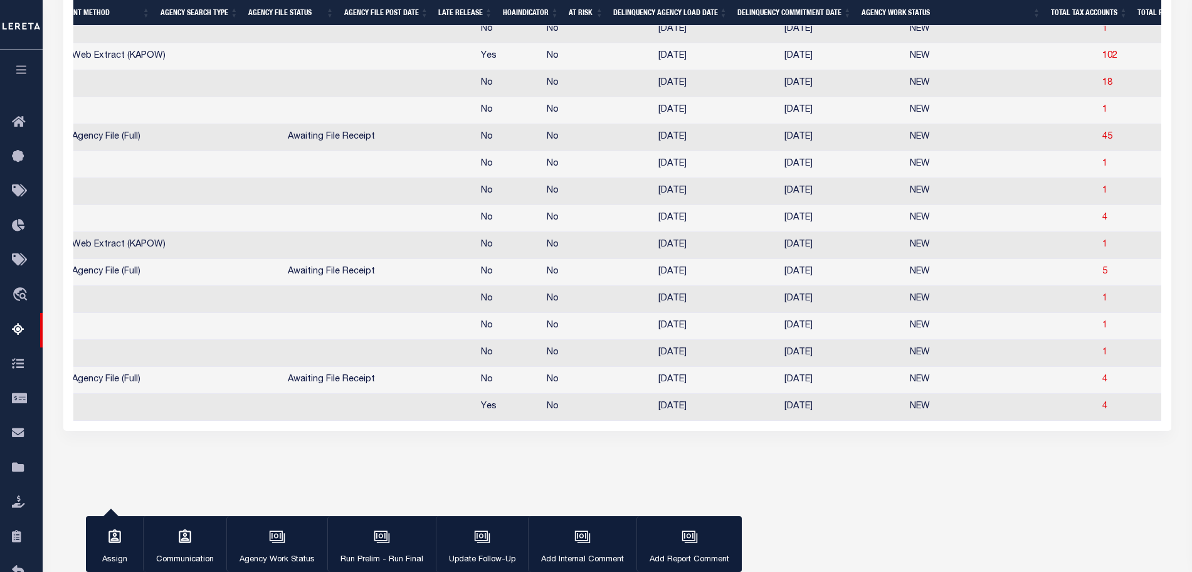
scroll to position [0, 0]
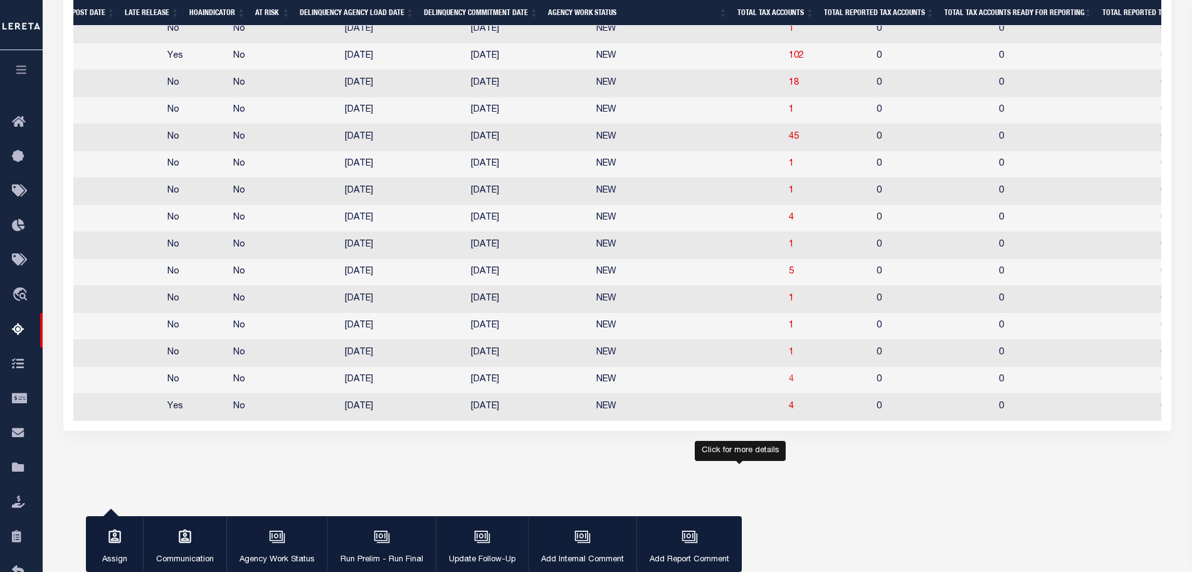
click at [789, 384] on span "4" at bounding box center [791, 379] width 5 height 9
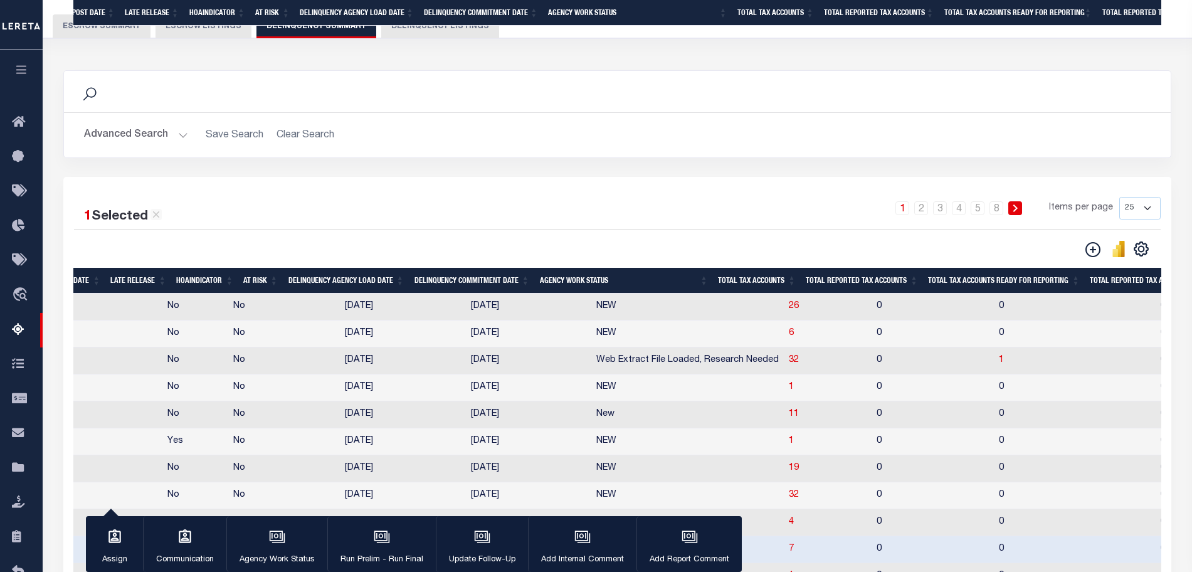
select select "100"
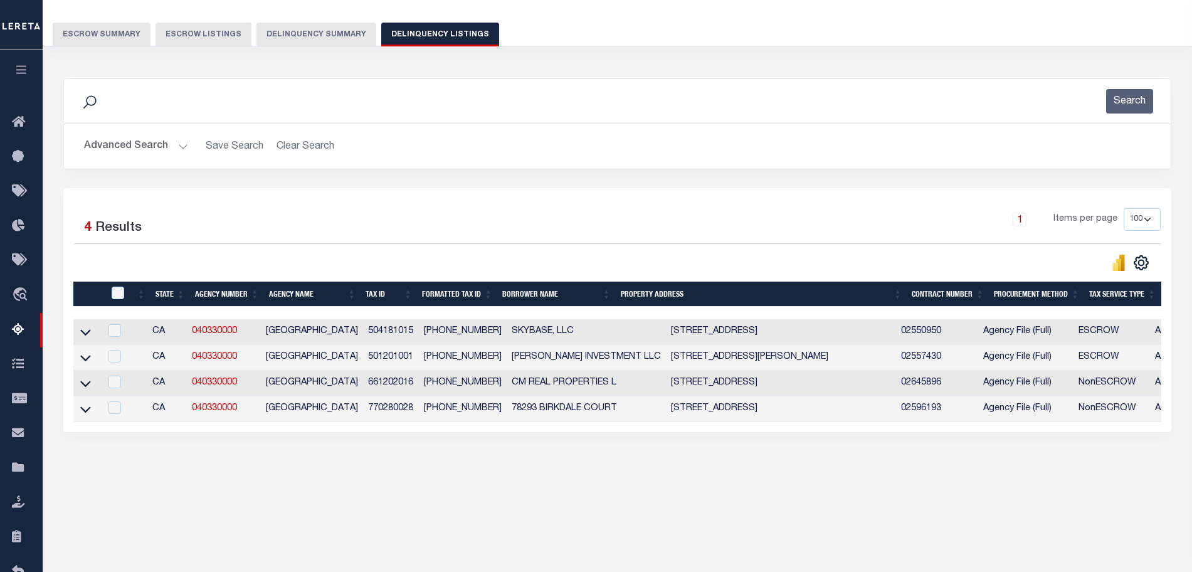
scroll to position [0, 392]
drag, startPoint x: 83, startPoint y: 390, endPoint x: 86, endPoint y: 340, distance: 50.2
click at [83, 390] on icon at bounding box center [85, 383] width 11 height 13
click at [83, 363] on icon at bounding box center [85, 357] width 11 height 13
click at [86, 339] on icon at bounding box center [85, 331] width 11 height 13
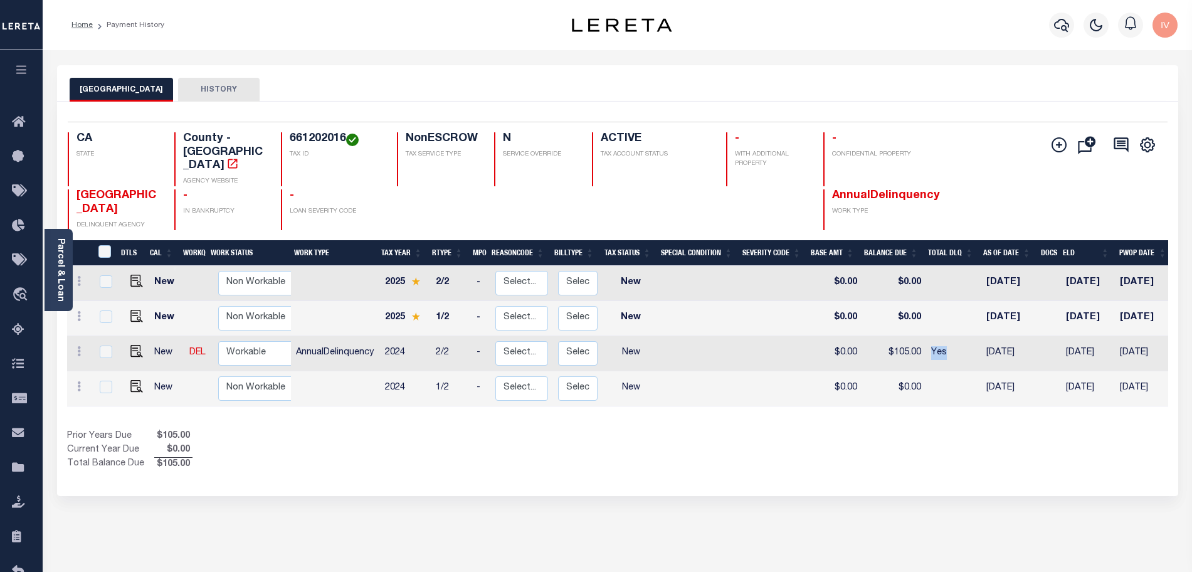
drag, startPoint x: 954, startPoint y: 339, endPoint x: 929, endPoint y: 327, distance: 27.8
click at [929, 336] on td "Yes" at bounding box center [953, 353] width 55 height 35
checkbox input "true"
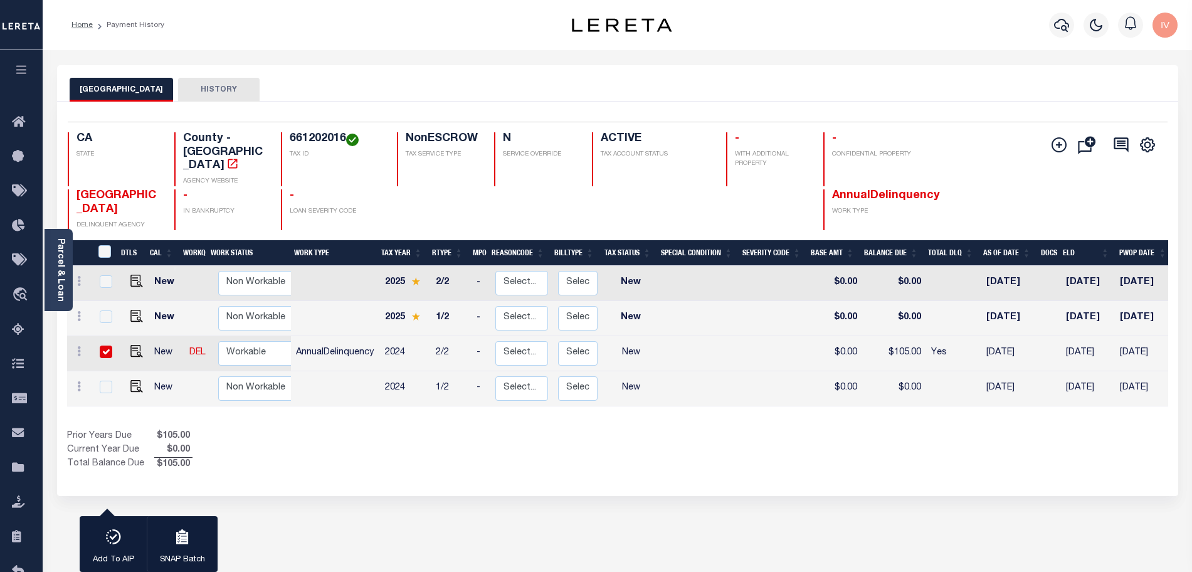
click at [541, 445] on div "Prior Years Due $105.00 Current Year Due $0.00 Total Balance Due $105.00" at bounding box center [342, 451] width 551 height 42
drag, startPoint x: 978, startPoint y: 344, endPoint x: 924, endPoint y: 327, distance: 57.1
click at [924, 336] on tr "New DEL Non Workable Workable AnnualDelinquency 2024 2/2 - Select... Payment Re…" at bounding box center [701, 353] width 1269 height 35
click at [860, 466] on div "1 Selected 4 Results 1 Items per page 25 50 100 CA STATE TAX ID" at bounding box center [617, 299] width 1121 height 394
drag, startPoint x: 428, startPoint y: 330, endPoint x: 457, endPoint y: 335, distance: 29.3
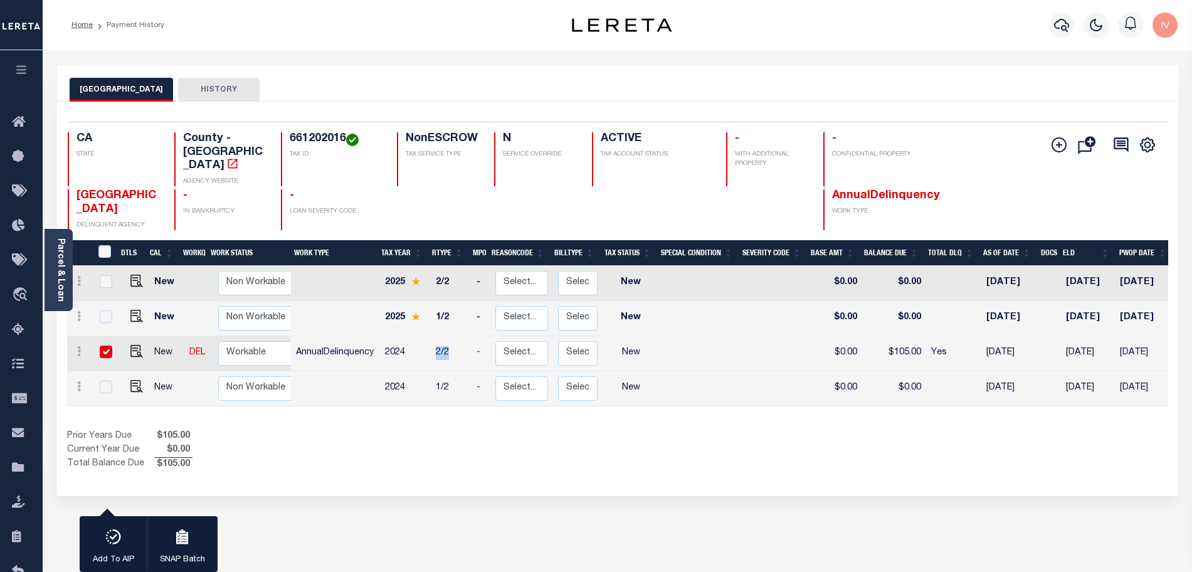
click at [457, 336] on tr "New DEL Non Workable Workable AnnualDelinquency 2024 2/2 - Select... Payment Re…" at bounding box center [701, 353] width 1269 height 35
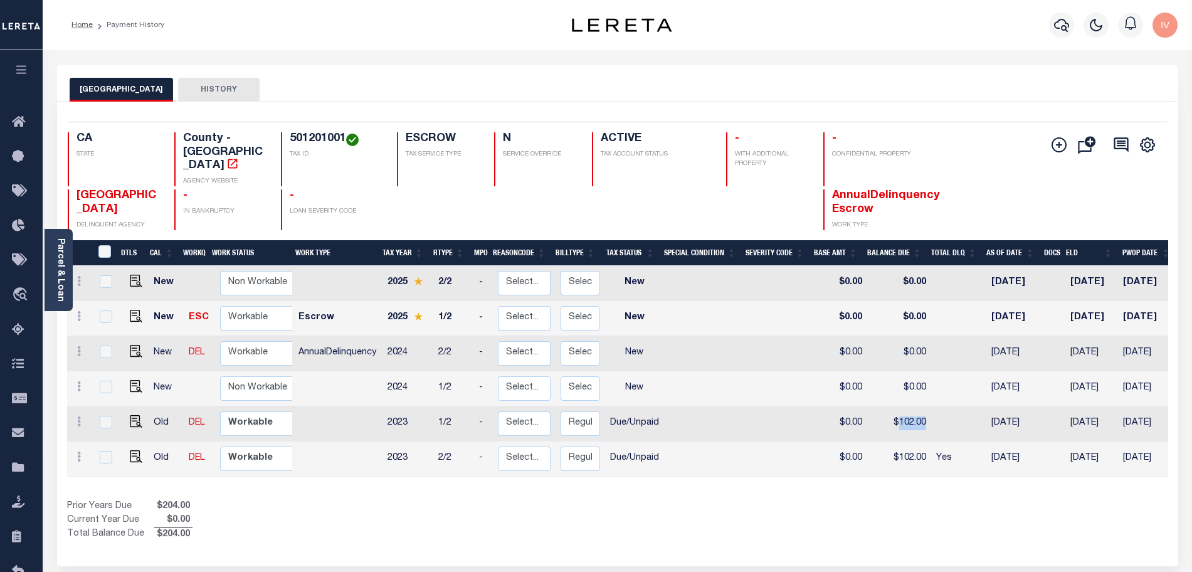
drag, startPoint x: 892, startPoint y: 404, endPoint x: 921, endPoint y: 405, distance: 29.5
click at [921, 406] on td "$102.00" at bounding box center [899, 423] width 64 height 35
checkbox input "true"
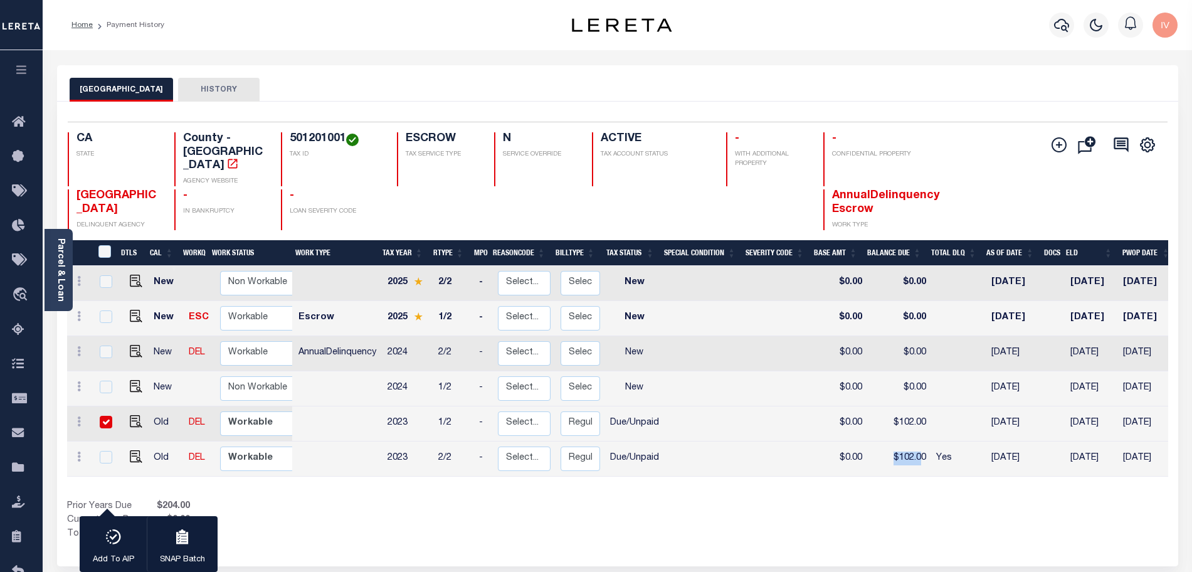
drag, startPoint x: 900, startPoint y: 435, endPoint x: 919, endPoint y: 435, distance: 19.4
click at [919, 441] on td "$102.00" at bounding box center [899, 458] width 64 height 35
checkbox input "true"
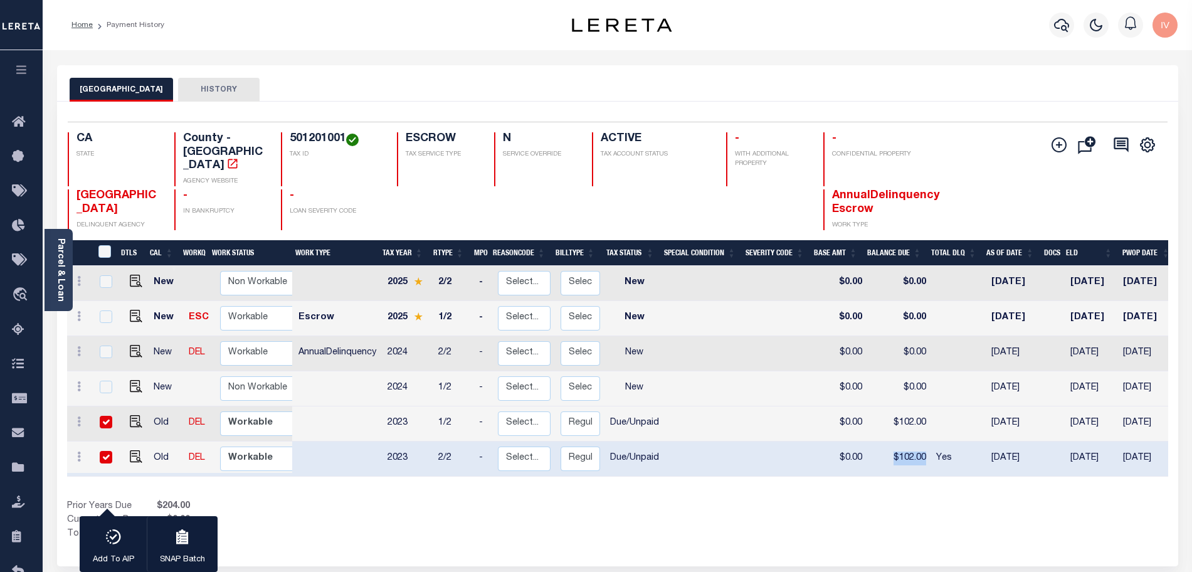
click at [919, 406] on td "$102.00" at bounding box center [899, 423] width 64 height 35
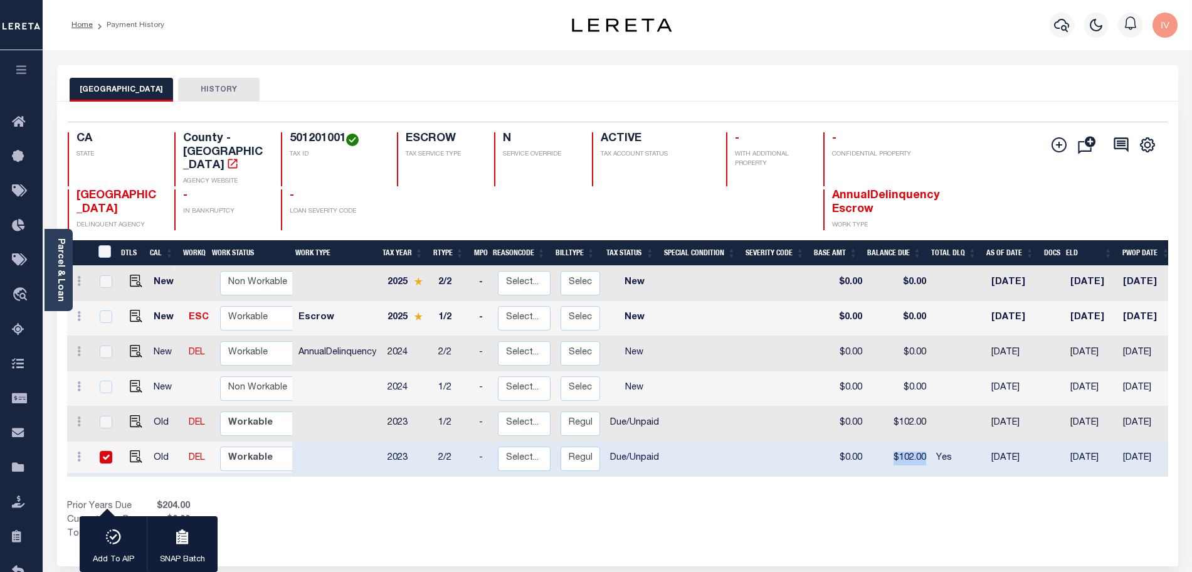
checkbox input "false"
drag, startPoint x: 890, startPoint y: 440, endPoint x: 926, endPoint y: 436, distance: 36.6
click at [926, 441] on td "$102.00" at bounding box center [899, 458] width 64 height 35
checkbox input "false"
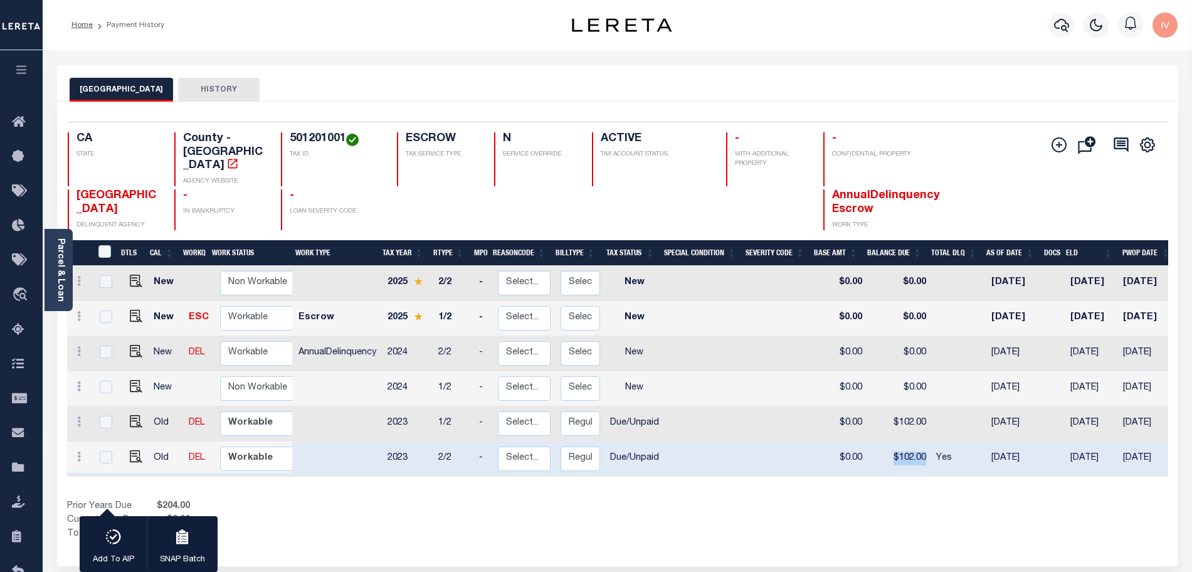
checkbox input "false"
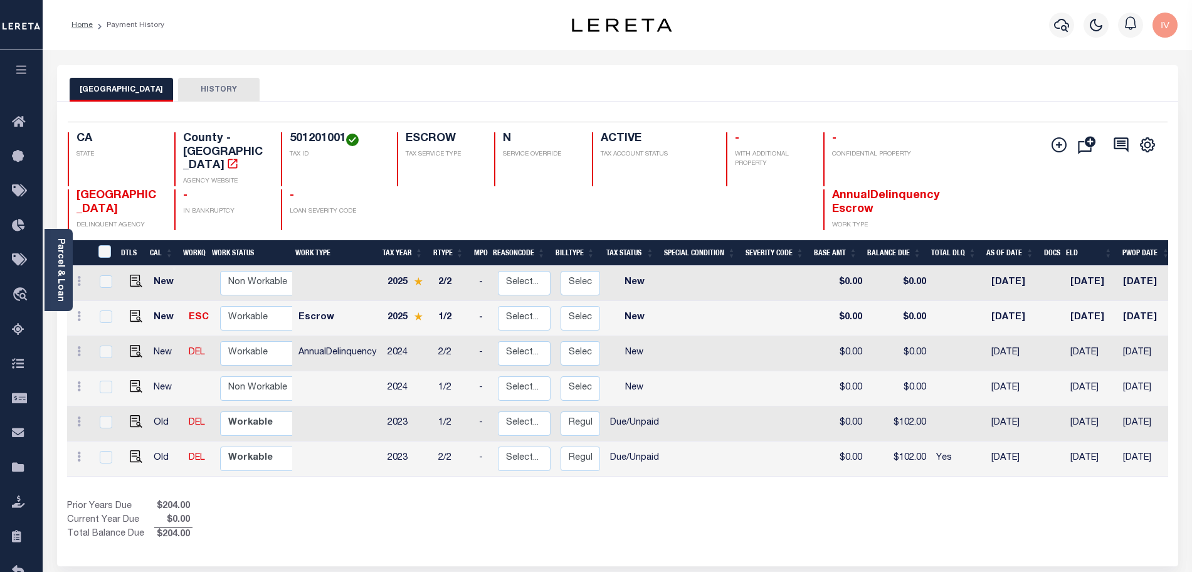
click at [924, 468] on div "DTLS CAL WorkQ Work Status Work Type Tax Year RType MPO ReasonCode BillType Tax…" at bounding box center [617, 391] width 1101 height 302
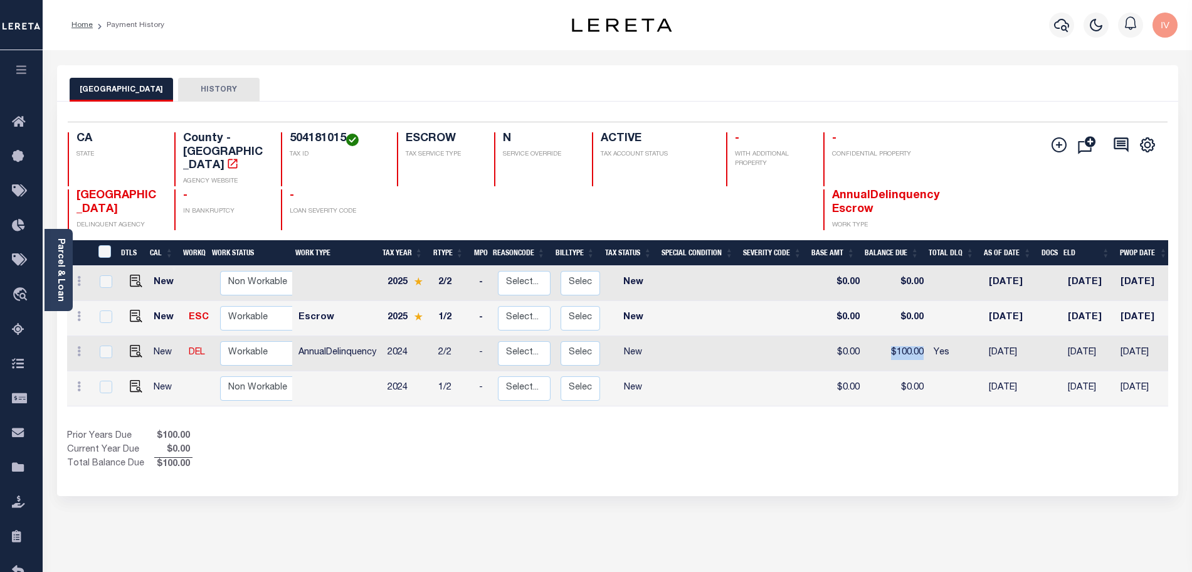
drag, startPoint x: 879, startPoint y: 343, endPoint x: 918, endPoint y: 341, distance: 39.6
click at [918, 341] on td "$100.00" at bounding box center [897, 353] width 64 height 35
checkbox input "true"
click at [420, 449] on div "Prior Years Due $0.00 Current Year Due $0.00 Total Balance Due $0.00" at bounding box center [342, 451] width 551 height 42
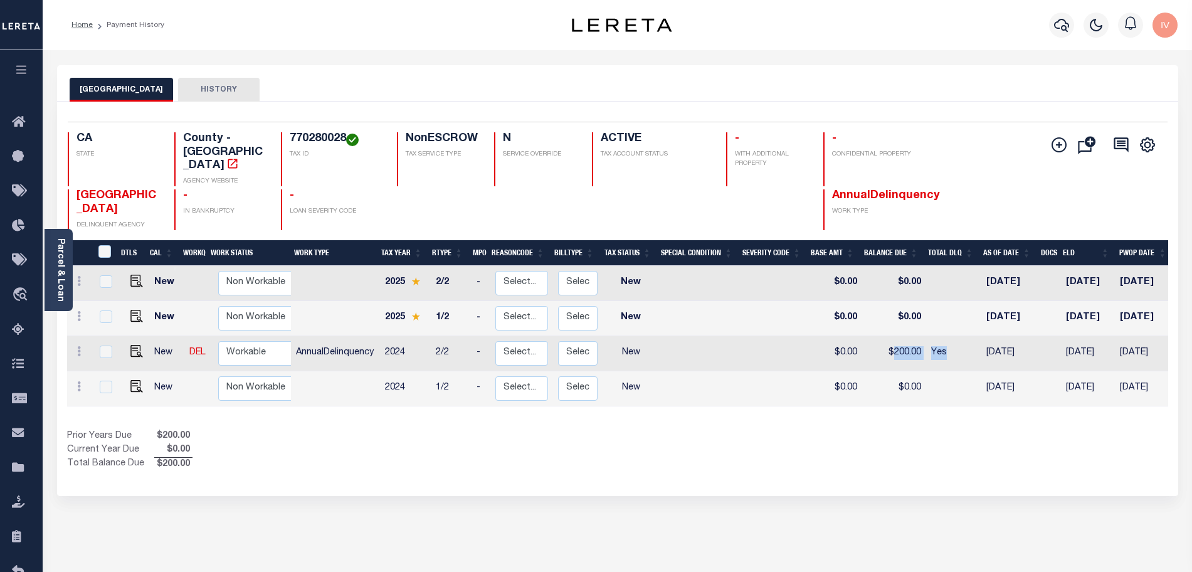
drag, startPoint x: 889, startPoint y: 341, endPoint x: 958, endPoint y: 337, distance: 69.1
click at [958, 337] on tr "New DEL Non Workable Workable AnnualDelinquency 2024 2/2 - Select... Payment Re…" at bounding box center [701, 353] width 1269 height 35
drag, startPoint x: 886, startPoint y: 369, endPoint x: 941, endPoint y: 369, distance: 55.2
click at [941, 371] on tr "New Non Workable Workable 2024 1/2 - Select... Payment Reversal Taxable Value C…" at bounding box center [701, 388] width 1269 height 35
drag, startPoint x: 889, startPoint y: 332, endPoint x: 916, endPoint y: 332, distance: 27.0
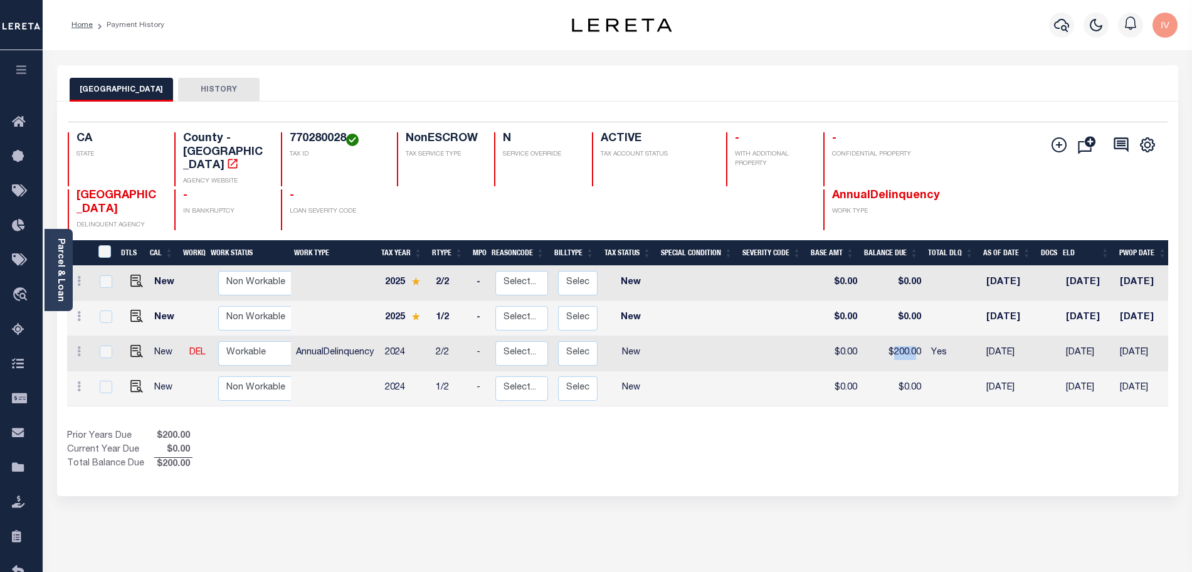
click at [916, 336] on td "$200.00" at bounding box center [894, 353] width 64 height 35
checkbox input "true"
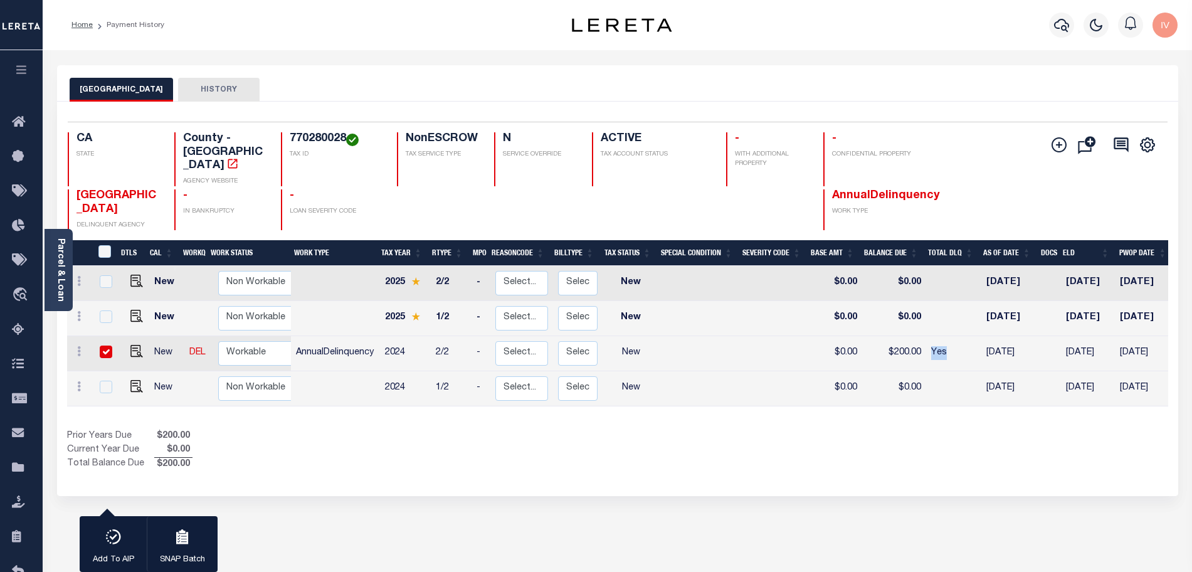
drag, startPoint x: 928, startPoint y: 347, endPoint x: 944, endPoint y: 339, distance: 18.0
click at [944, 339] on td "Yes" at bounding box center [953, 353] width 55 height 35
checkbox input "false"
